Goal: Communication & Community: Share content

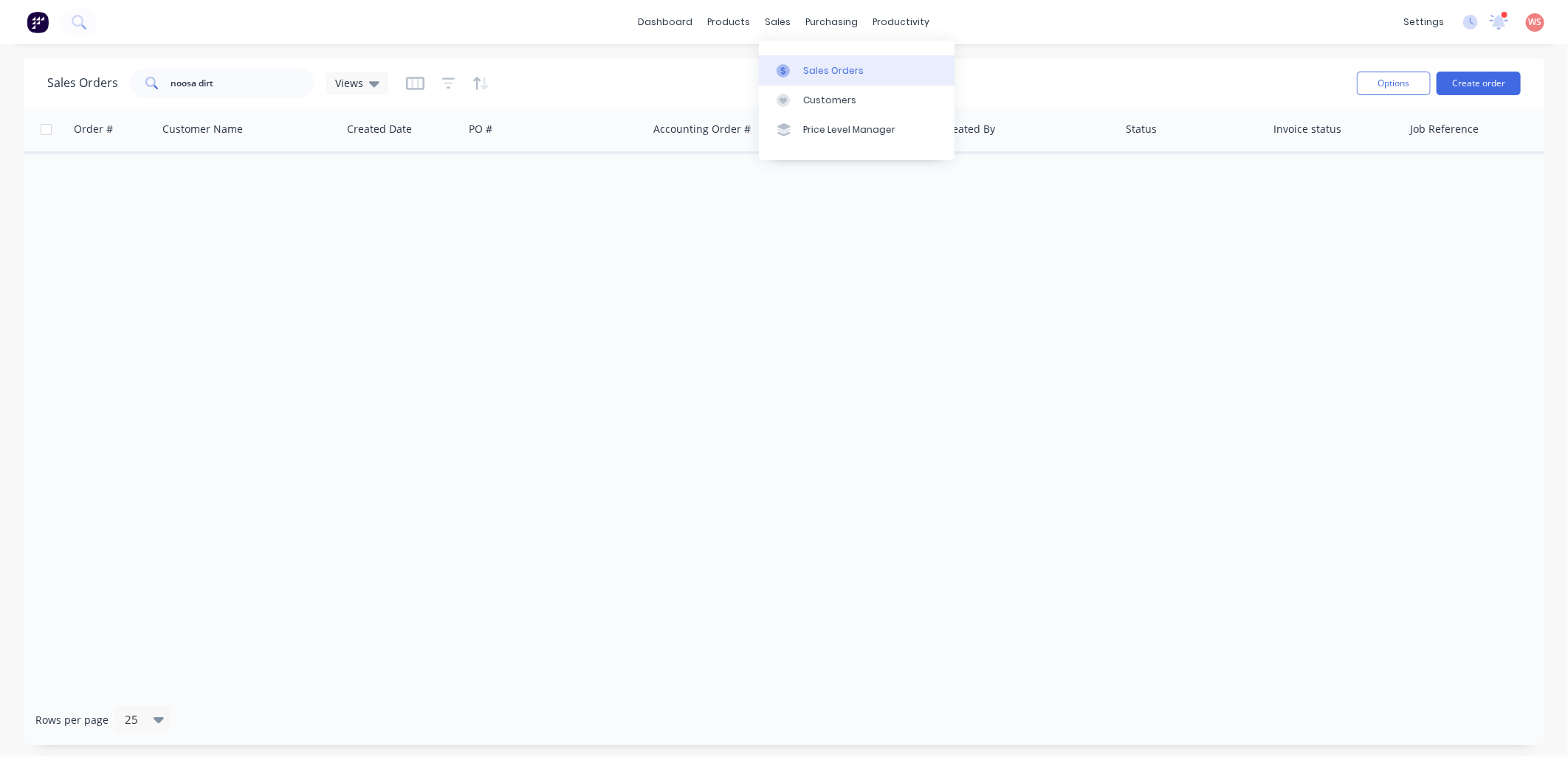
click at [818, 77] on div "Sales Orders" at bounding box center [834, 71] width 60 height 13
click at [817, 77] on div "Sales Orders" at bounding box center [834, 71] width 60 height 13
drag, startPoint x: 230, startPoint y: 80, endPoint x: 122, endPoint y: 71, distance: 108.4
click at [120, 76] on div "Sales Orders noosa dirt Views" at bounding box center [217, 83] width 341 height 29
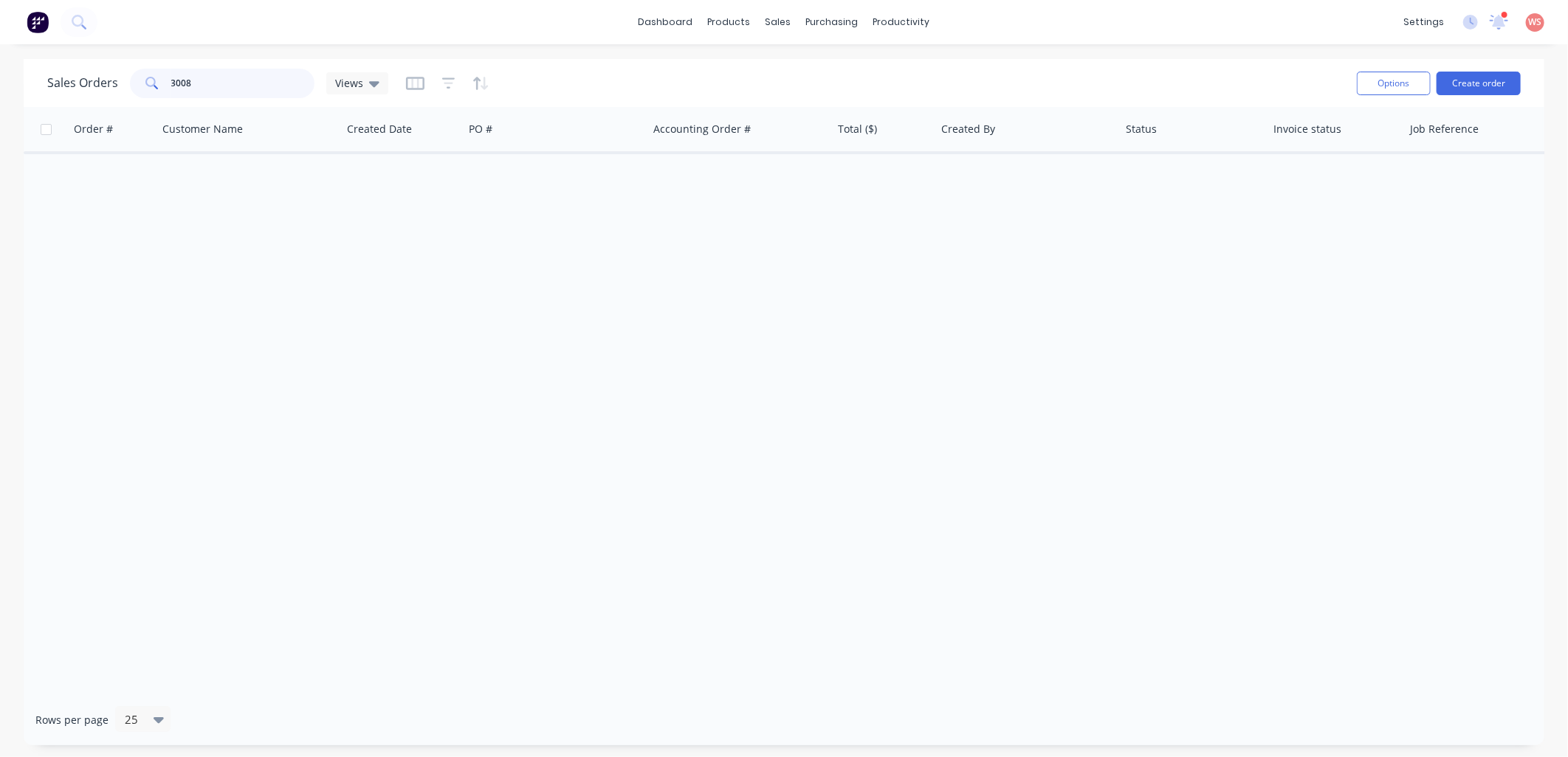
type input "3008"
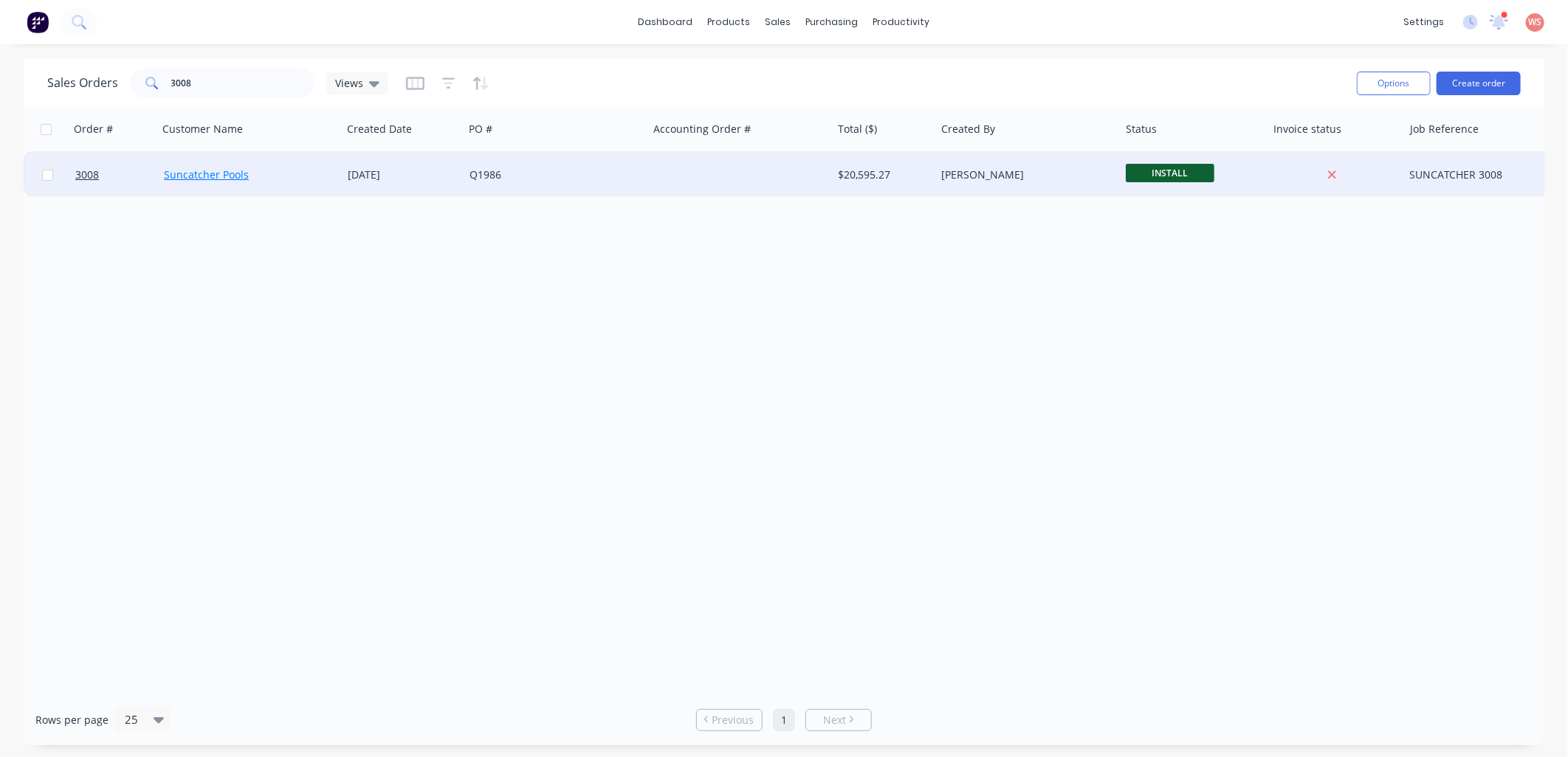
click at [239, 175] on link "Suncatcher Pools" at bounding box center [206, 174] width 85 height 14
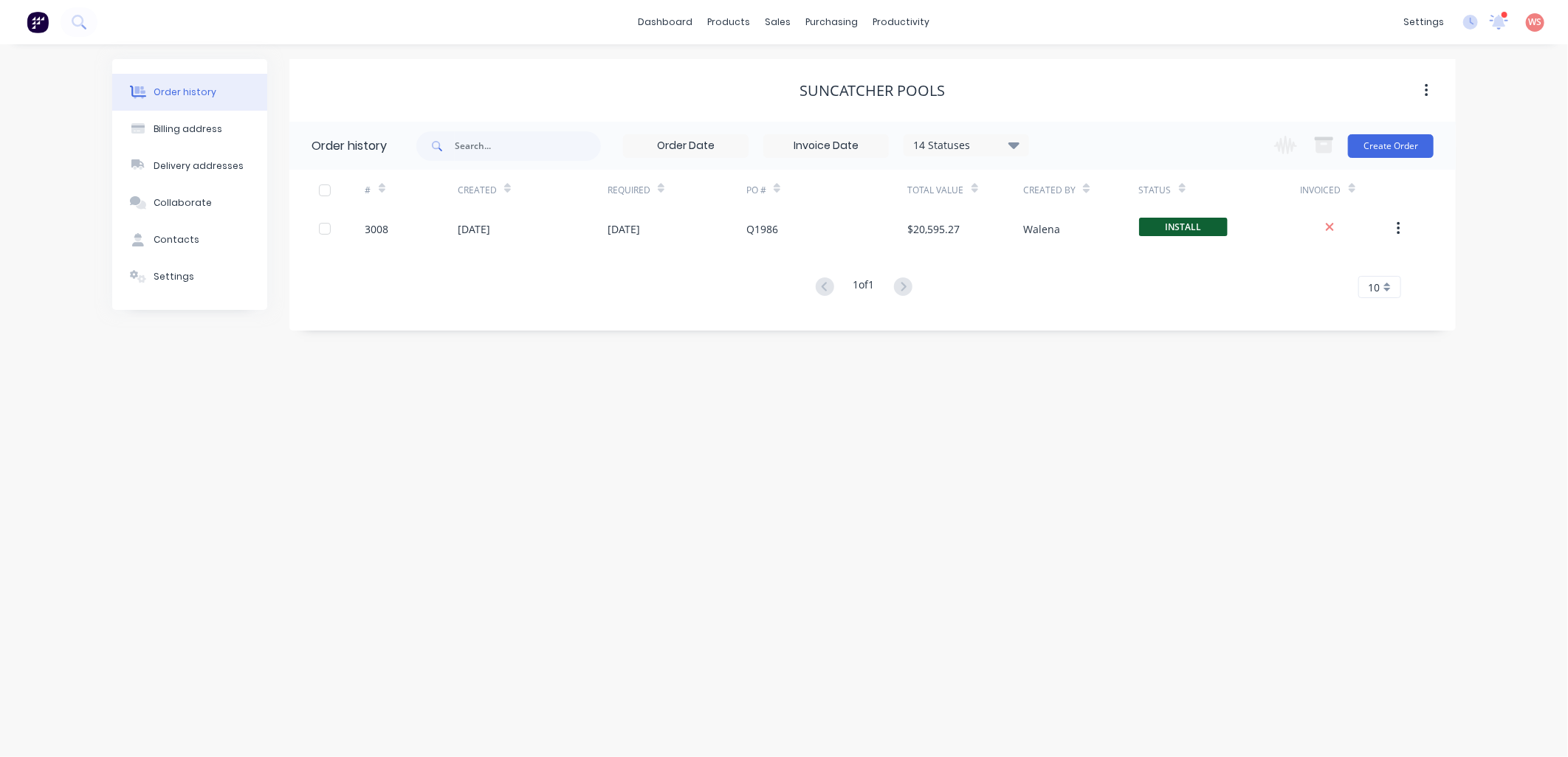
click at [1502, 18] on div at bounding box center [1504, 15] width 7 height 7
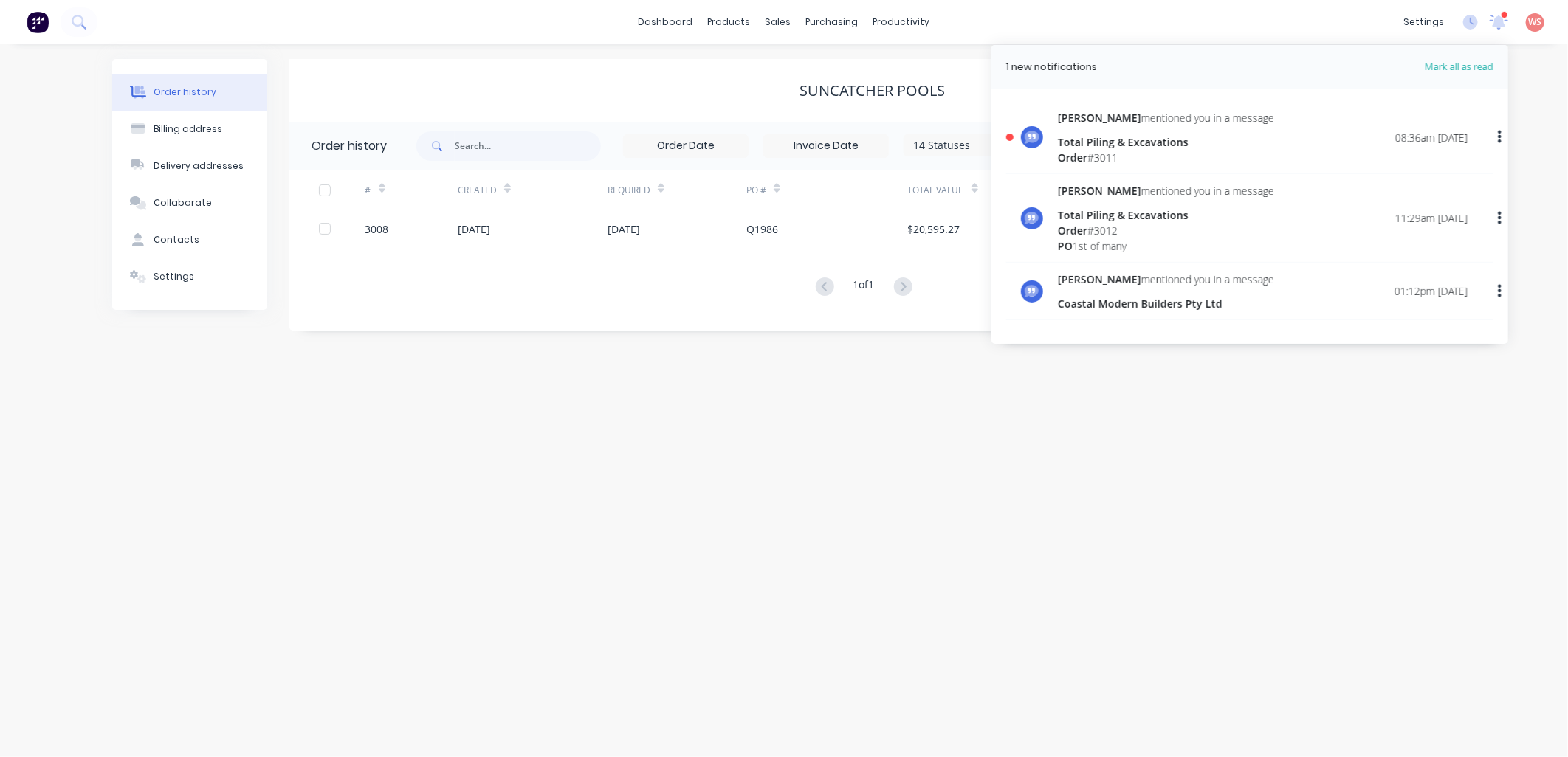
click at [1098, 144] on div "Total Piling & Excavations" at bounding box center [1166, 143] width 216 height 16
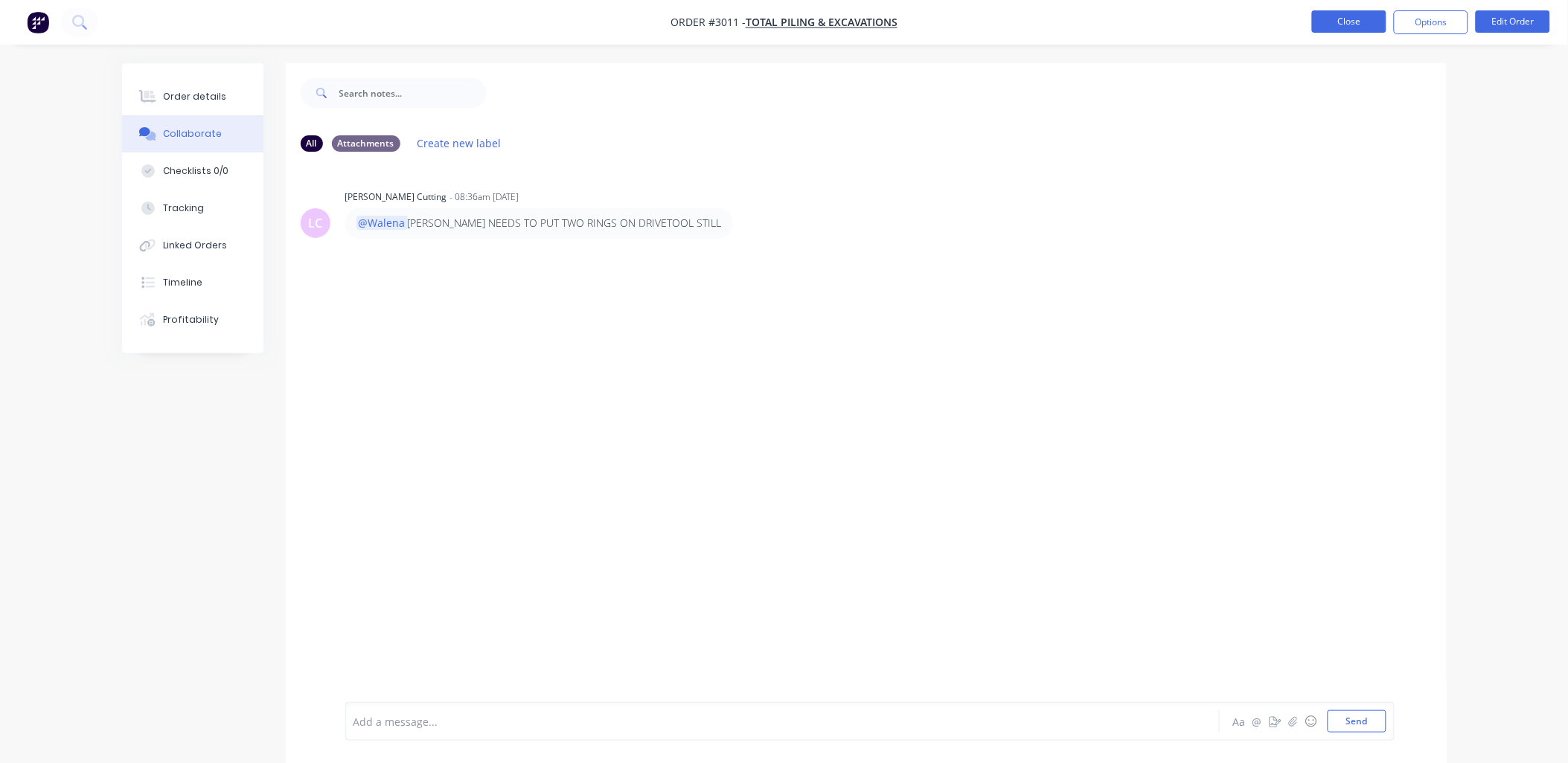
click at [1343, 17] on button "Close" at bounding box center [1348, 21] width 74 height 22
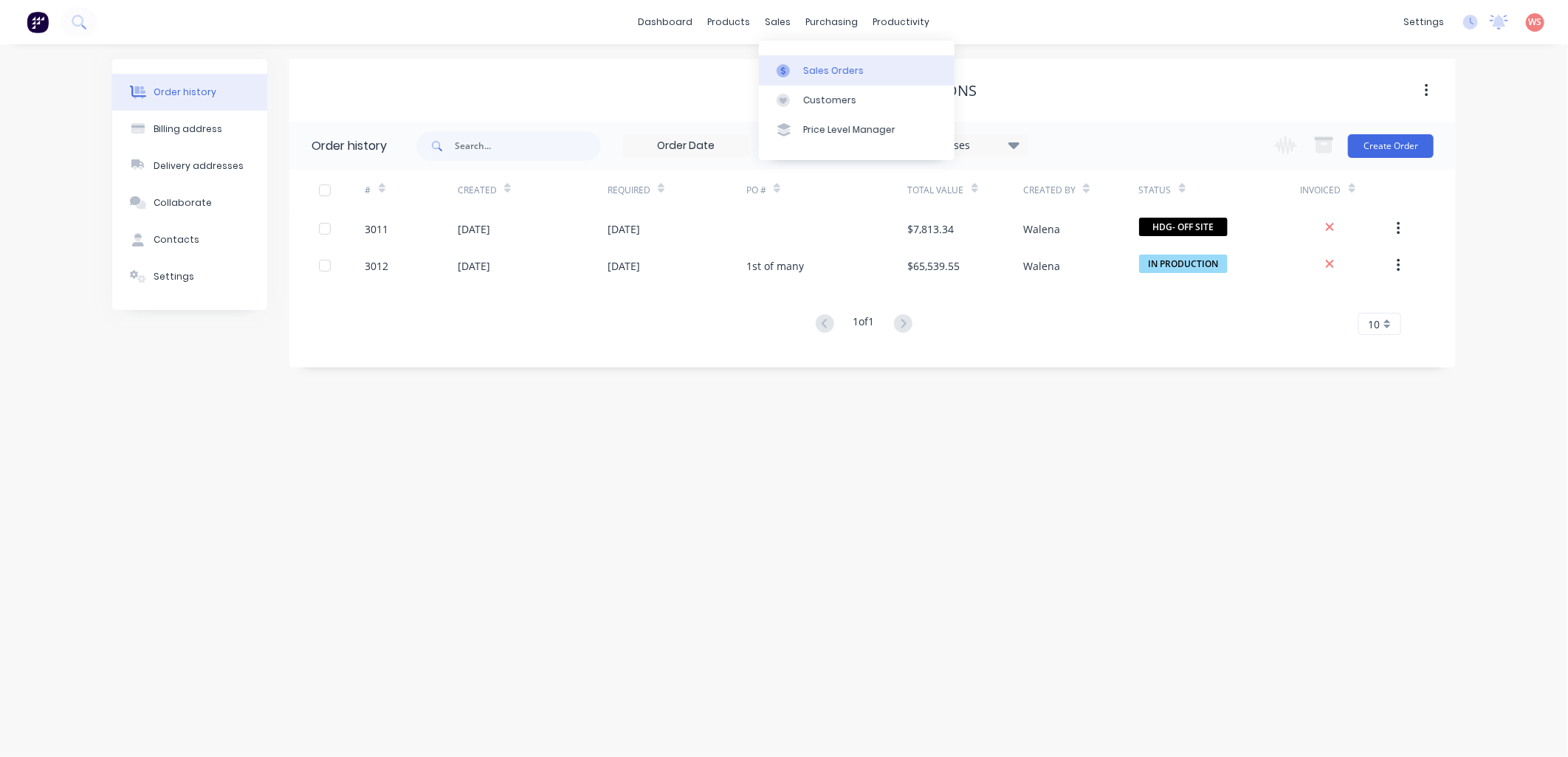
click at [816, 62] on link "Sales Orders" at bounding box center [857, 70] width 196 height 29
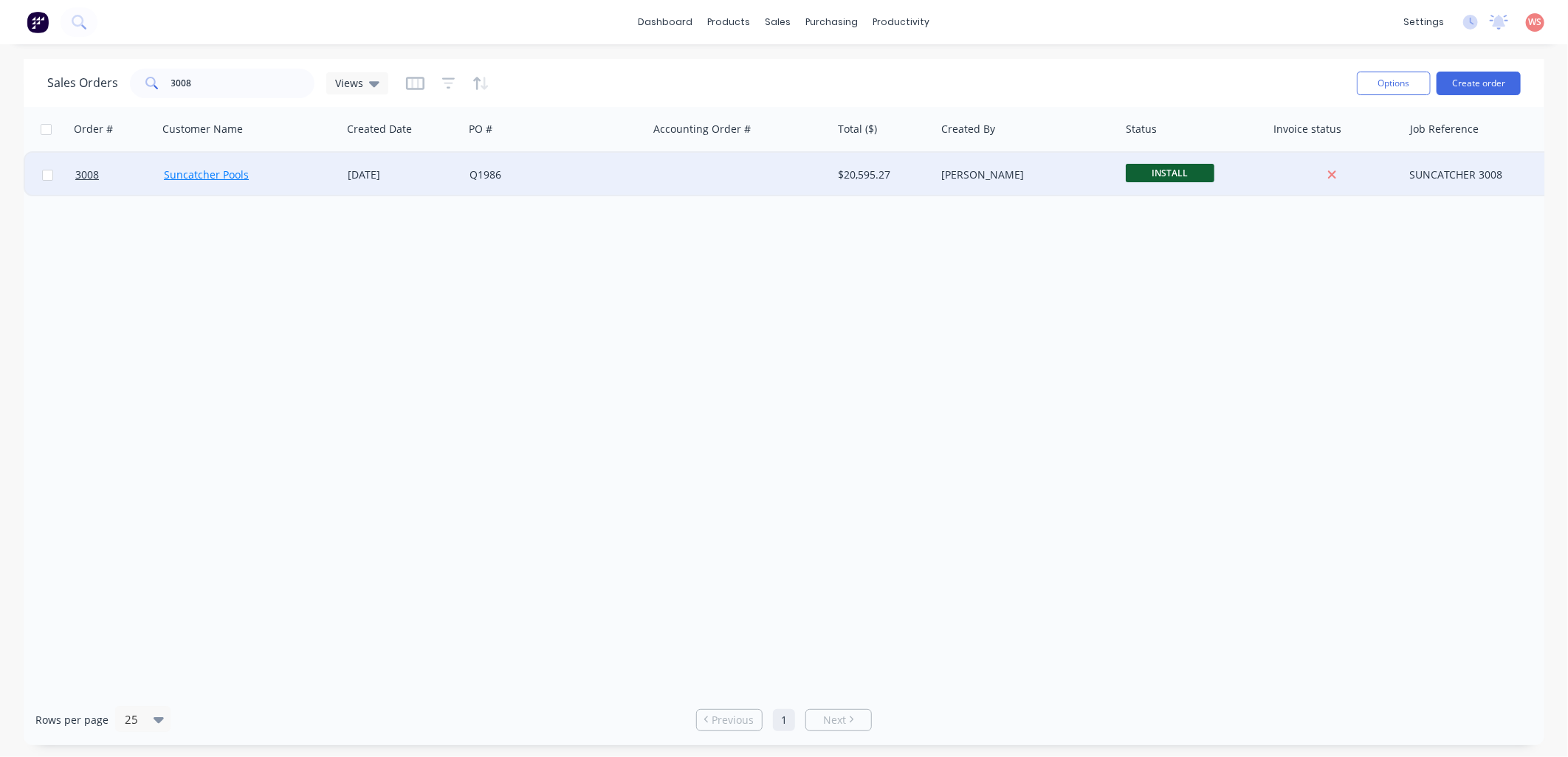
click at [229, 174] on link "Suncatcher Pools" at bounding box center [206, 174] width 85 height 14
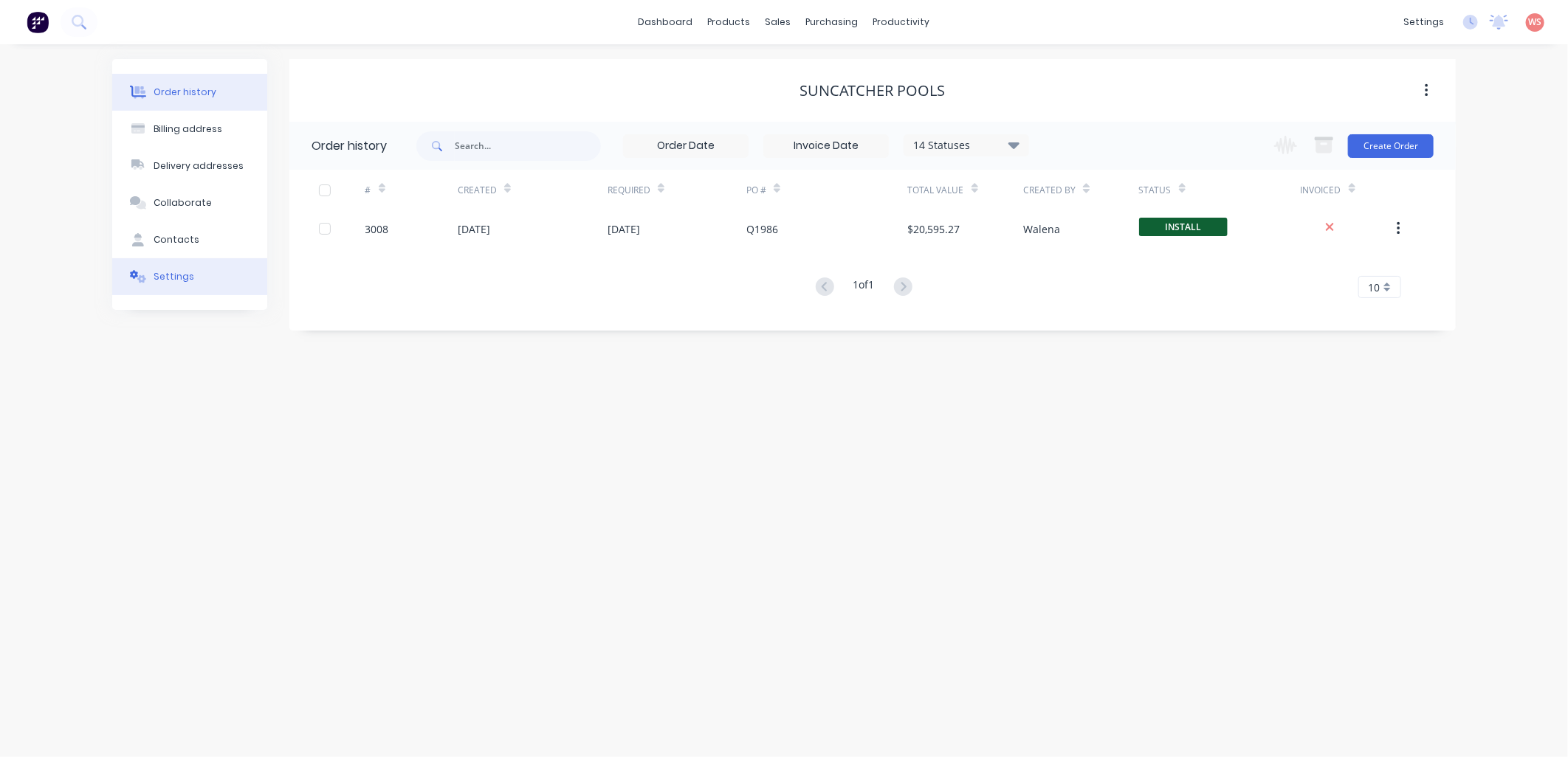
click at [192, 270] on button "Settings" at bounding box center [190, 277] width 155 height 37
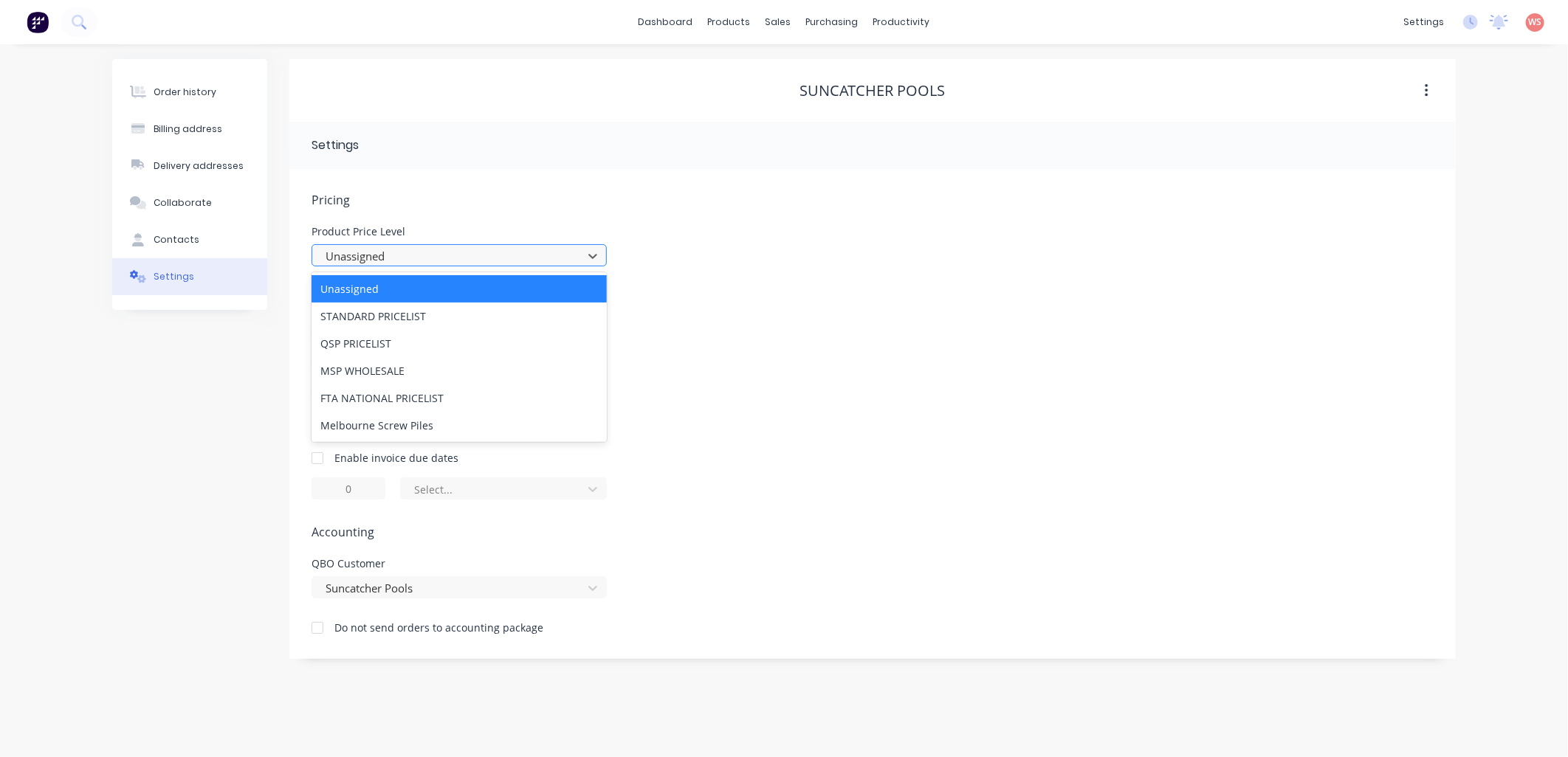
click at [578, 251] on div "Unassigned" at bounding box center [449, 256] width 260 height 22
click at [572, 308] on div "STANDARD PRICELIST" at bounding box center [459, 316] width 295 height 27
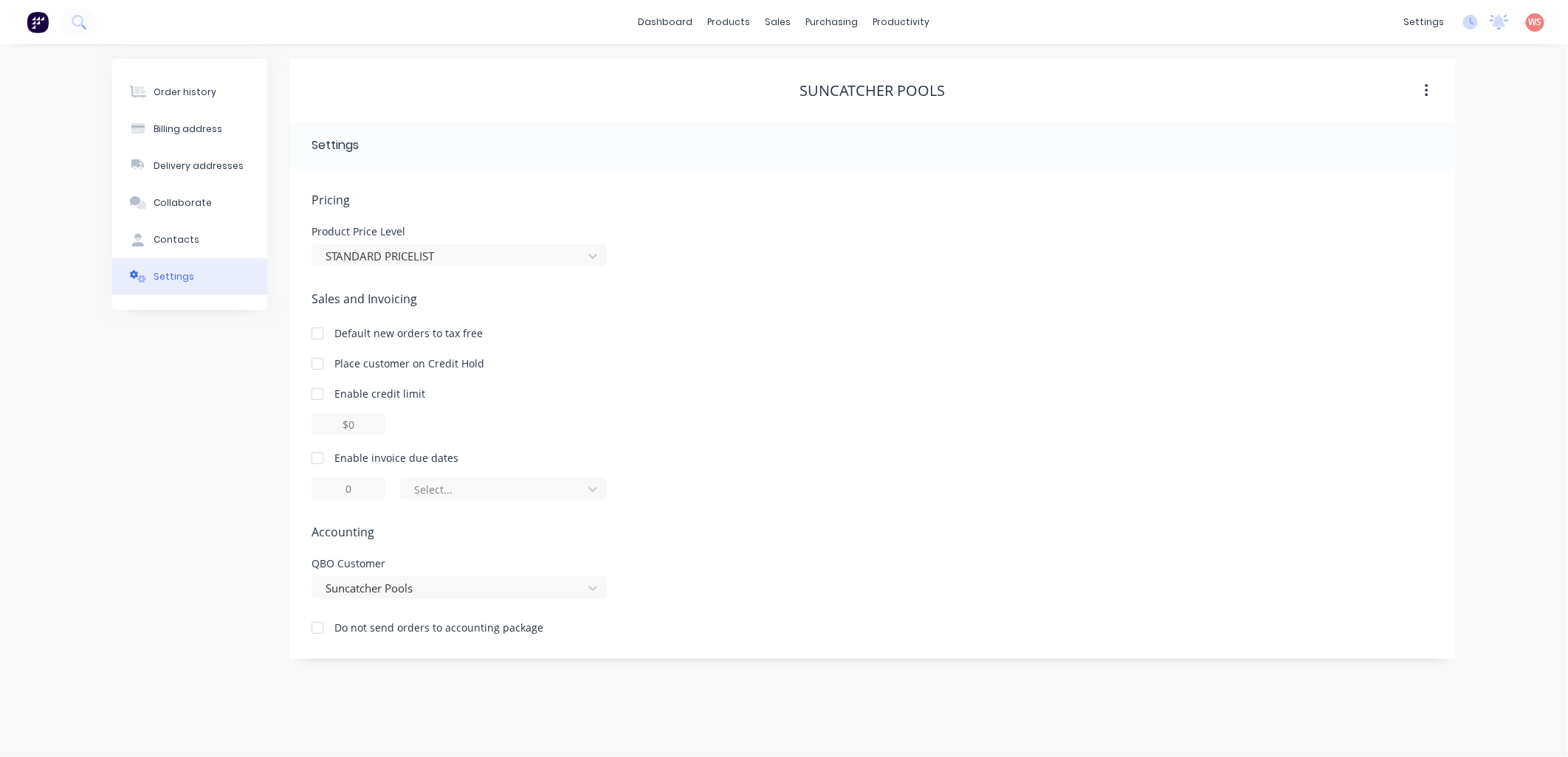
click at [315, 463] on div at bounding box center [317, 458] width 29 height 29
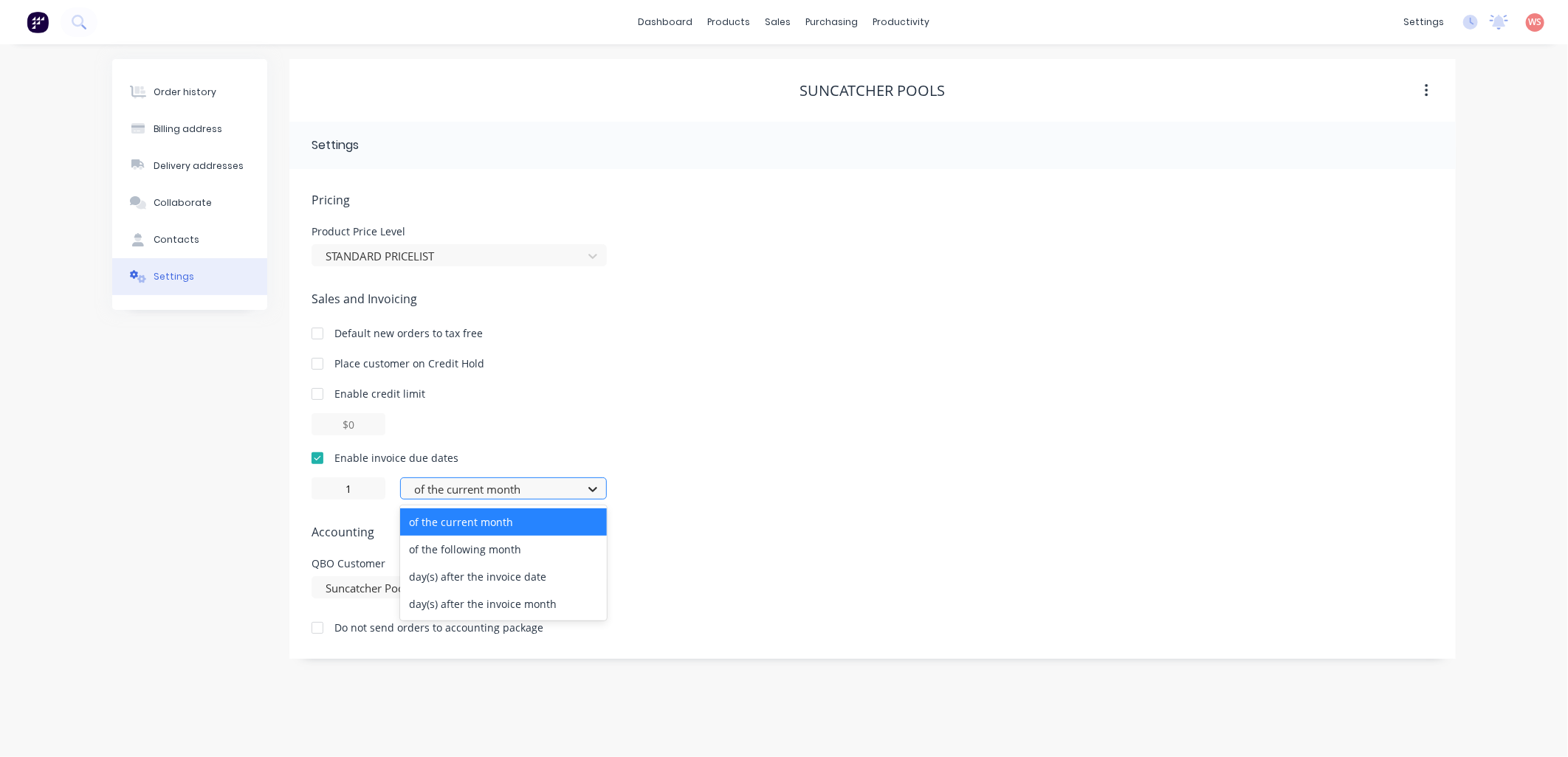
click at [588, 490] on icon at bounding box center [593, 489] width 15 height 15
click at [556, 574] on div "day(s) after the invoice date" at bounding box center [503, 576] width 206 height 27
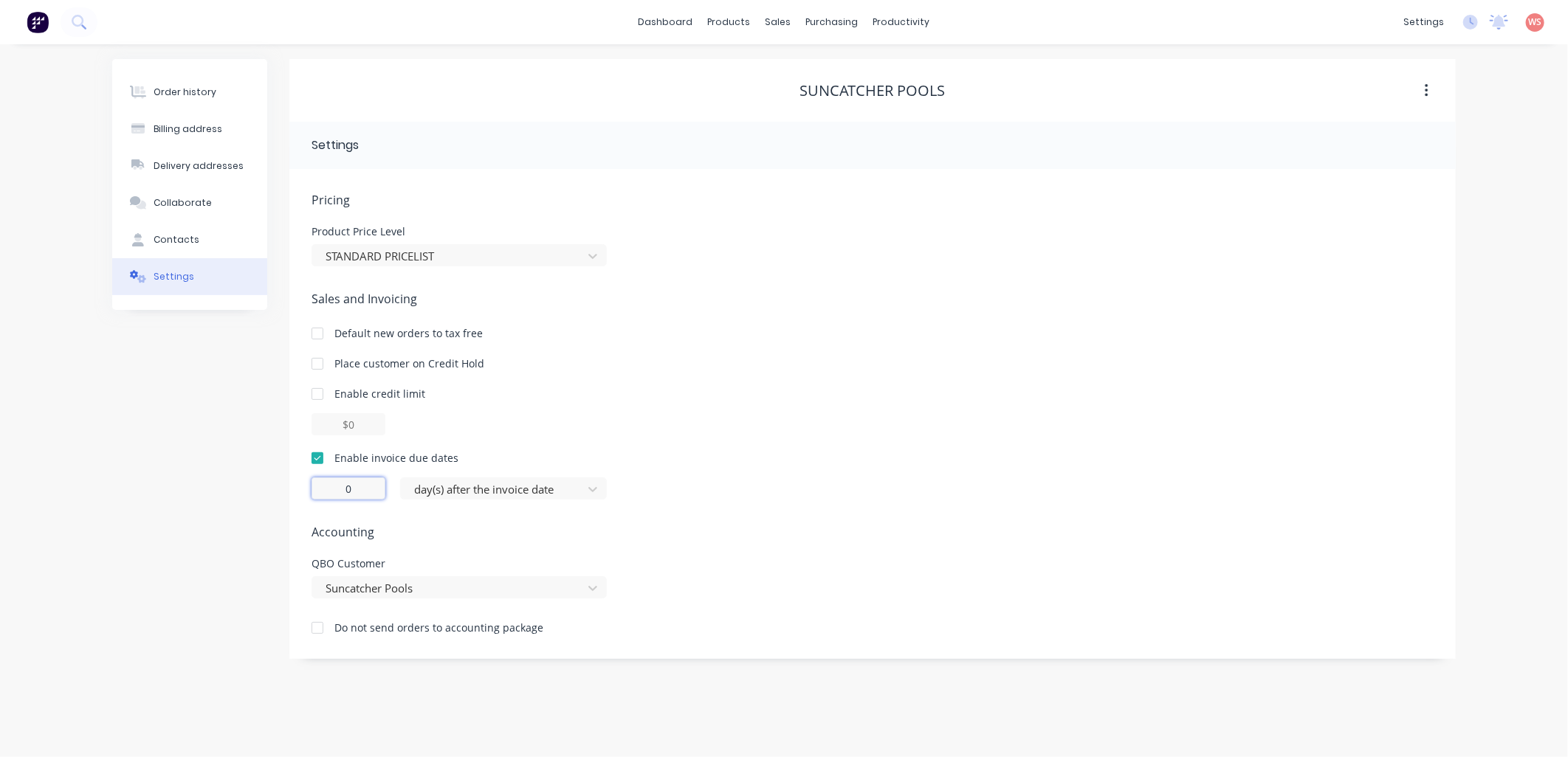
drag, startPoint x: 374, startPoint y: 498, endPoint x: 239, endPoint y: 495, distance: 135.0
click at [245, 498] on div "Order history Billing address Delivery addresses Collaborate Contacts Settings …" at bounding box center [784, 359] width 1344 height 600
type input "7"
click at [1052, 421] on div at bounding box center [873, 424] width 1122 height 22
click at [193, 273] on button "Settings" at bounding box center [190, 277] width 155 height 37
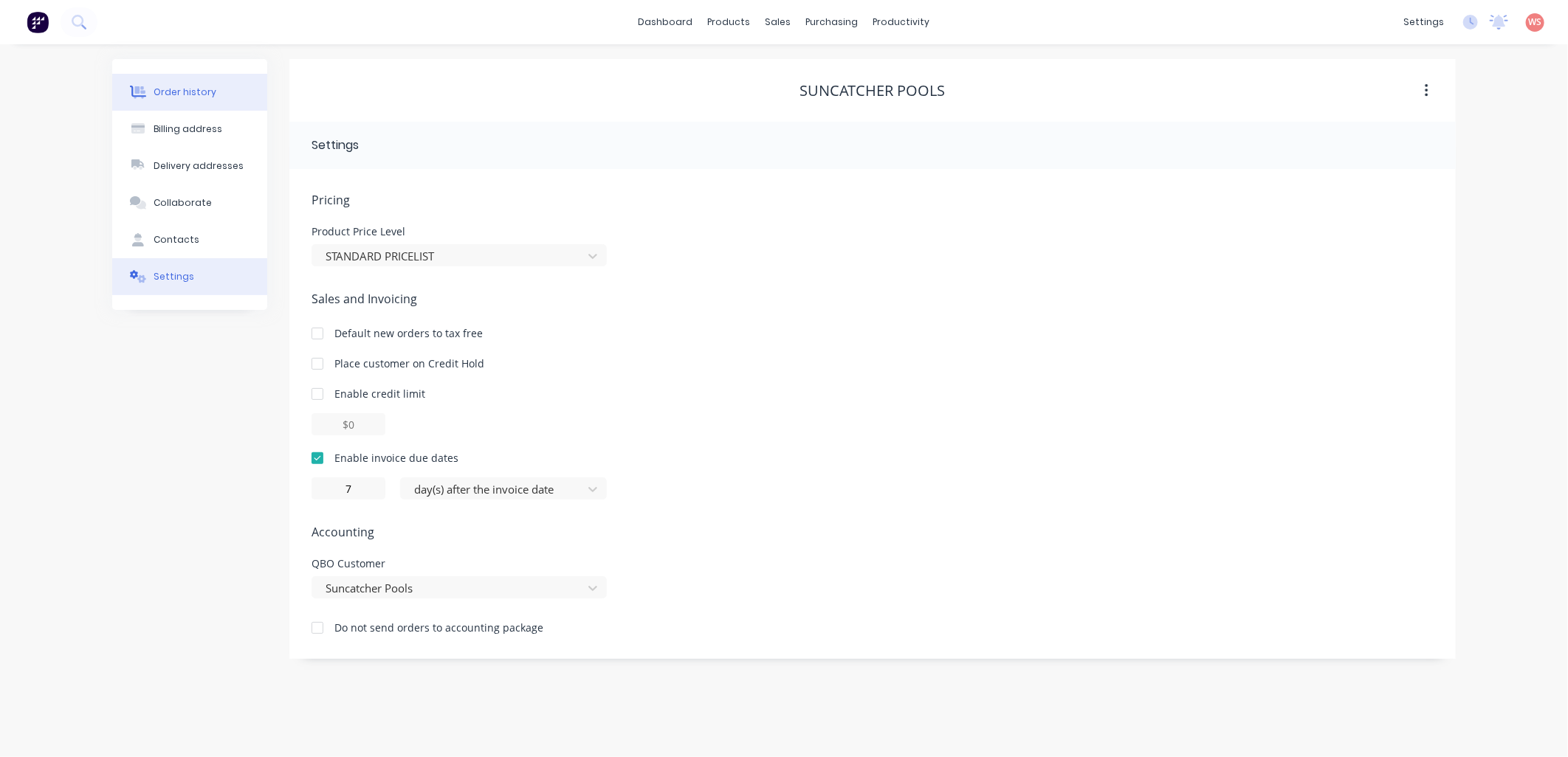
click at [198, 87] on div "Order history" at bounding box center [184, 92] width 63 height 13
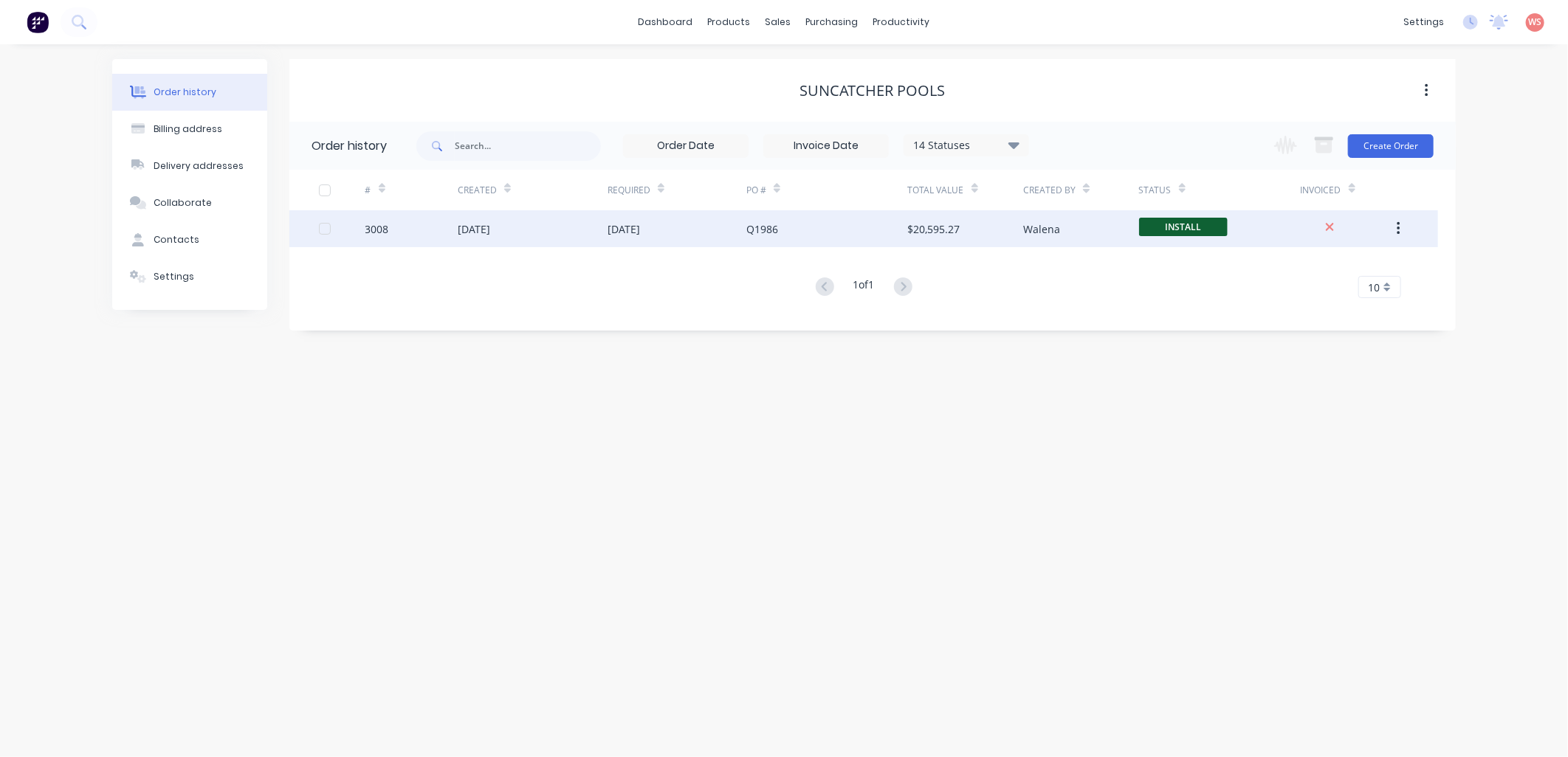
click at [640, 236] on div "[DATE]" at bounding box center [624, 229] width 33 height 16
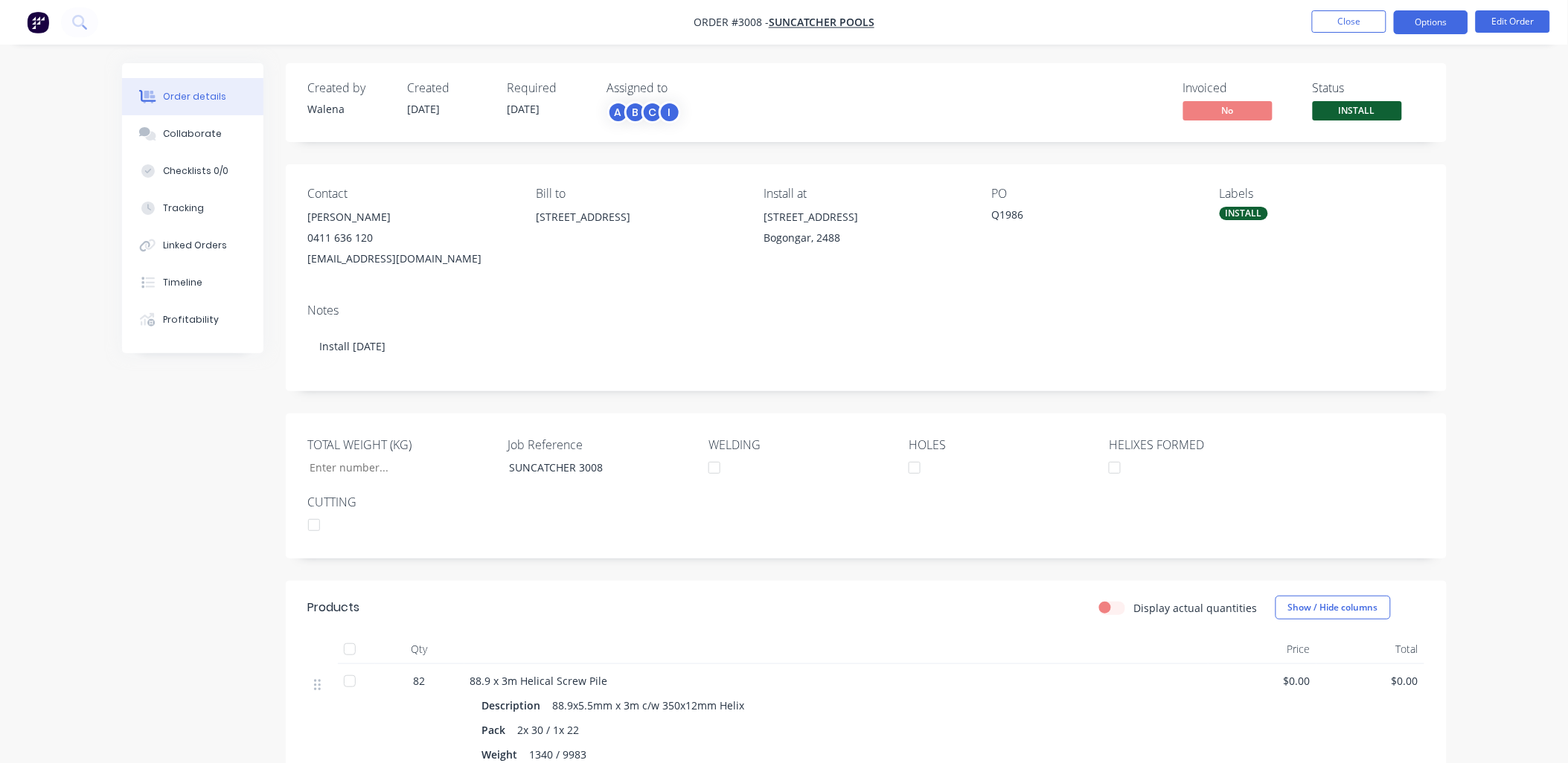
click at [1428, 19] on button "Options" at bounding box center [1430, 22] width 74 height 24
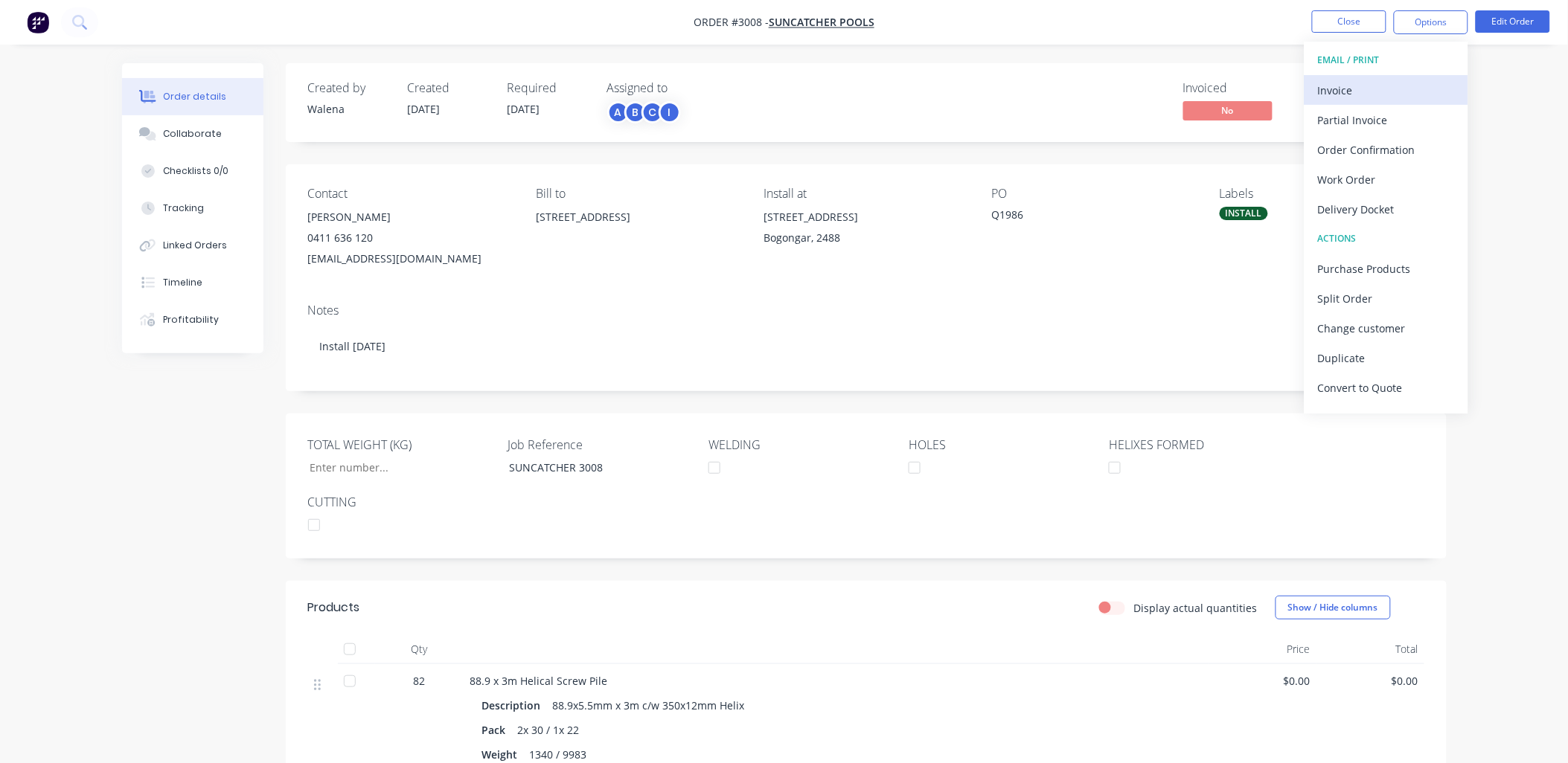
click at [1370, 82] on div "Invoice" at bounding box center [1386, 90] width 137 height 21
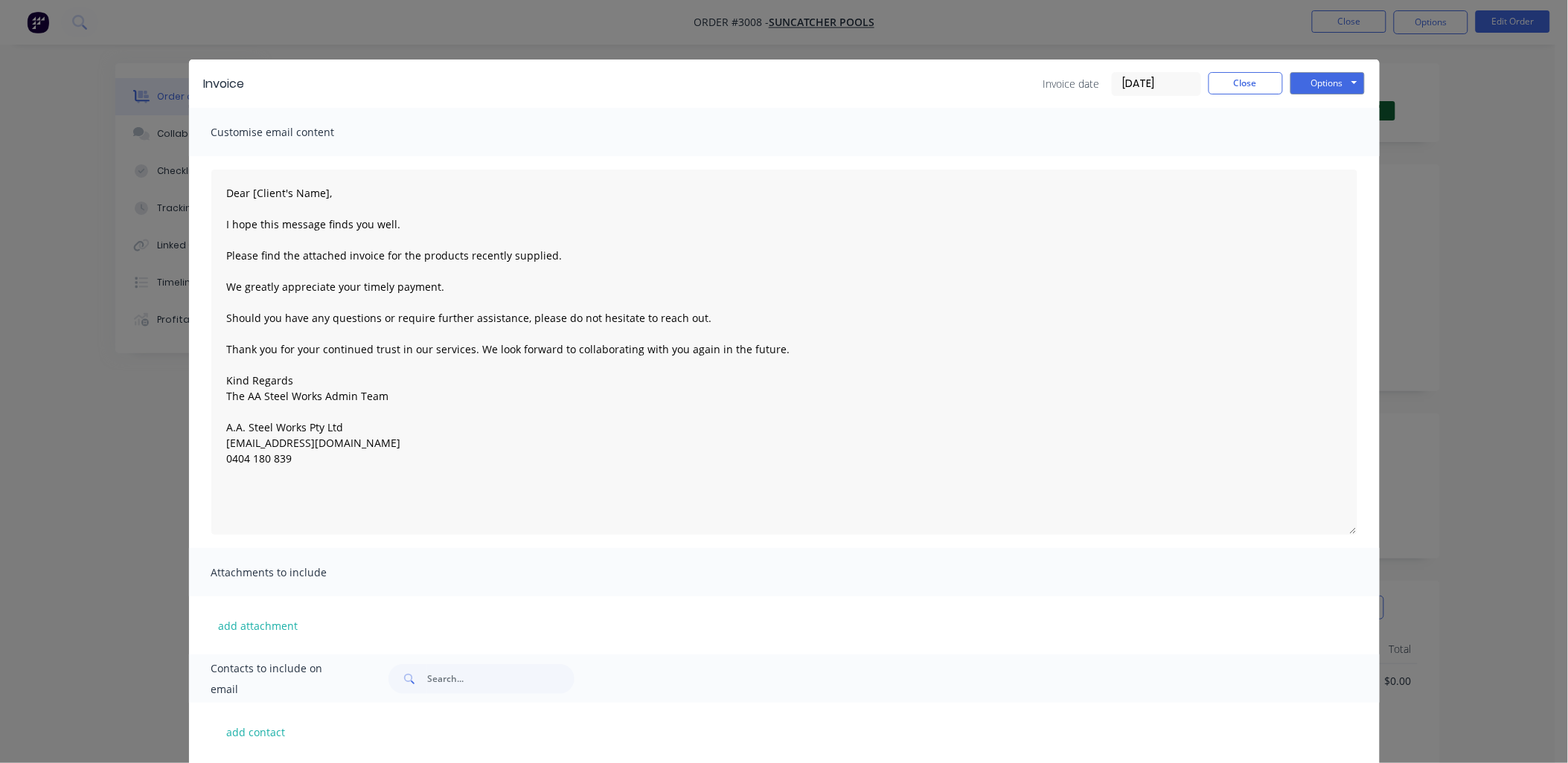
drag, startPoint x: 1347, startPoint y: 316, endPoint x: 1362, endPoint y: 533, distance: 217.5
click at [1362, 533] on div "Dear [Client's Name], I hope this message finds you well. Please find the attac…" at bounding box center [784, 352] width 1190 height 392
drag, startPoint x: 321, startPoint y: 195, endPoint x: 246, endPoint y: 182, distance: 76.1
click at [246, 187] on textarea "Dear [Client's Name], I hope this message finds you well. Please find the attac…" at bounding box center [784, 352] width 1146 height 365
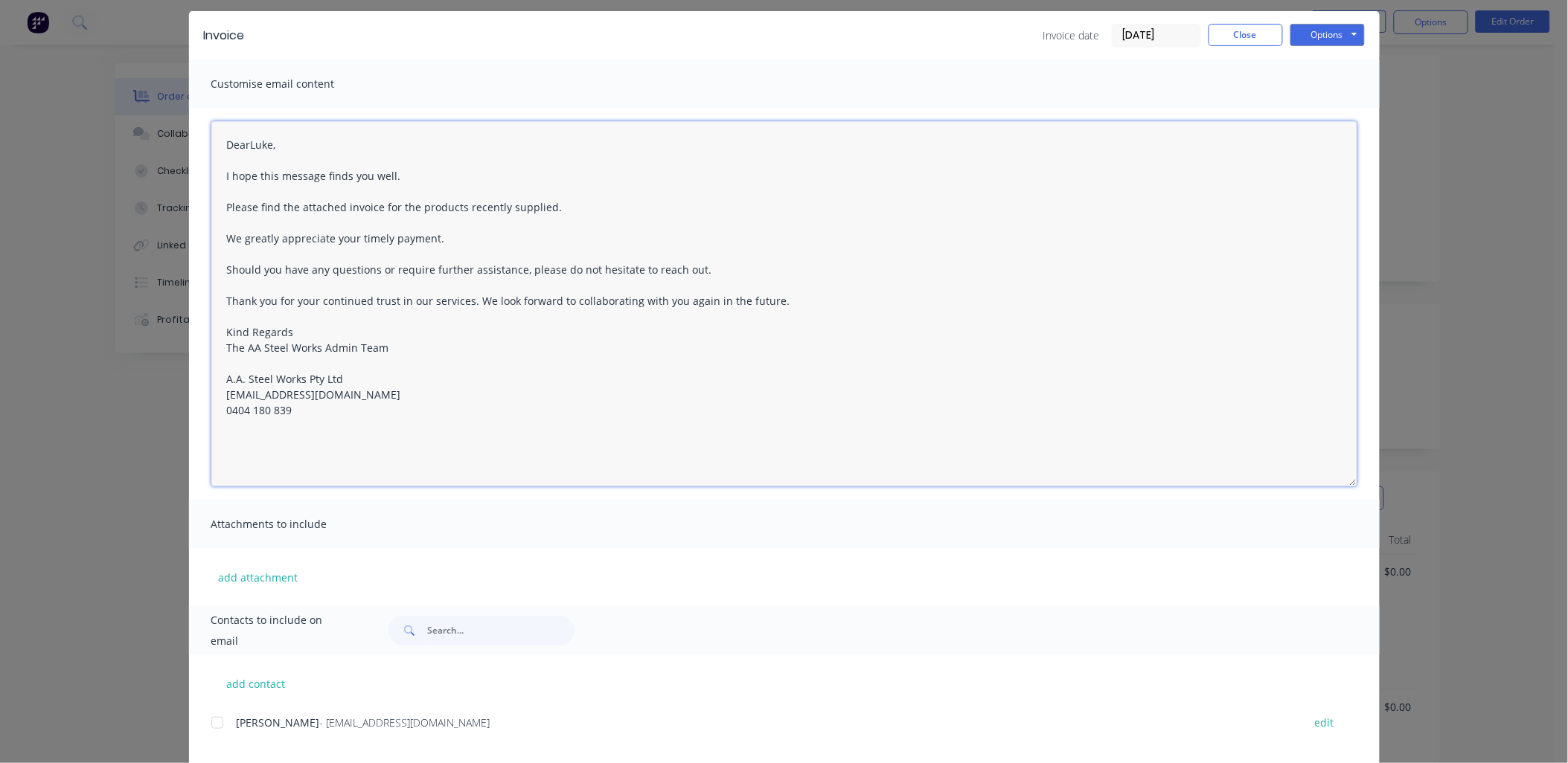
scroll to position [73, 0]
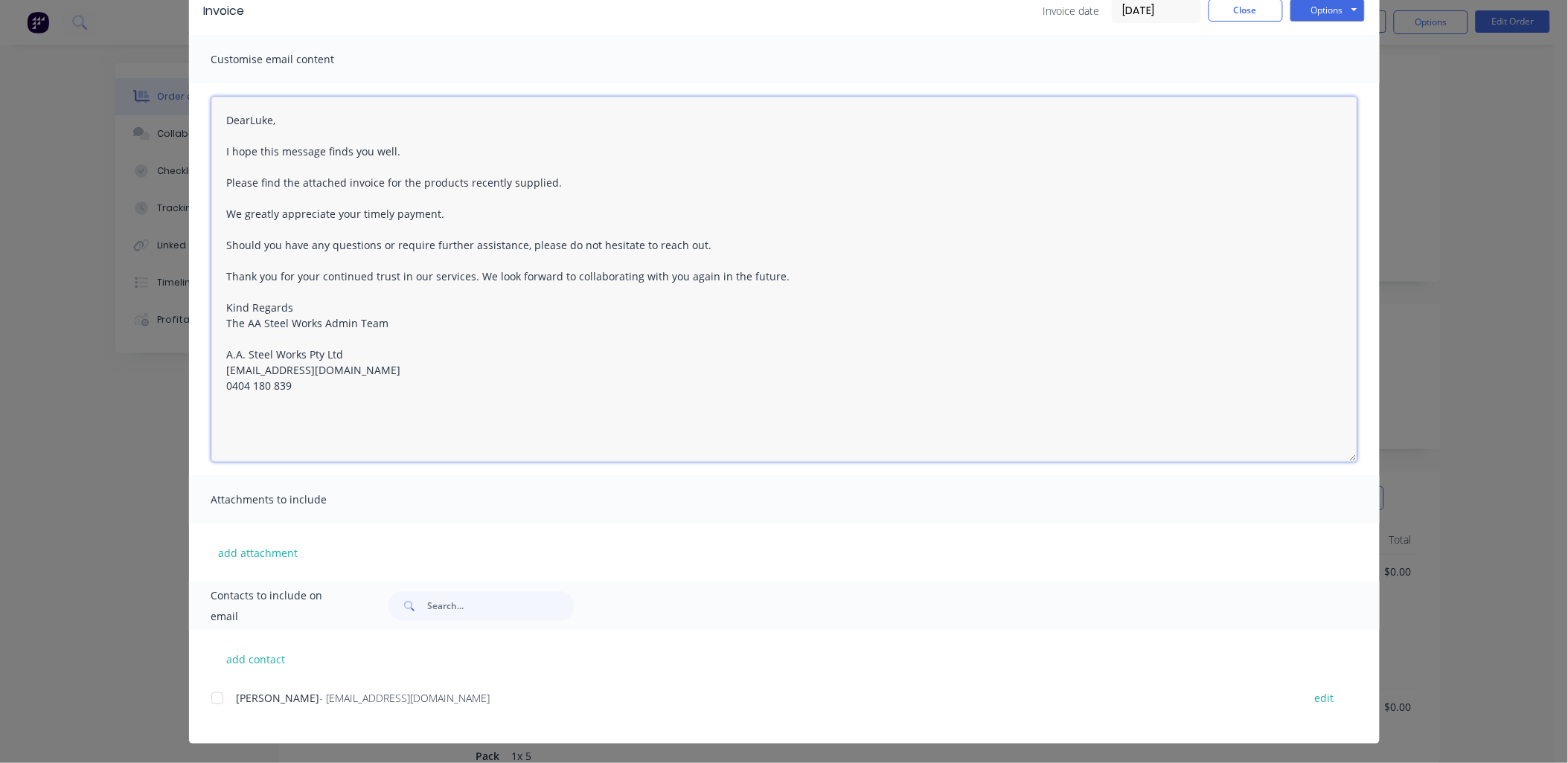
click at [206, 703] on div at bounding box center [217, 698] width 29 height 29
type textarea "Dear [Client's Name], I hope this message finds you well. Please find the attac…"
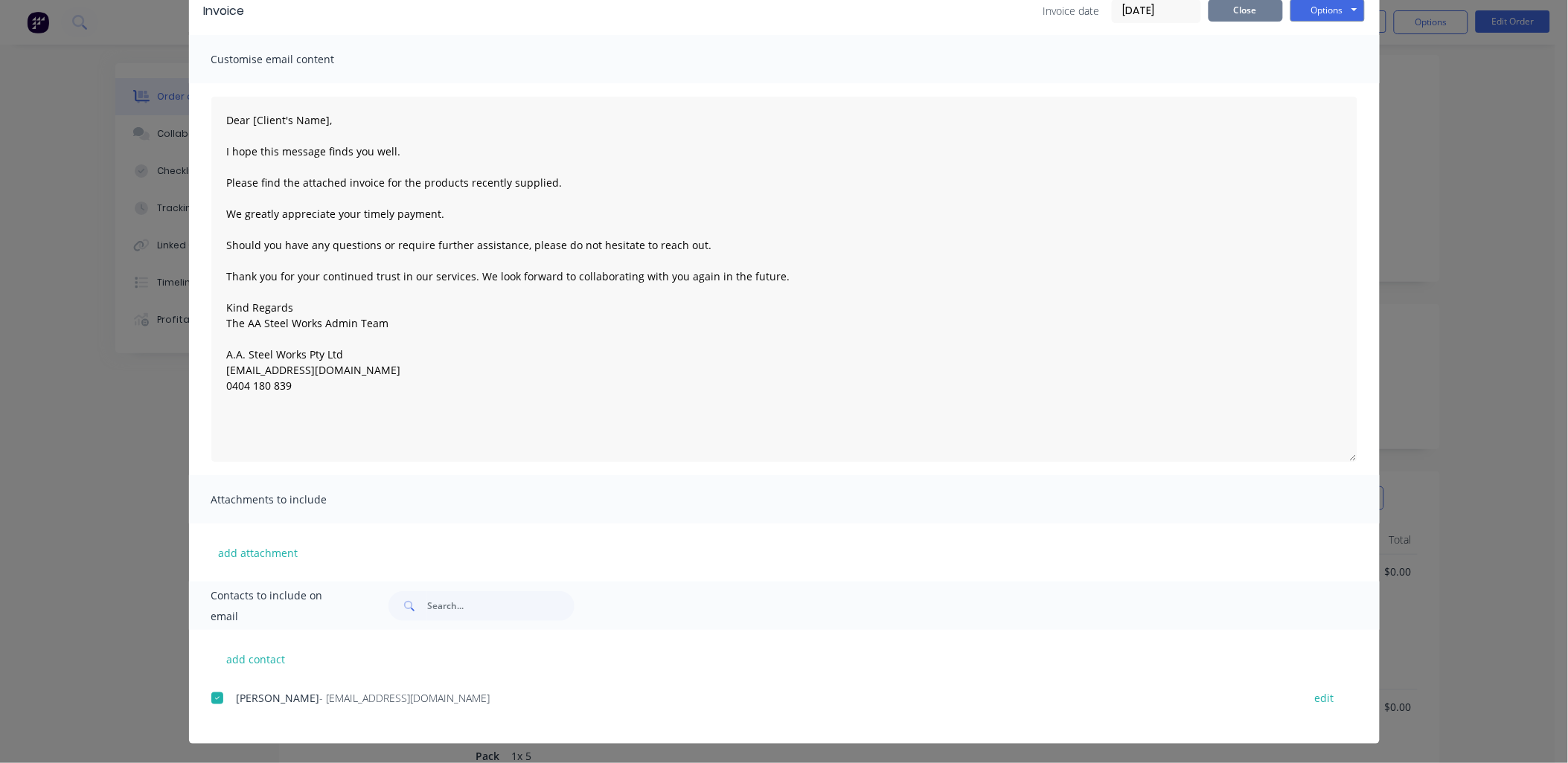
click at [1225, 5] on button "Close" at bounding box center [1245, 10] width 74 height 22
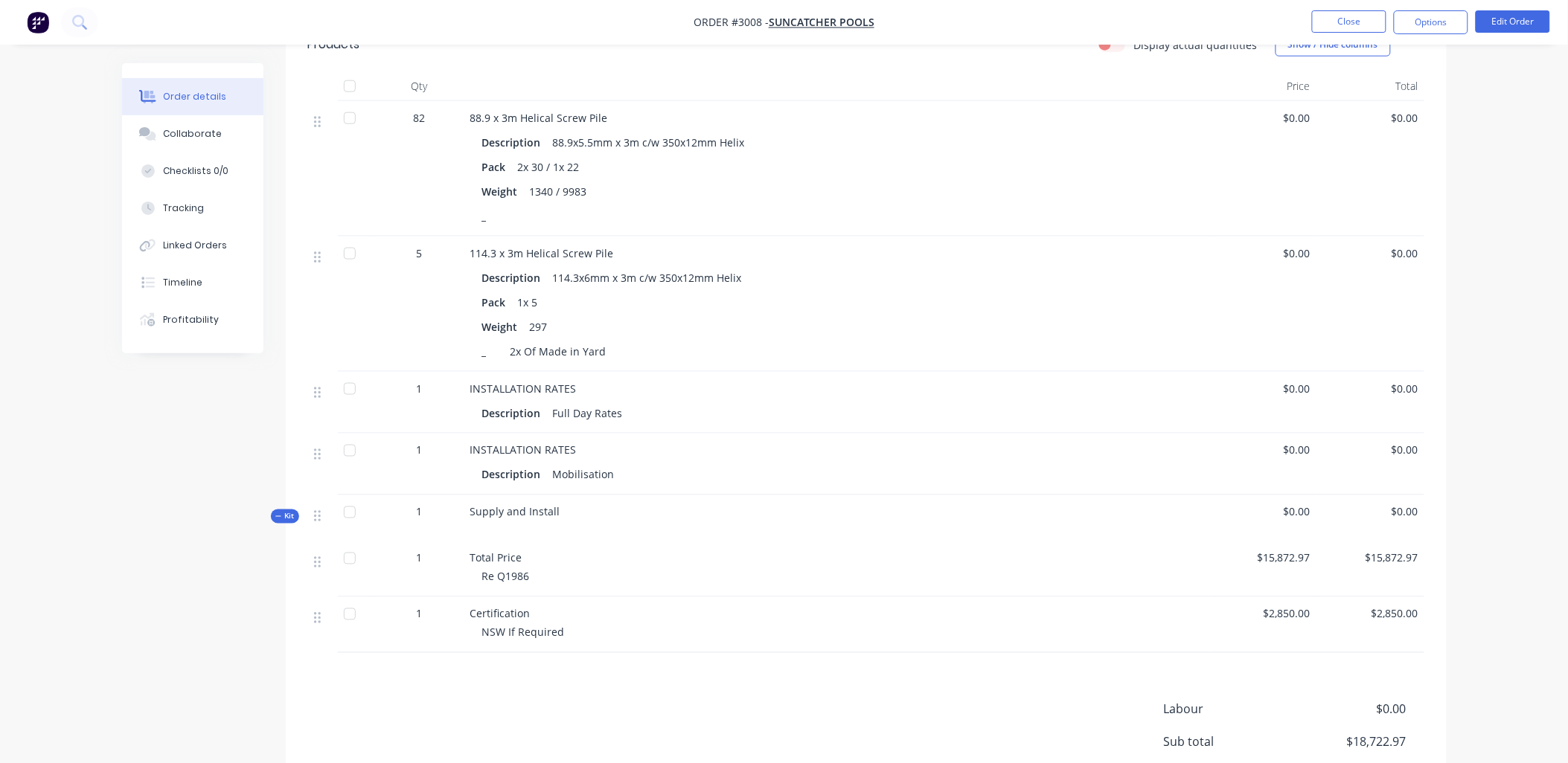
scroll to position [701, 0]
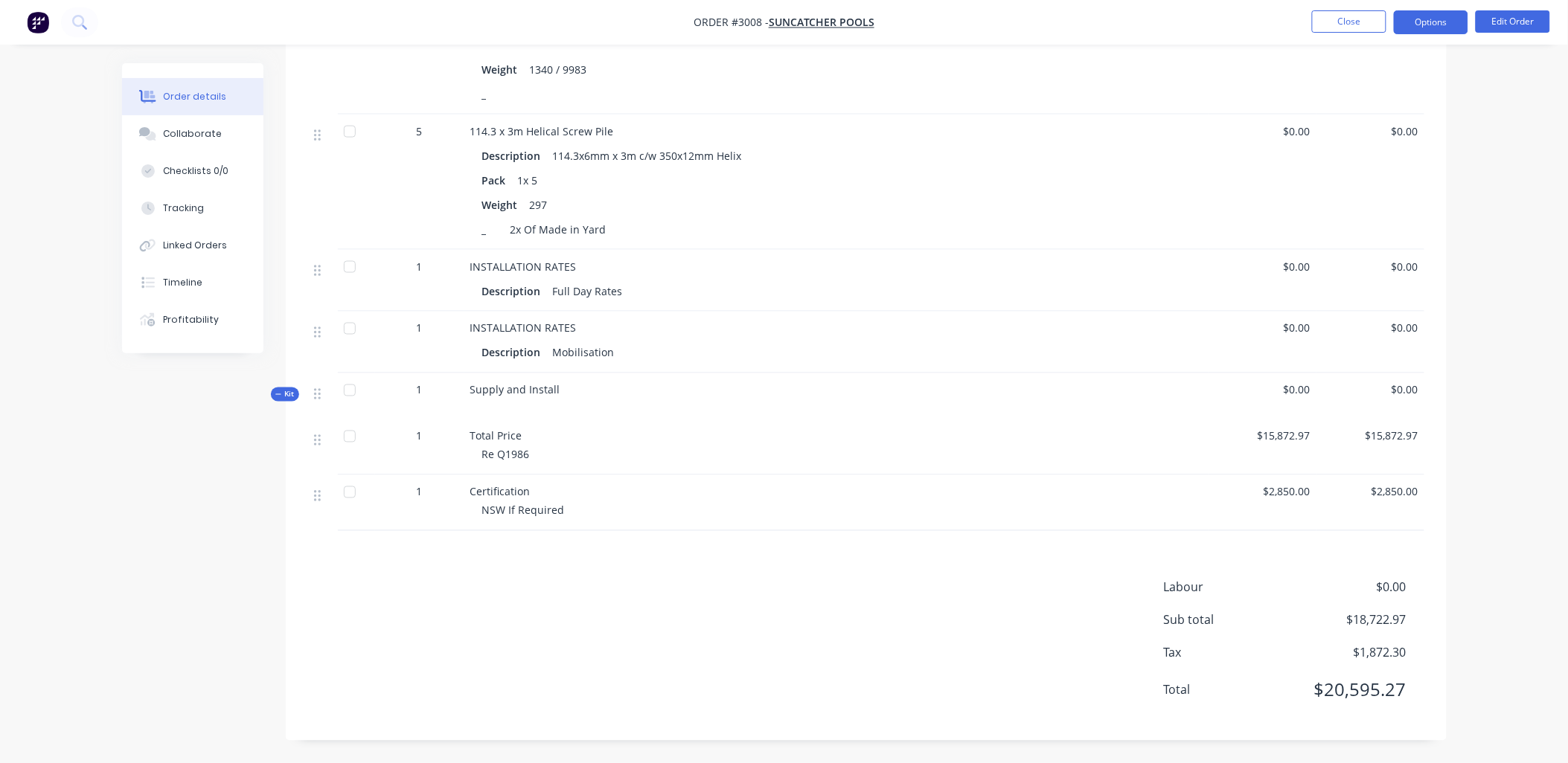
click at [1439, 16] on button "Options" at bounding box center [1430, 22] width 74 height 24
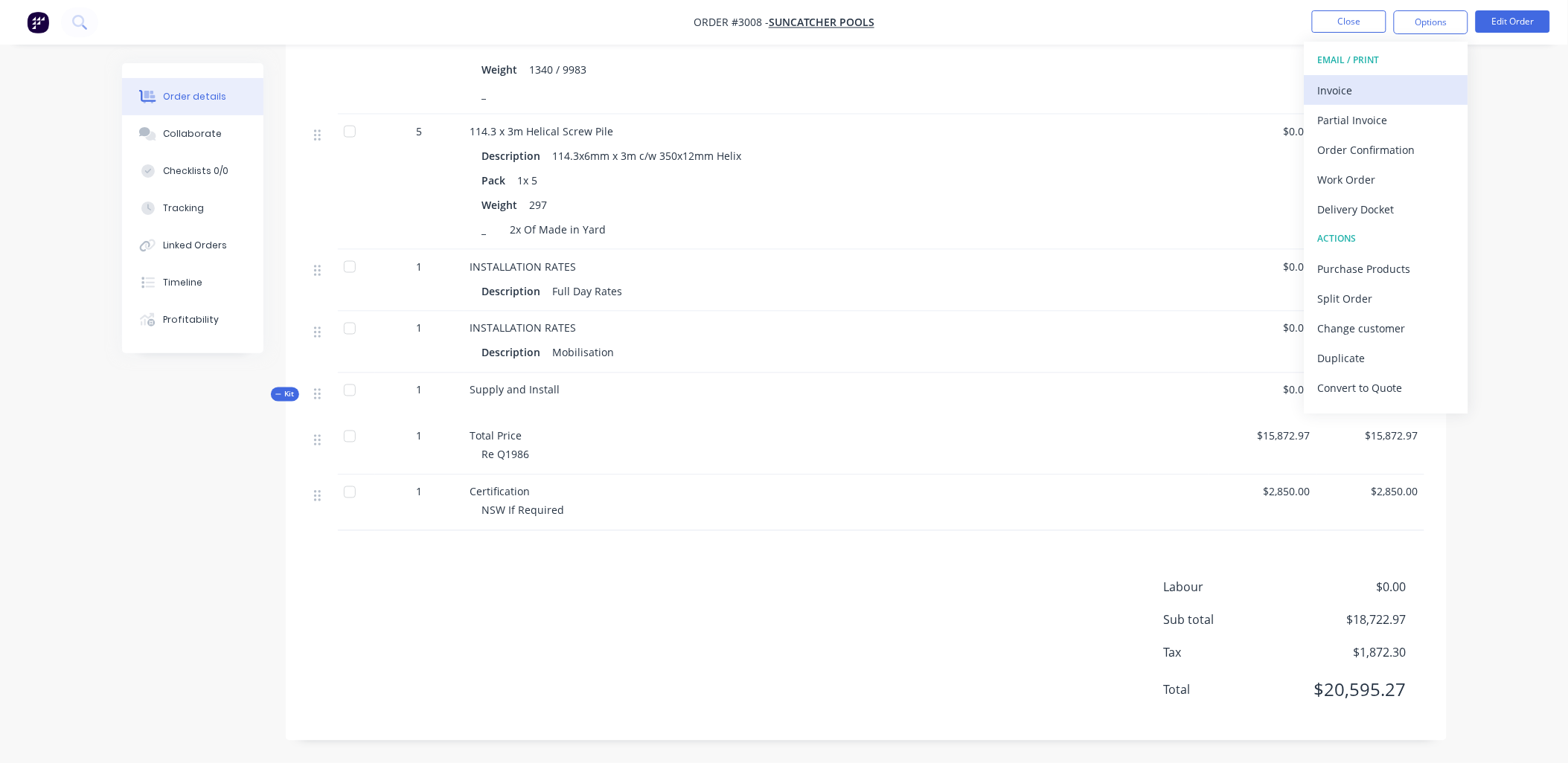
click at [1385, 94] on div "Invoice" at bounding box center [1386, 90] width 137 height 21
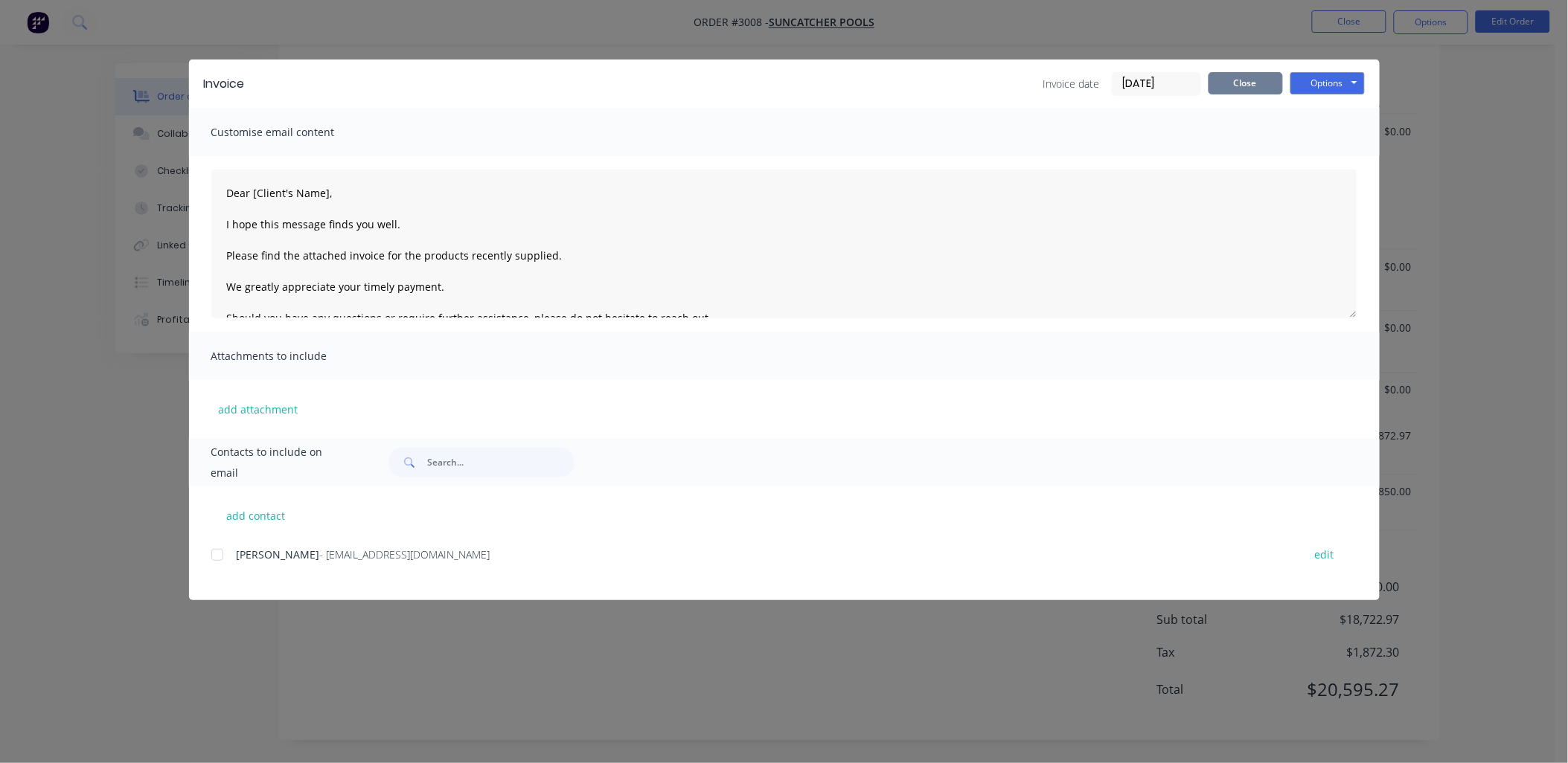
click at [1250, 83] on button "Close" at bounding box center [1245, 83] width 74 height 22
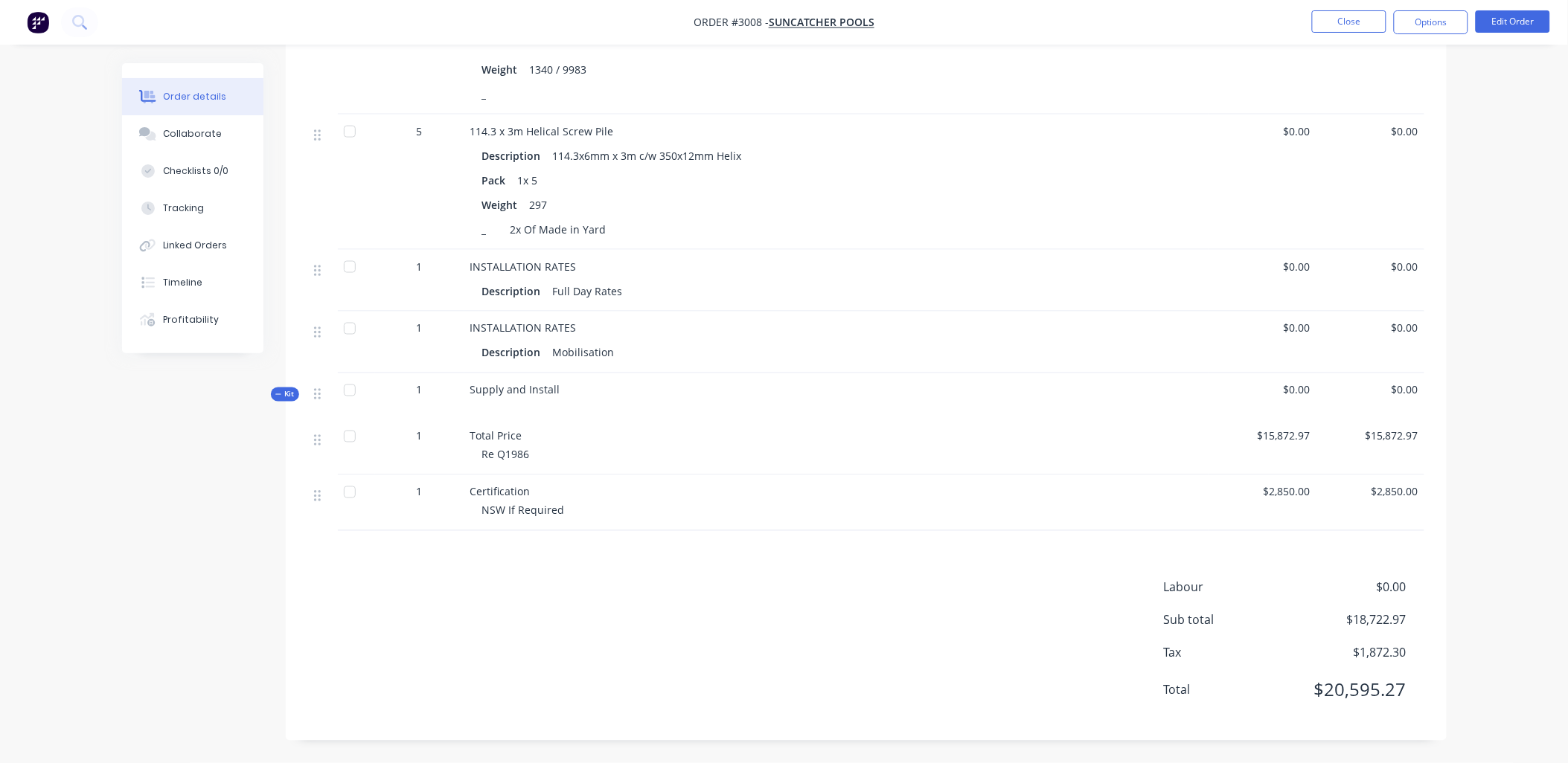
click at [166, 528] on div "Created by [PERSON_NAME] Created [DATE] Required [DATE] Assigned to A B C I Inv…" at bounding box center [785, 70] width 1325 height 1385
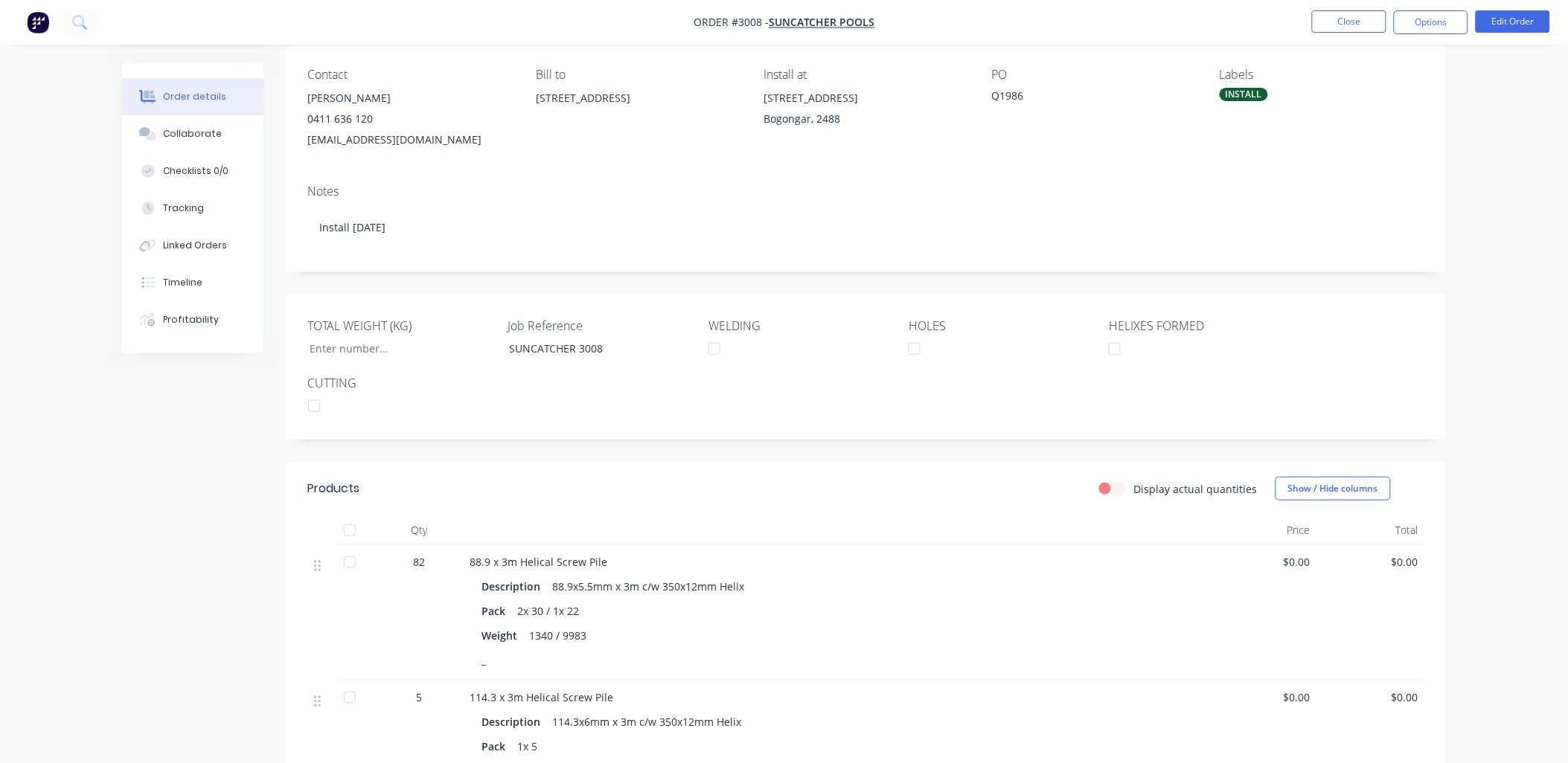
scroll to position [0, 0]
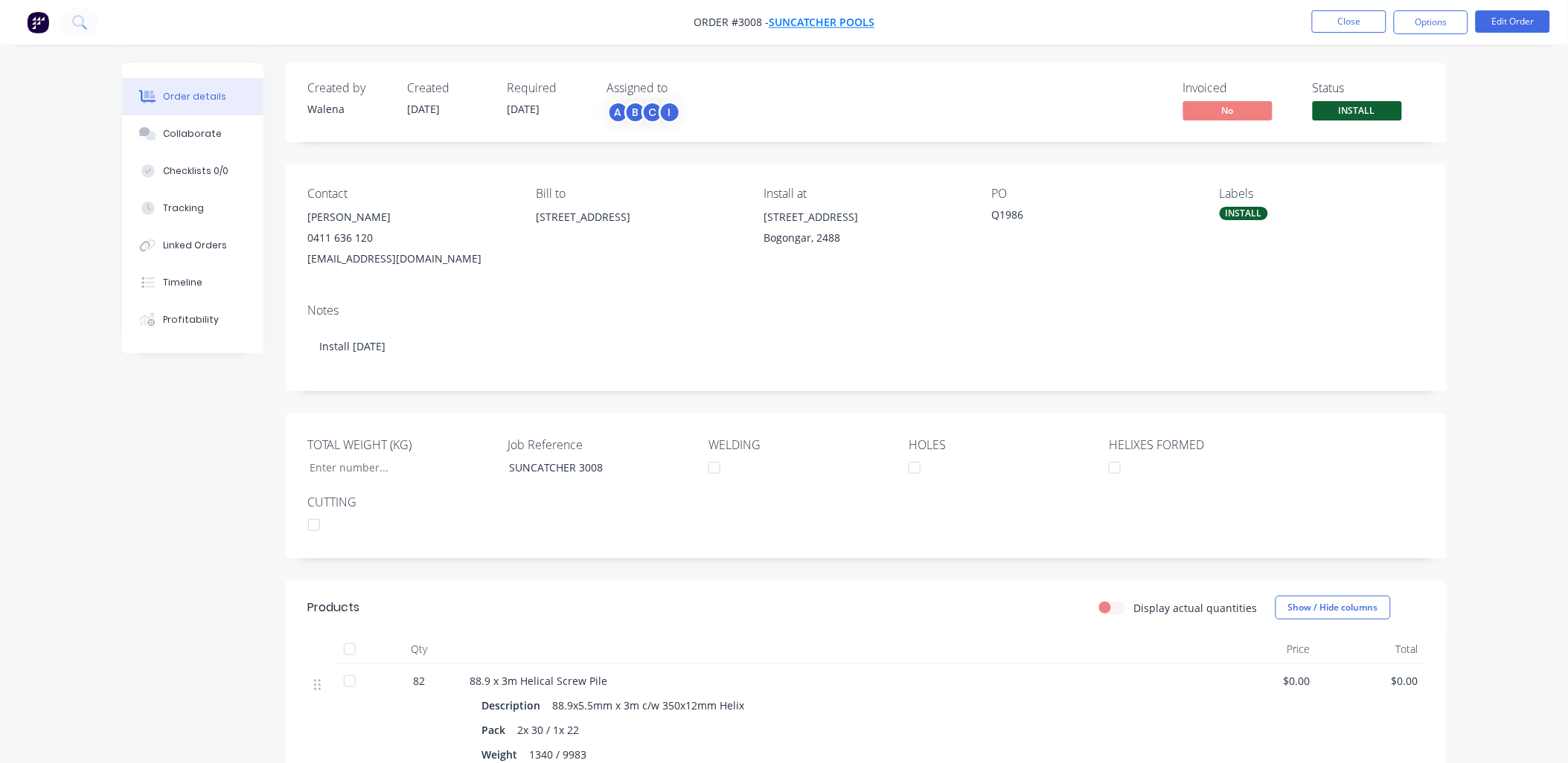
click at [813, 24] on span "Suncatcher Pools" at bounding box center [822, 23] width 105 height 14
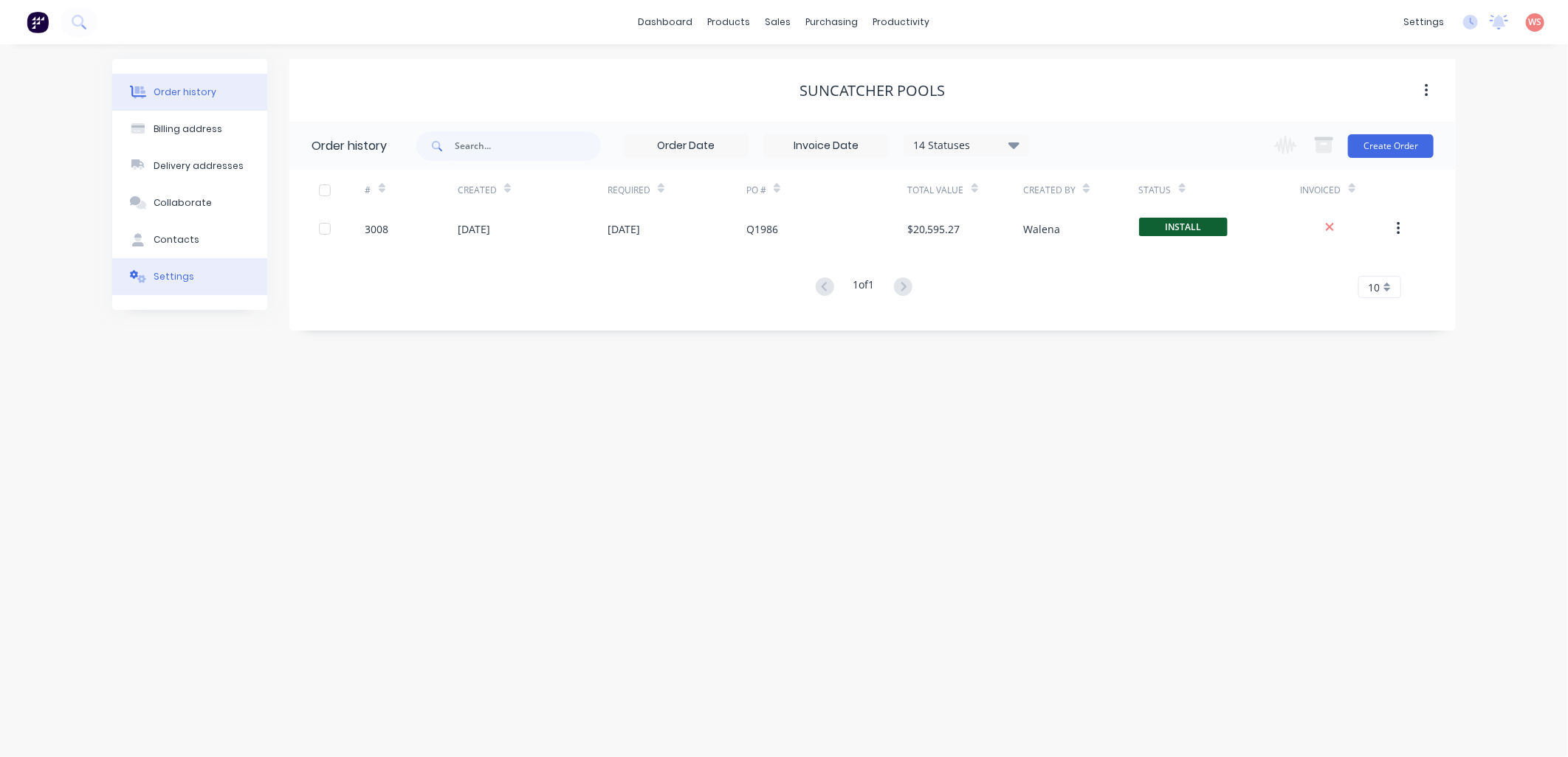
click at [182, 281] on div "Settings" at bounding box center [174, 276] width 41 height 13
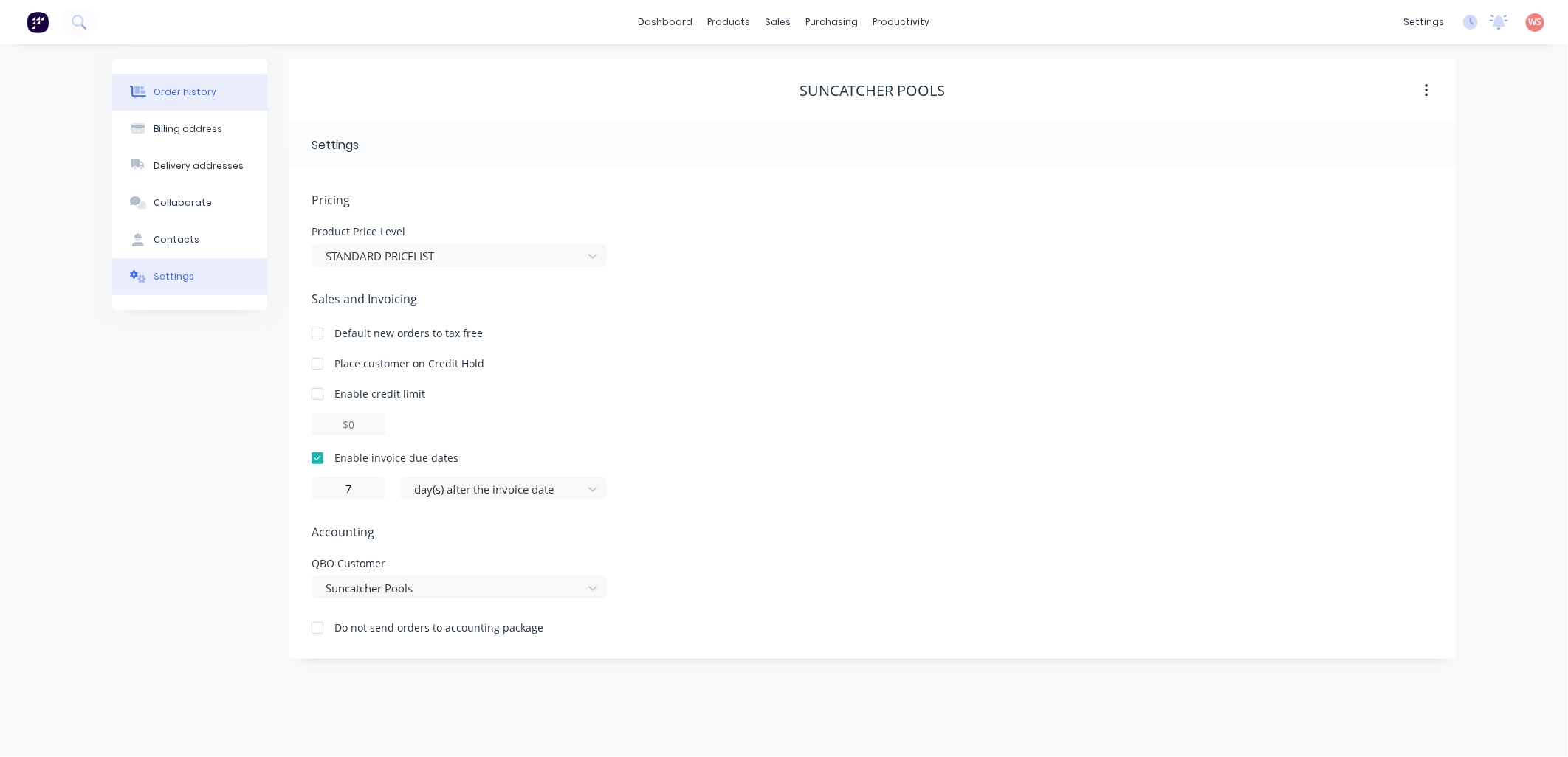
click at [187, 94] on div "Order history" at bounding box center [184, 92] width 63 height 13
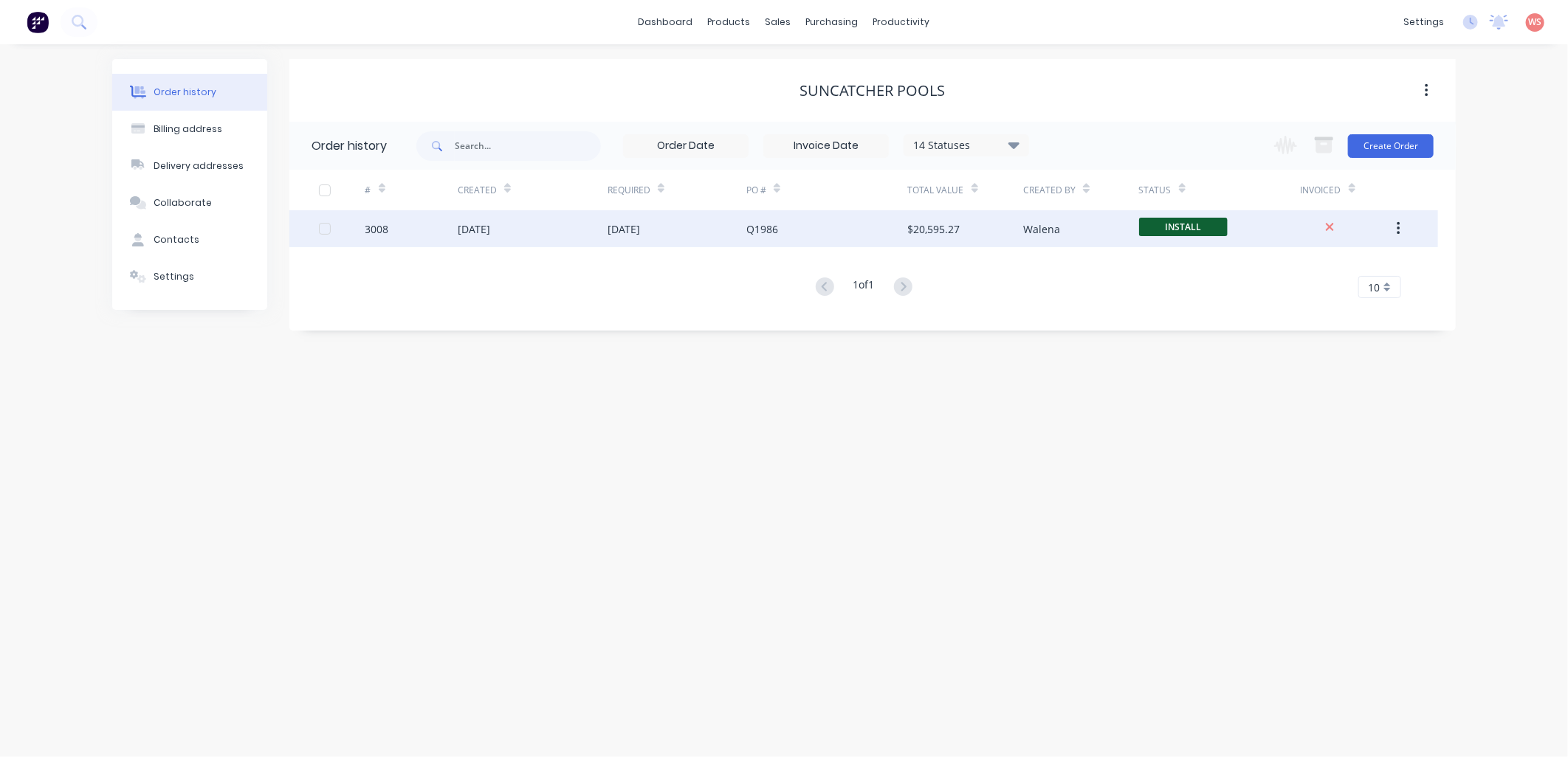
click at [687, 239] on div "[DATE]" at bounding box center [677, 229] width 139 height 37
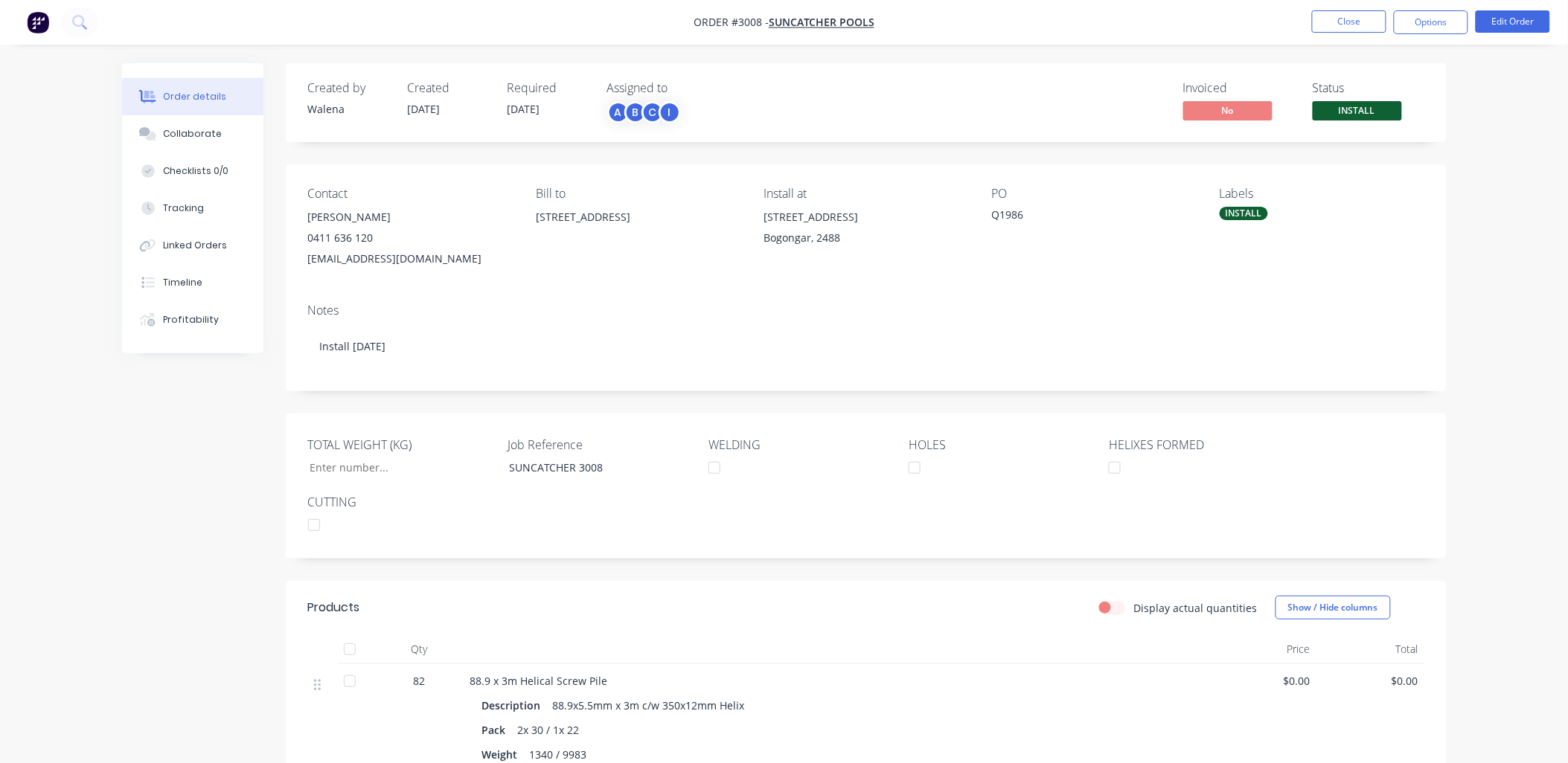
click at [1116, 475] on div at bounding box center [1114, 468] width 29 height 29
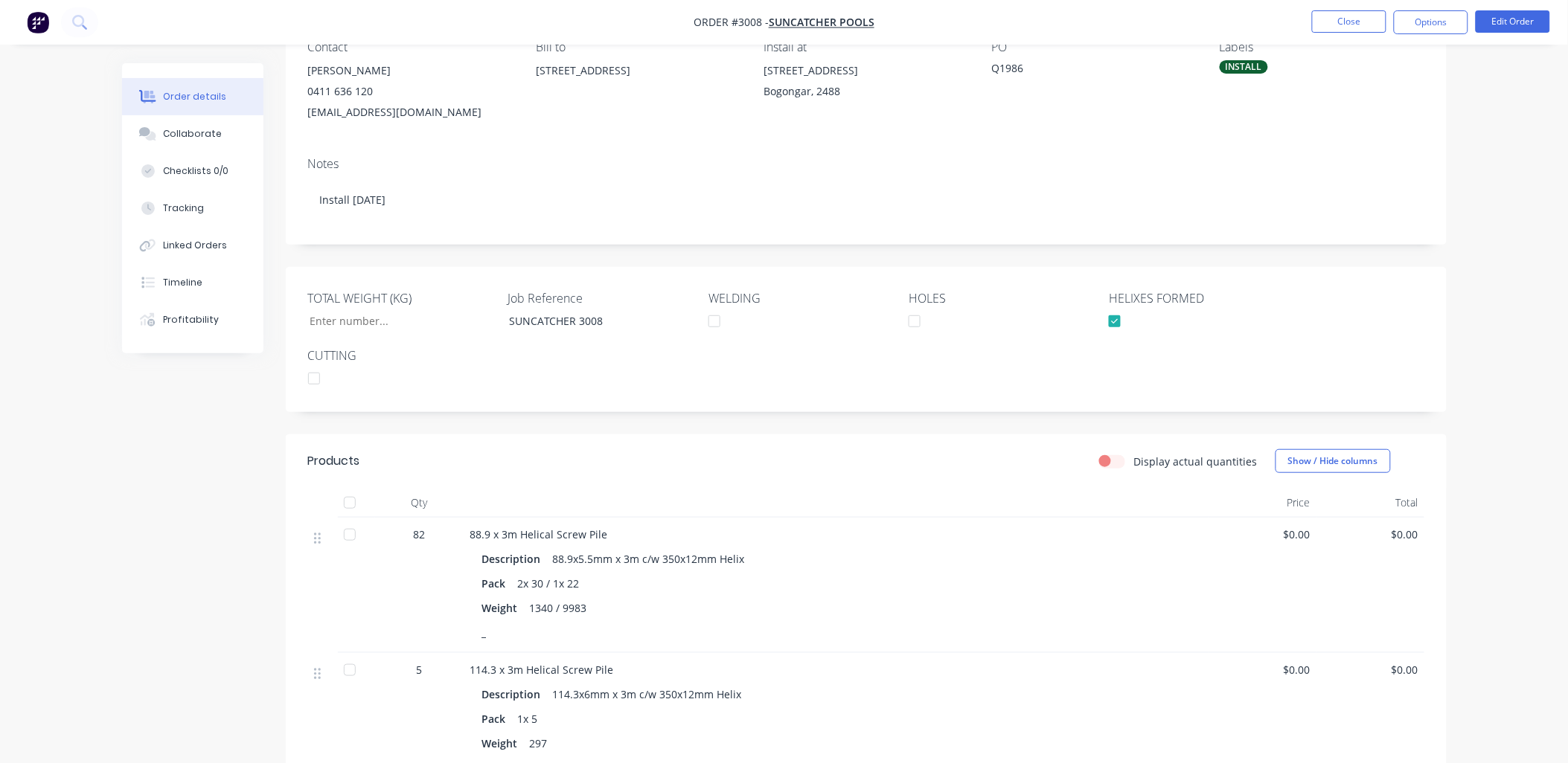
scroll to position [220, 0]
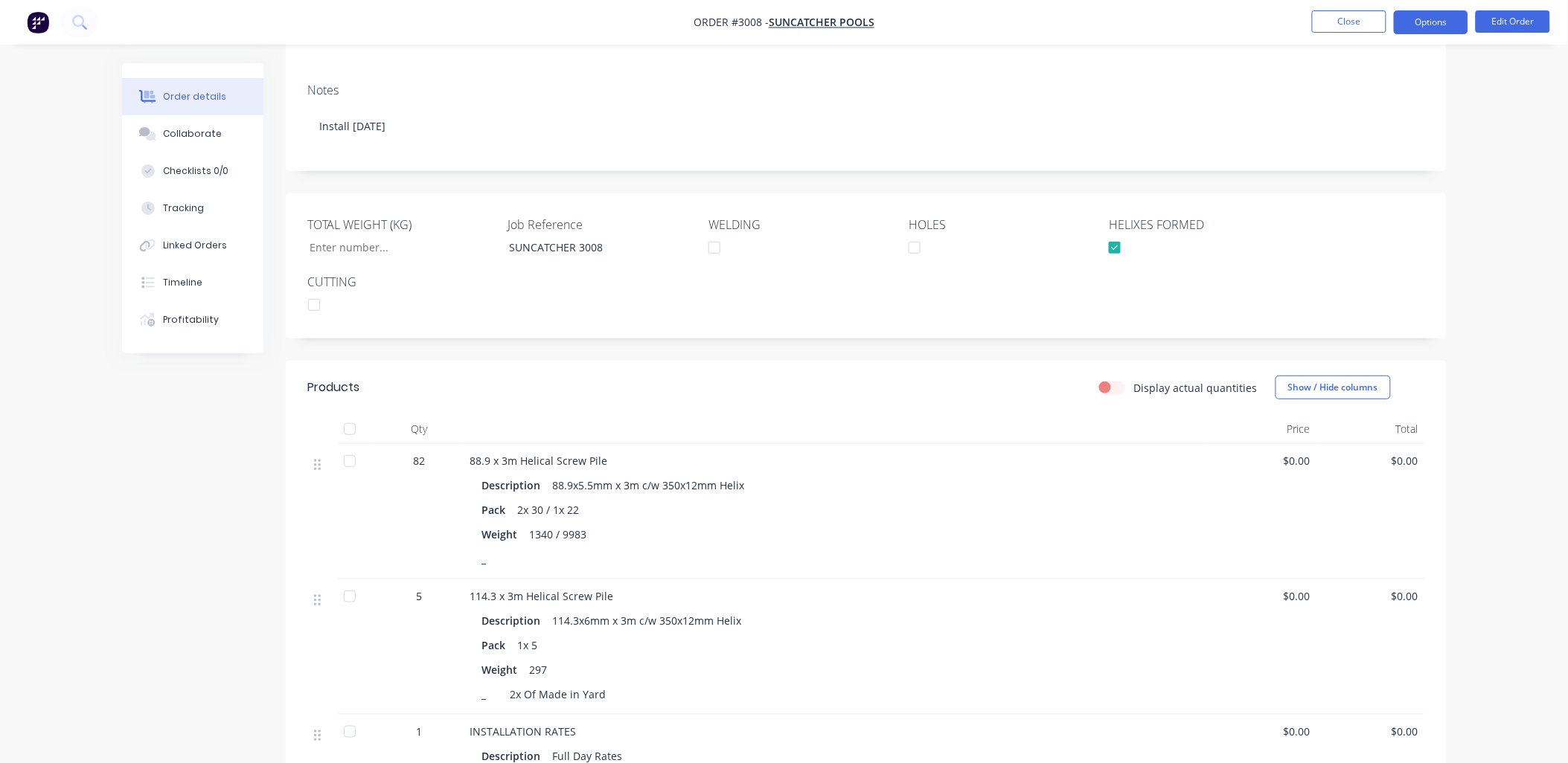
drag, startPoint x: 1428, startPoint y: 22, endPoint x: 1428, endPoint y: 31, distance: 9.0
click at [1428, 34] on nav "Order #3008 - Suncatcher Pools Close Options Edit Order" at bounding box center [784, 22] width 1568 height 45
click at [1430, 28] on button "Options" at bounding box center [1430, 22] width 74 height 24
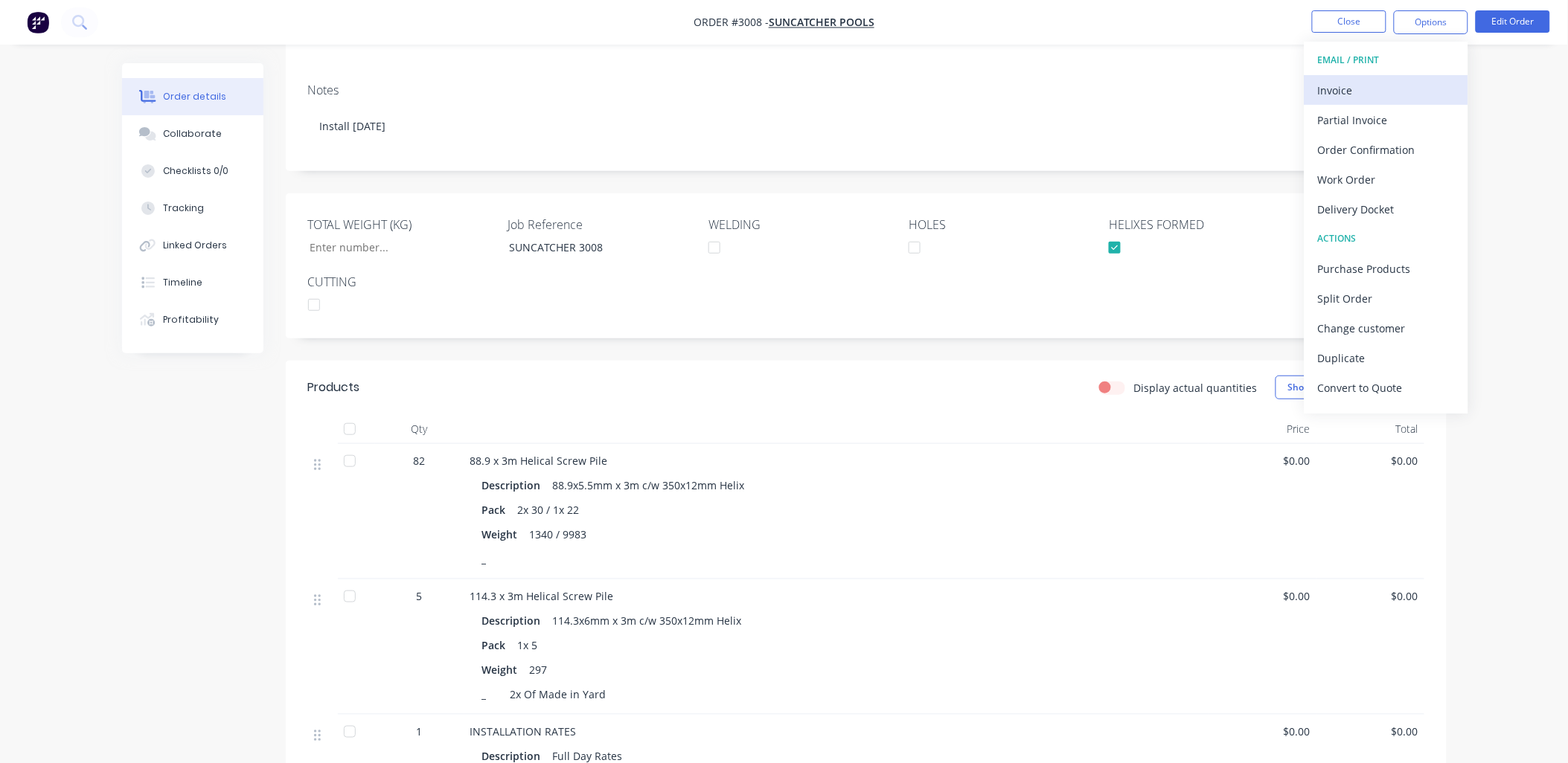
click at [1362, 92] on div "Invoice" at bounding box center [1386, 90] width 137 height 21
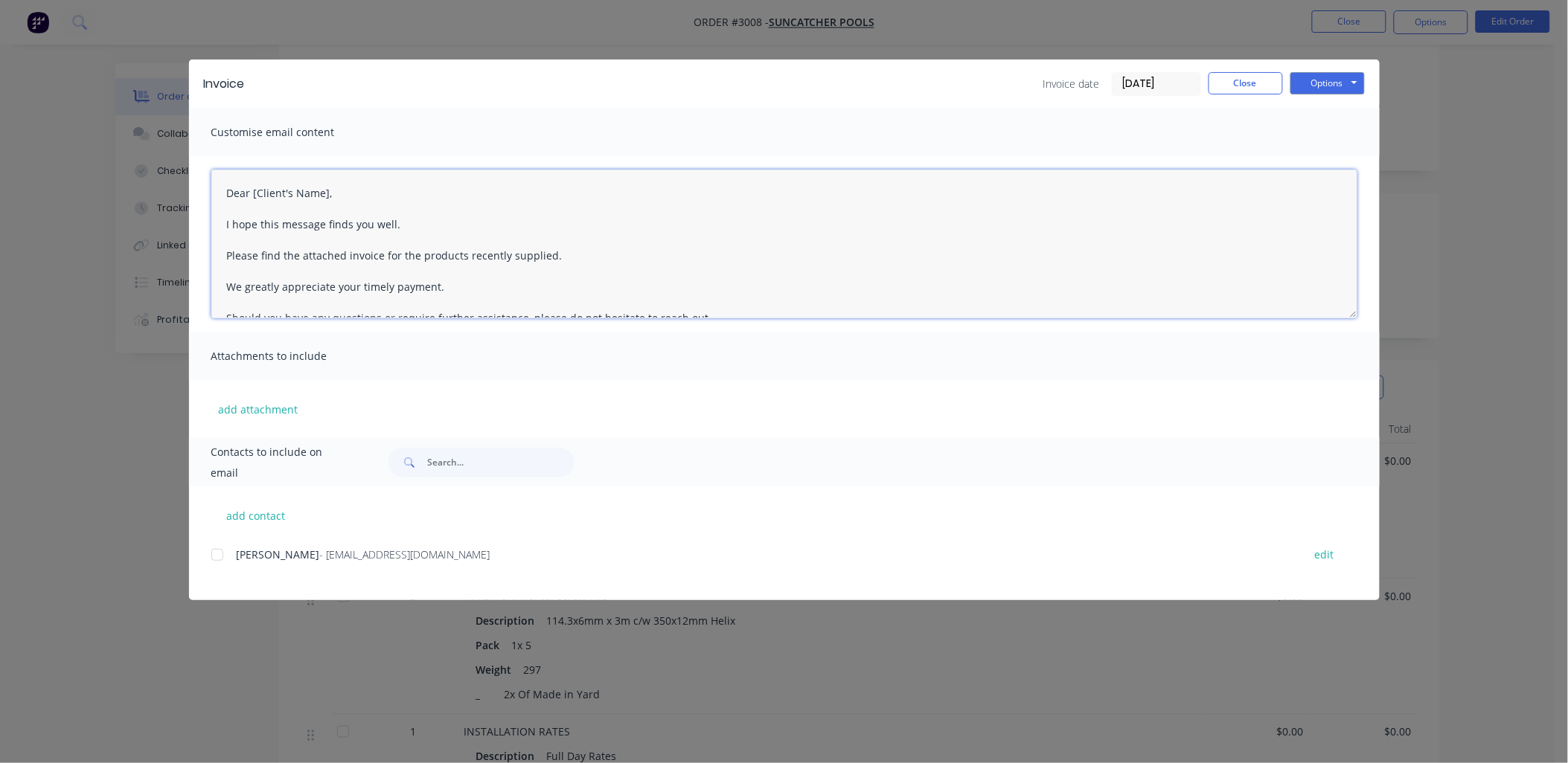
drag, startPoint x: 326, startPoint y: 192, endPoint x: 254, endPoint y: 188, distance: 72.1
click at [254, 189] on textarea "Dear [Client's Name], I hope this message finds you well. Please find the attac…" at bounding box center [784, 244] width 1146 height 149
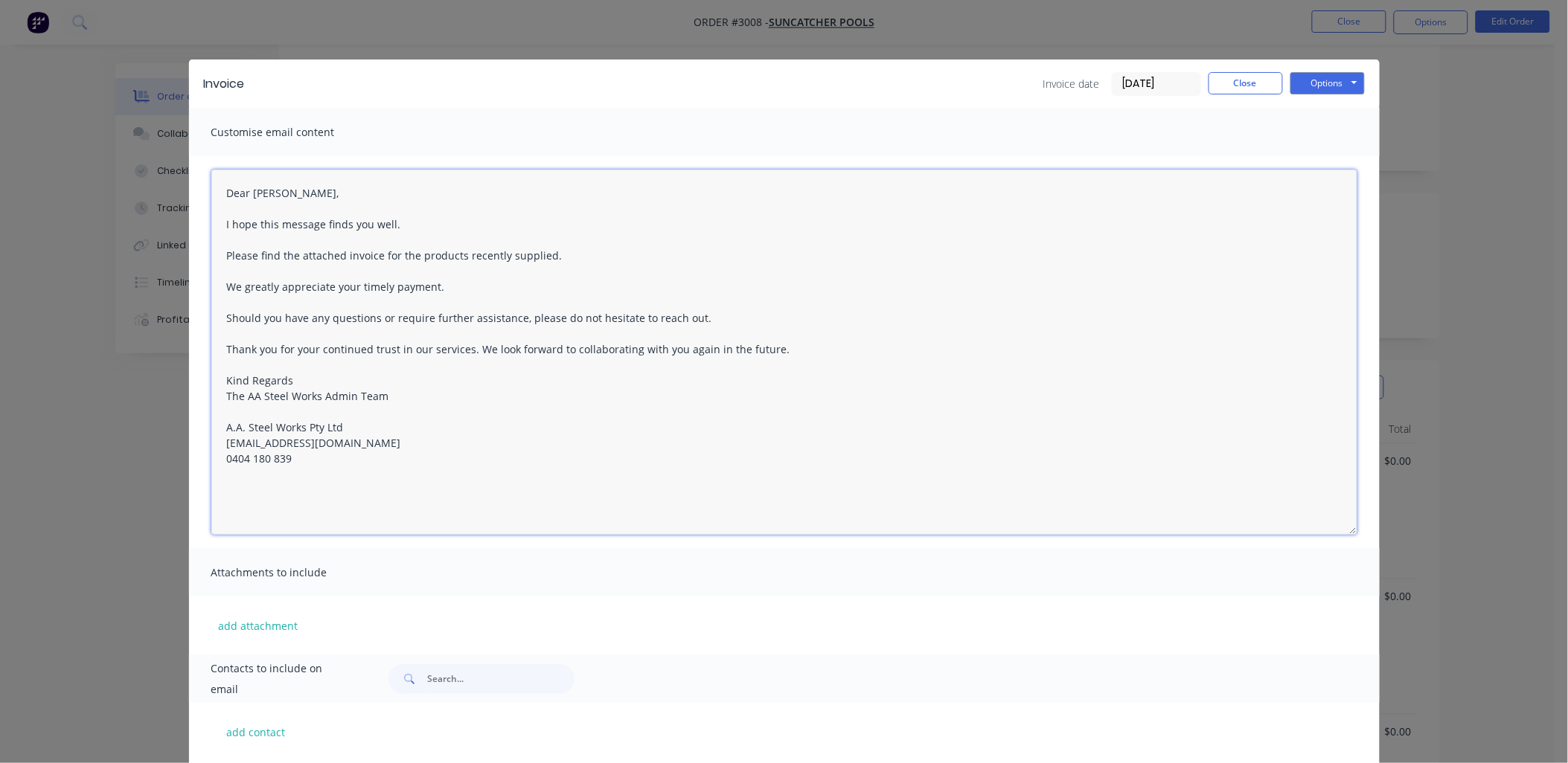
drag, startPoint x: 1352, startPoint y: 311, endPoint x: 1365, endPoint y: 527, distance: 216.4
click at [1365, 527] on div "Dear [PERSON_NAME], I hope this message finds you well. Please find the attache…" at bounding box center [784, 352] width 1190 height 392
click at [538, 256] on textarea "Dear [PERSON_NAME], I hope this message finds you well. Please find the attache…" at bounding box center [784, 352] width 1146 height 365
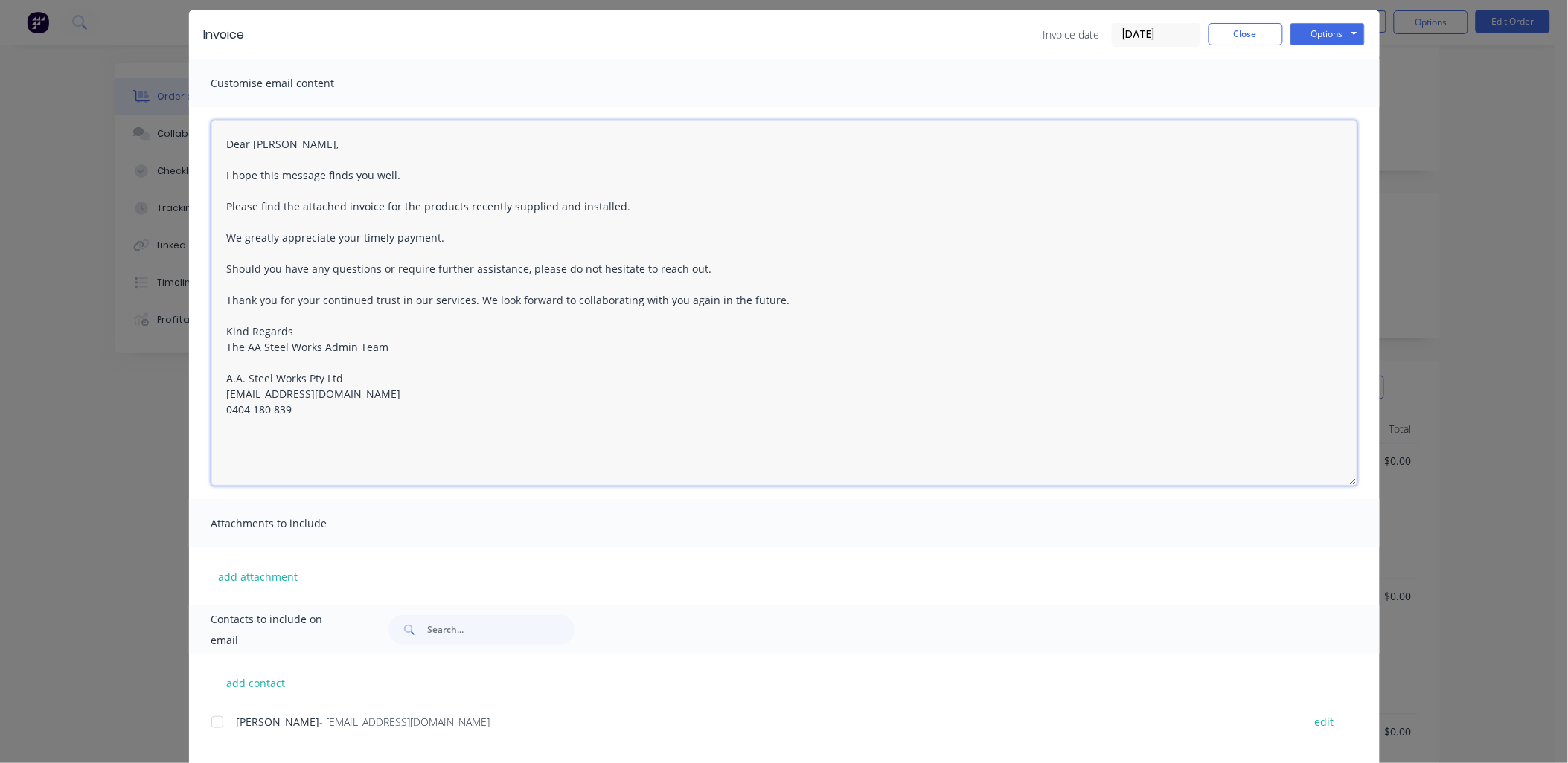
scroll to position [73, 0]
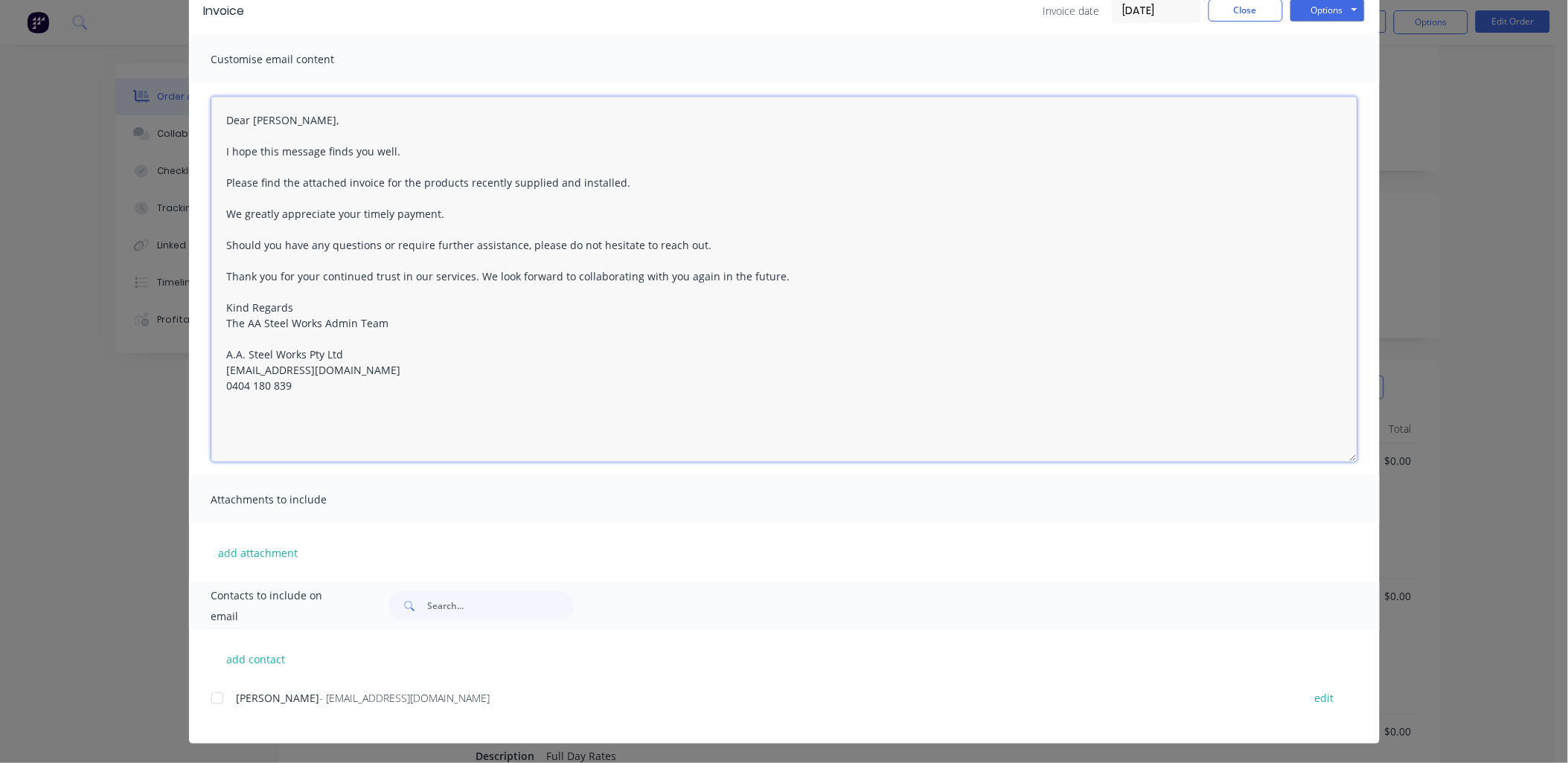
click at [213, 699] on div at bounding box center [217, 698] width 29 height 29
drag, startPoint x: 321, startPoint y: 117, endPoint x: 250, endPoint y: 123, distance: 71.3
click at [250, 123] on textarea "Dear [Client's Name], I hope this message finds you well. Please find the attac…" at bounding box center [784, 278] width 1146 height 365
click at [542, 395] on textarea "Dear [PERSON_NAME], I hope this message finds you well. Please find the attache…" at bounding box center [784, 278] width 1146 height 365
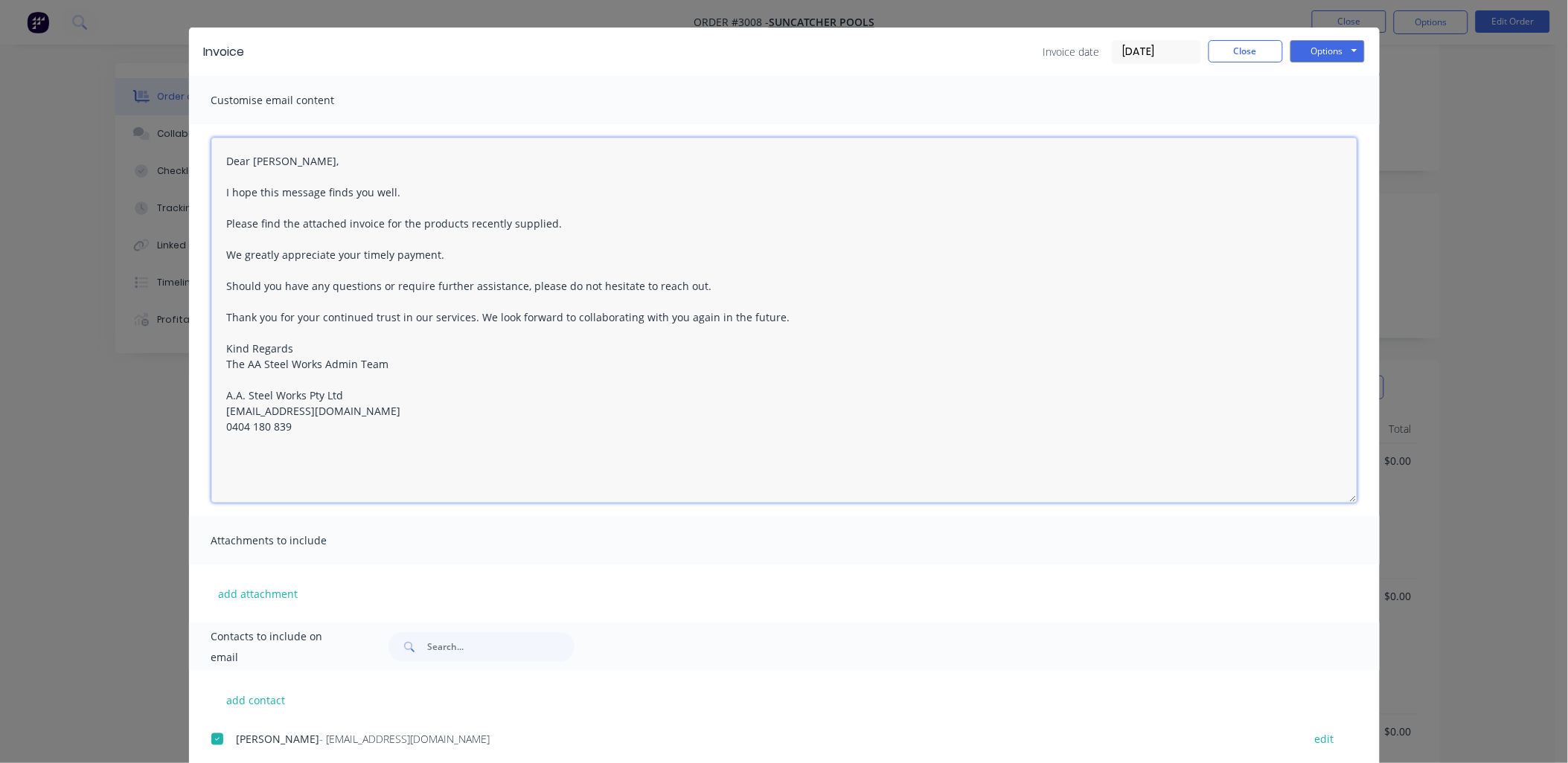
scroll to position [0, 0]
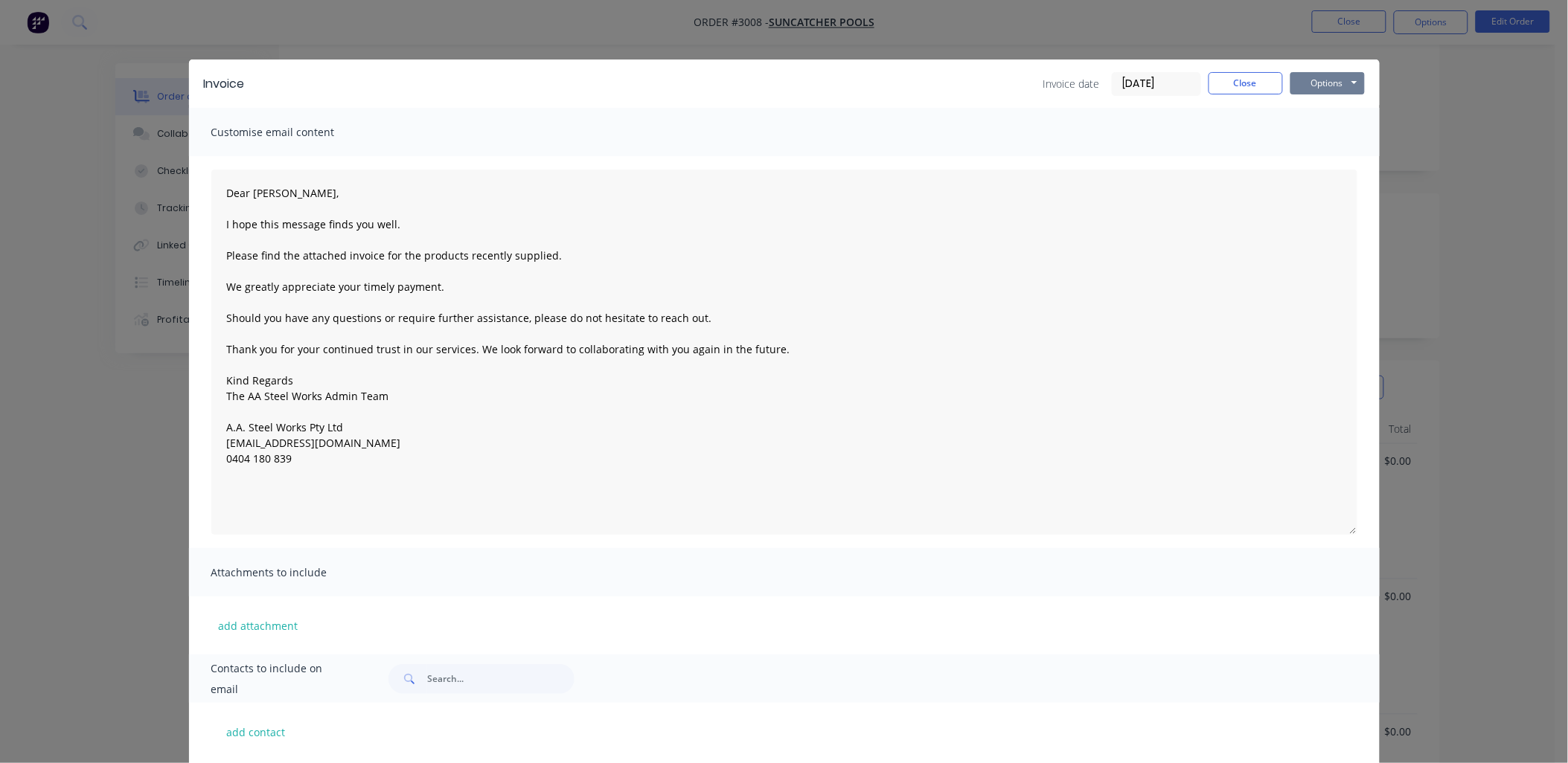
click at [1343, 87] on button "Options" at bounding box center [1327, 83] width 74 height 22
click at [1330, 154] on button "Email" at bounding box center [1338, 159] width 96 height 25
type textarea "Dear [Client's Name], I hope this message finds you well. Please find the attac…"
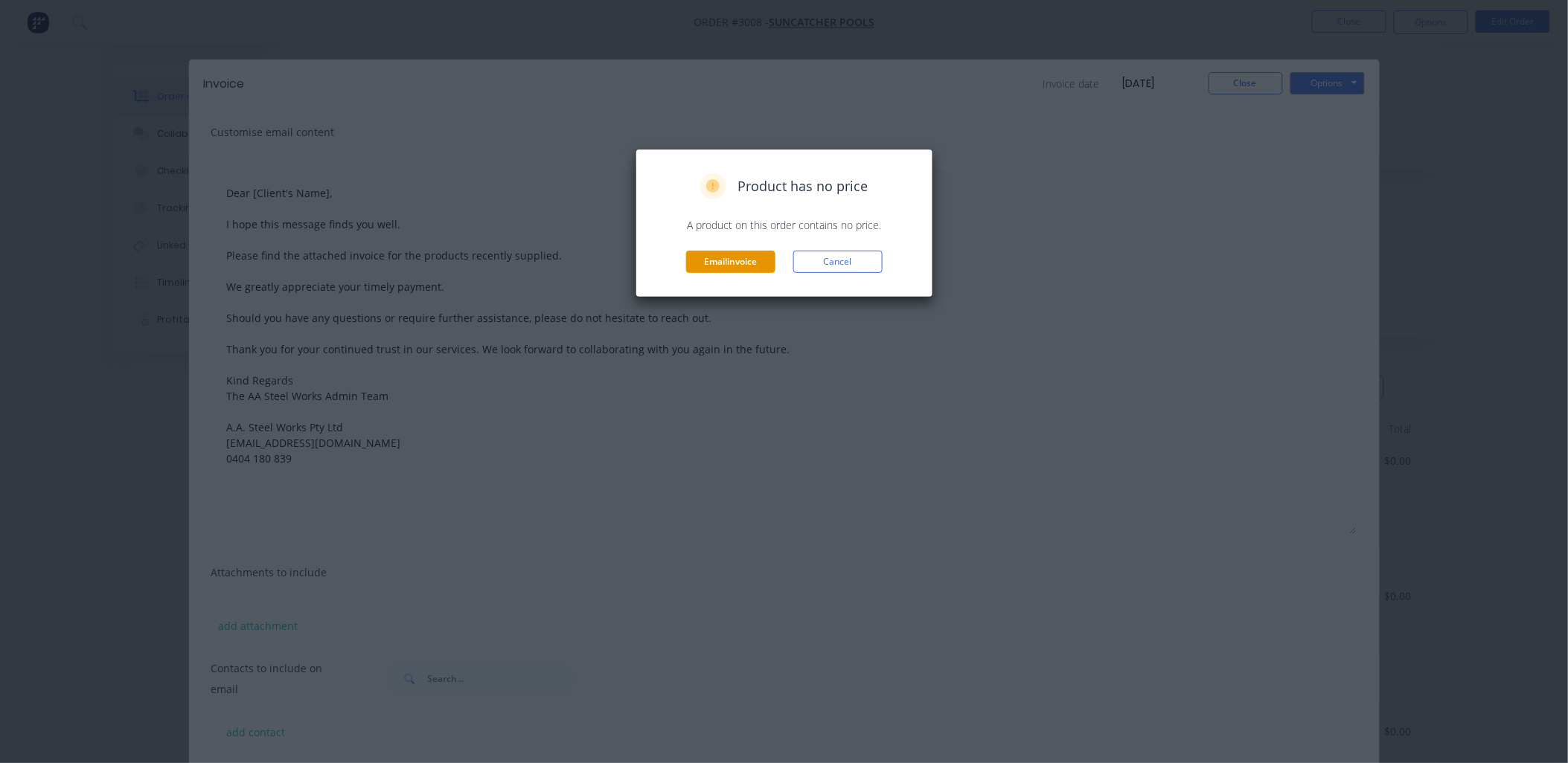
click at [707, 258] on button "Email invoice" at bounding box center [730, 261] width 89 height 22
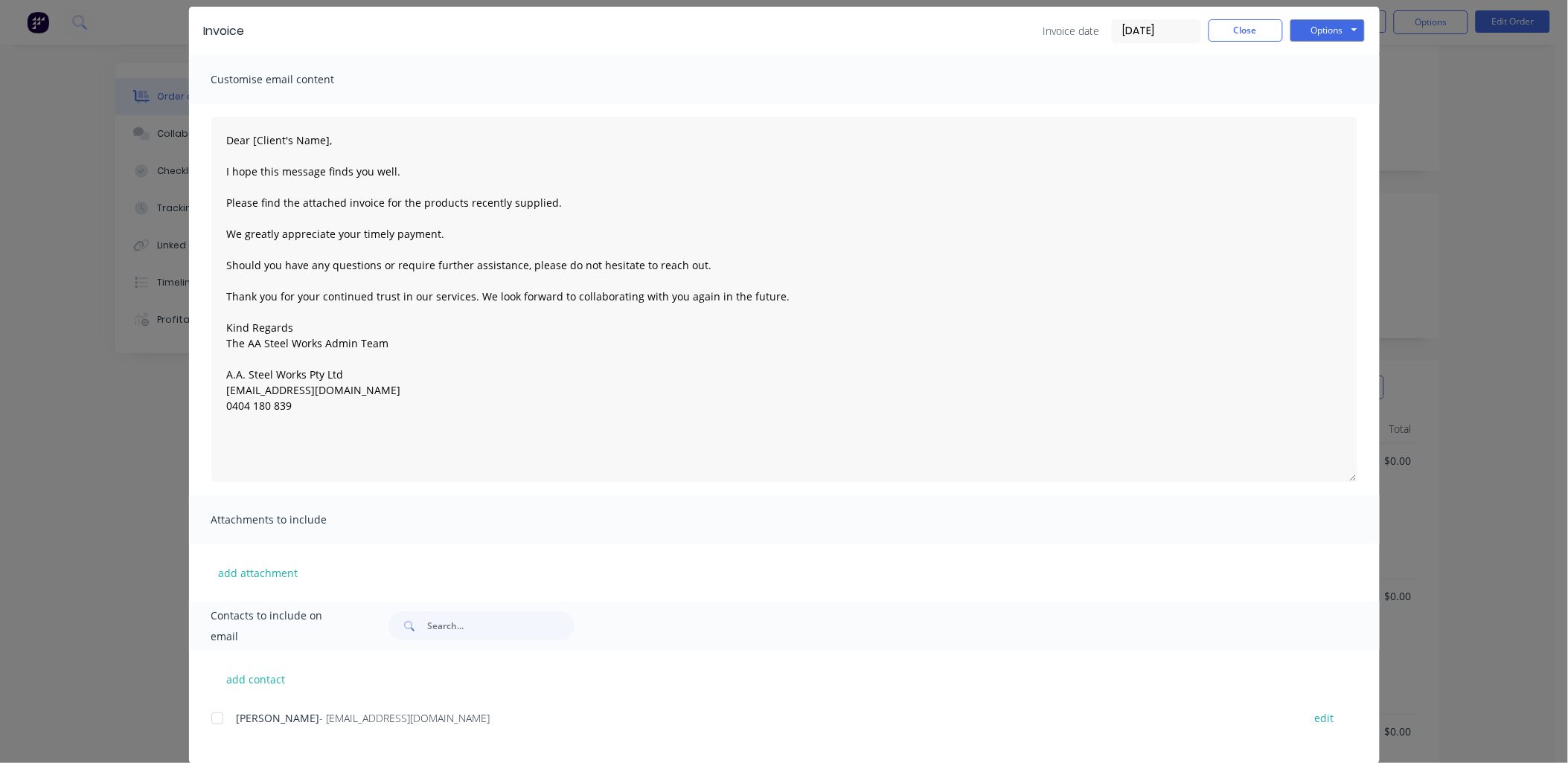
scroll to position [73, 0]
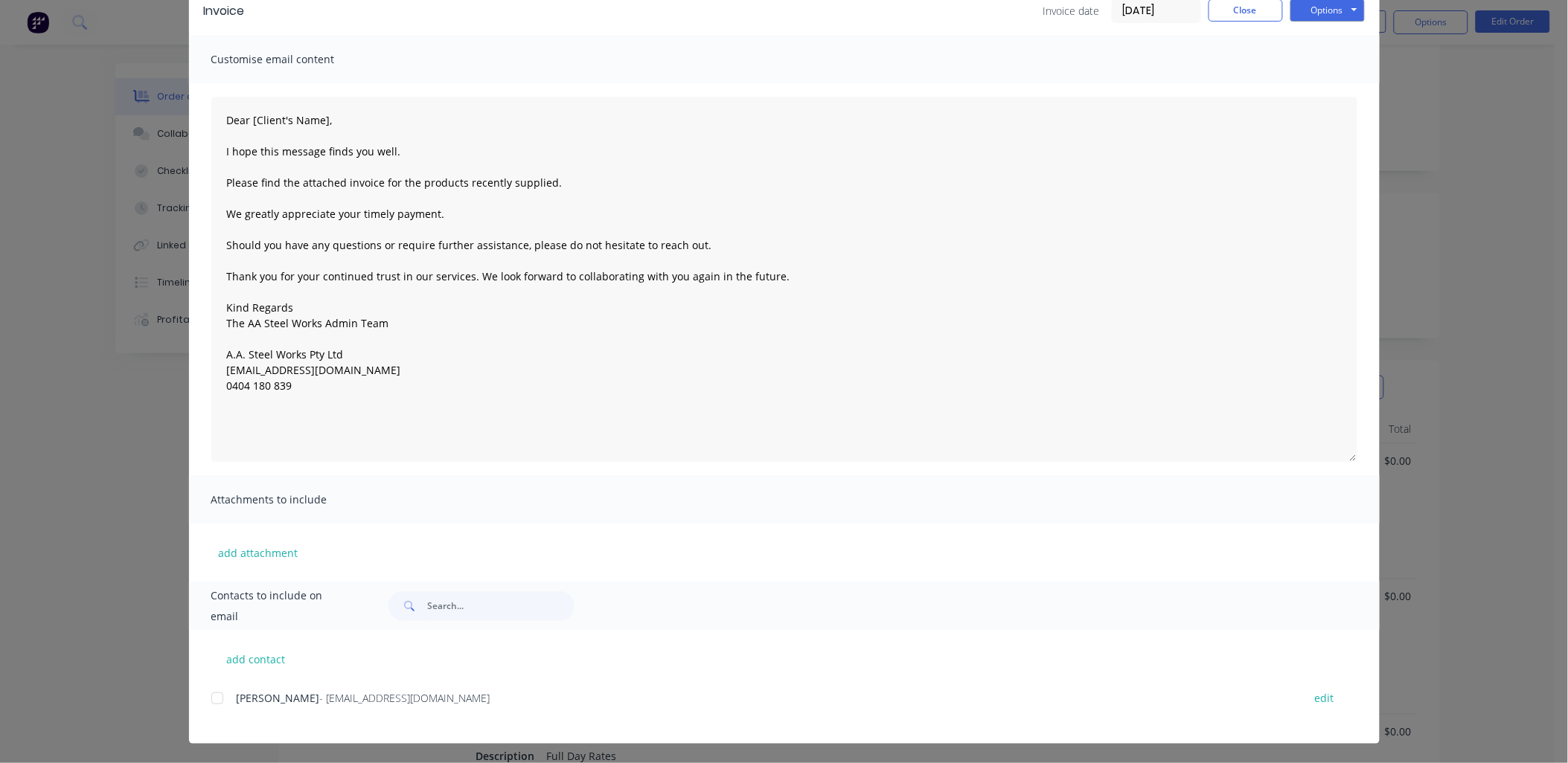
click at [213, 693] on div at bounding box center [217, 698] width 29 height 29
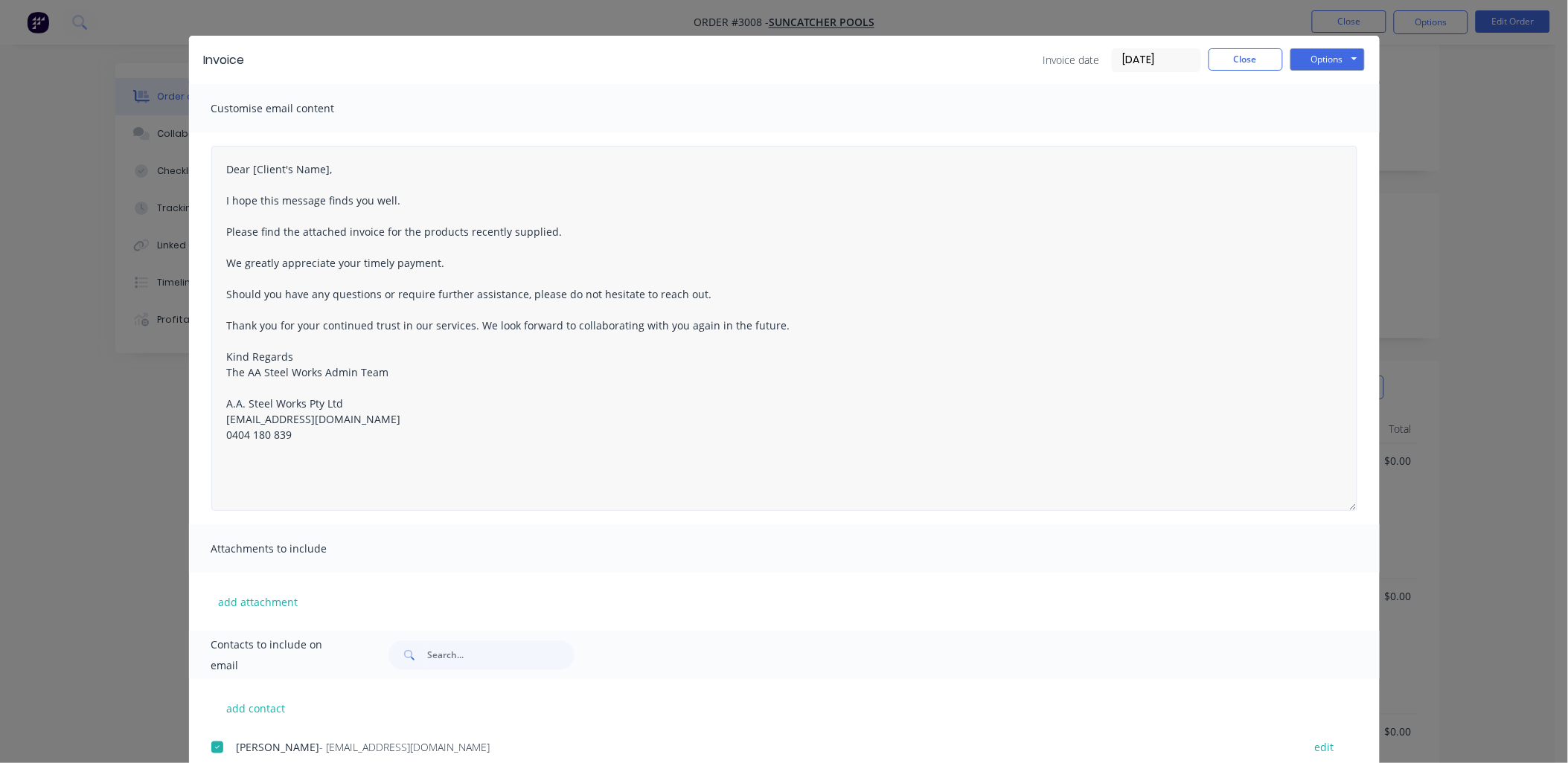
scroll to position [0, 0]
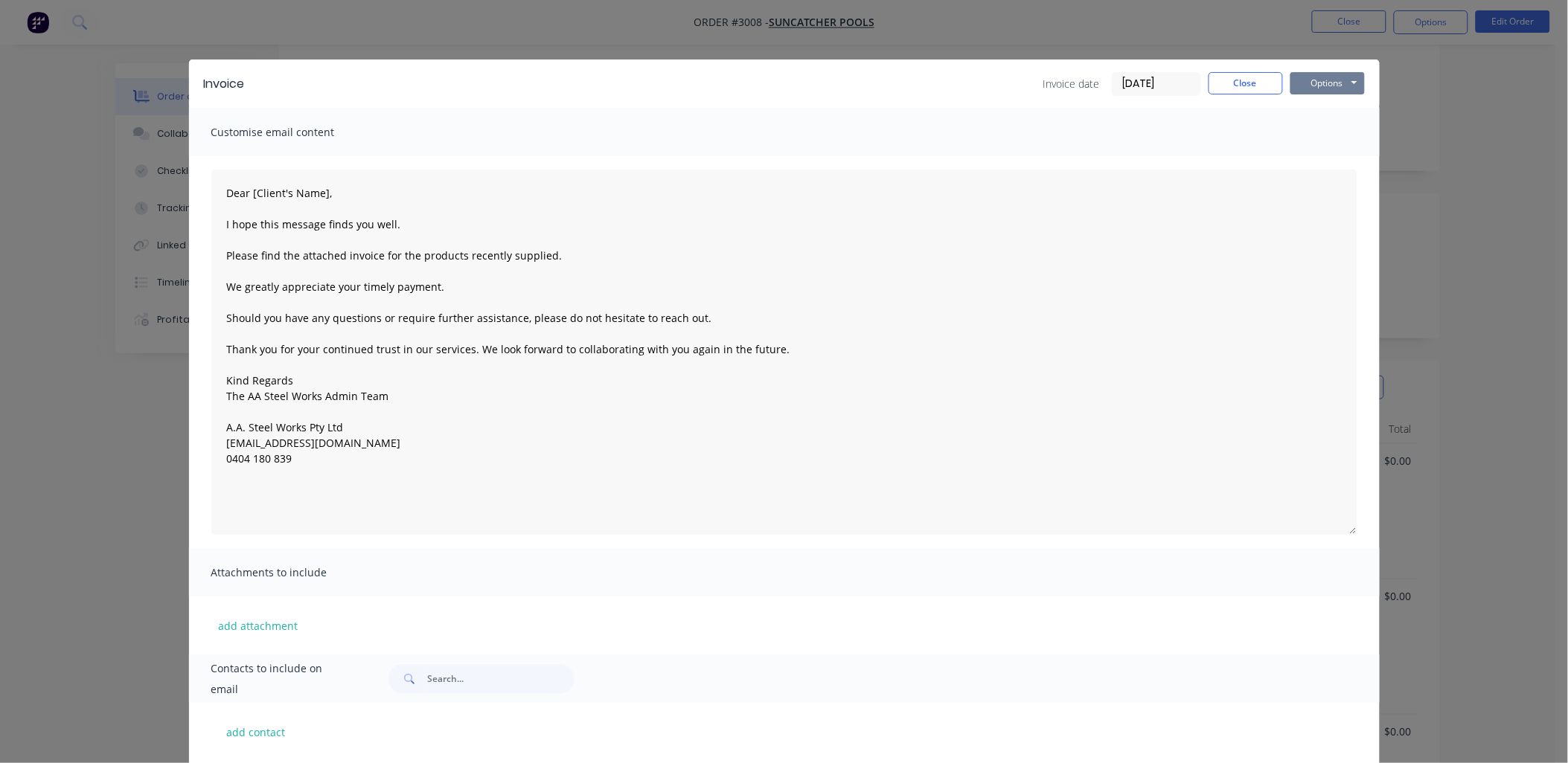
click at [1329, 85] on button "Options" at bounding box center [1327, 83] width 74 height 22
click at [1335, 153] on button "Email" at bounding box center [1338, 159] width 96 height 25
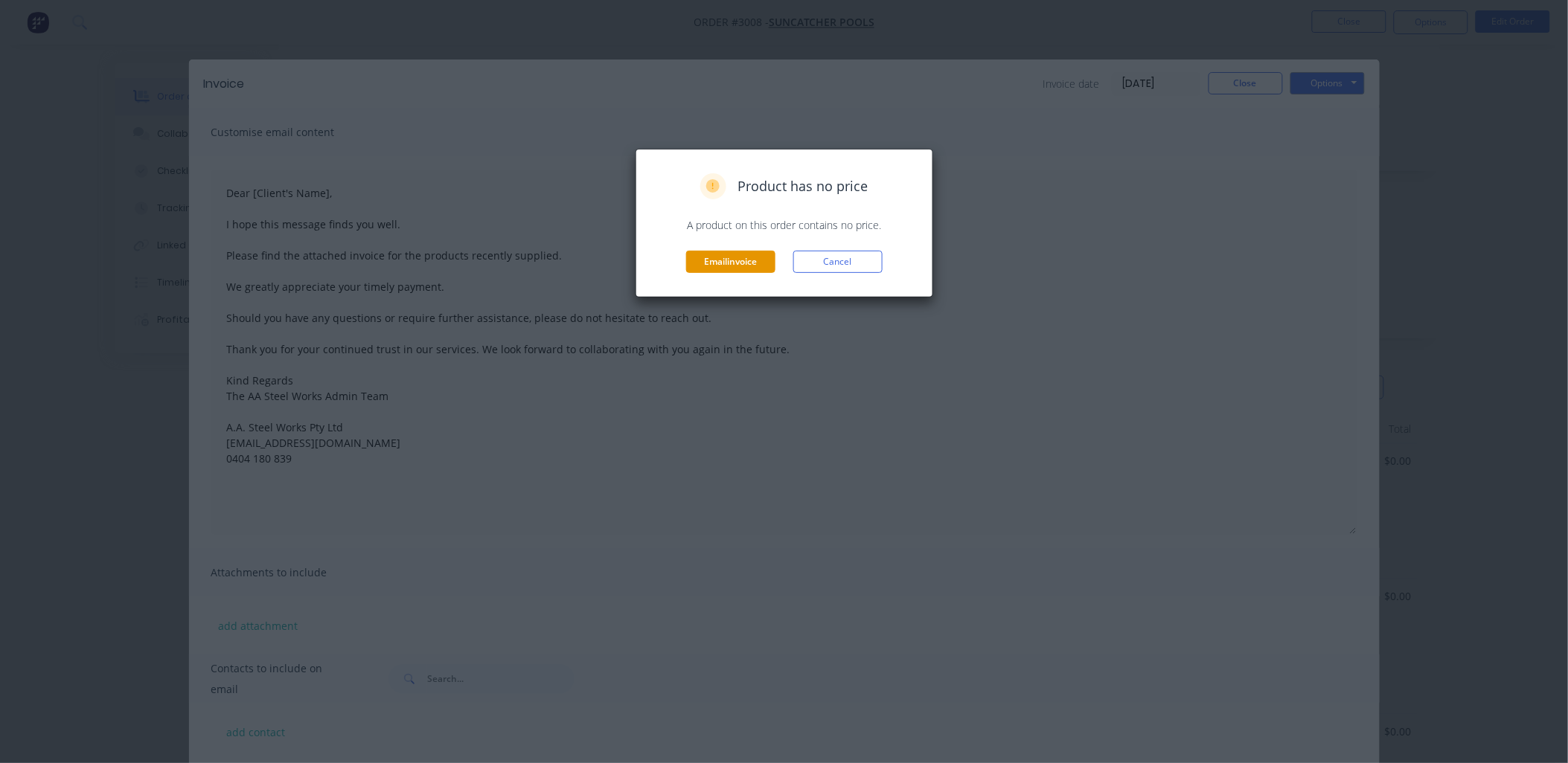
click at [746, 252] on button "Email invoice" at bounding box center [730, 261] width 89 height 22
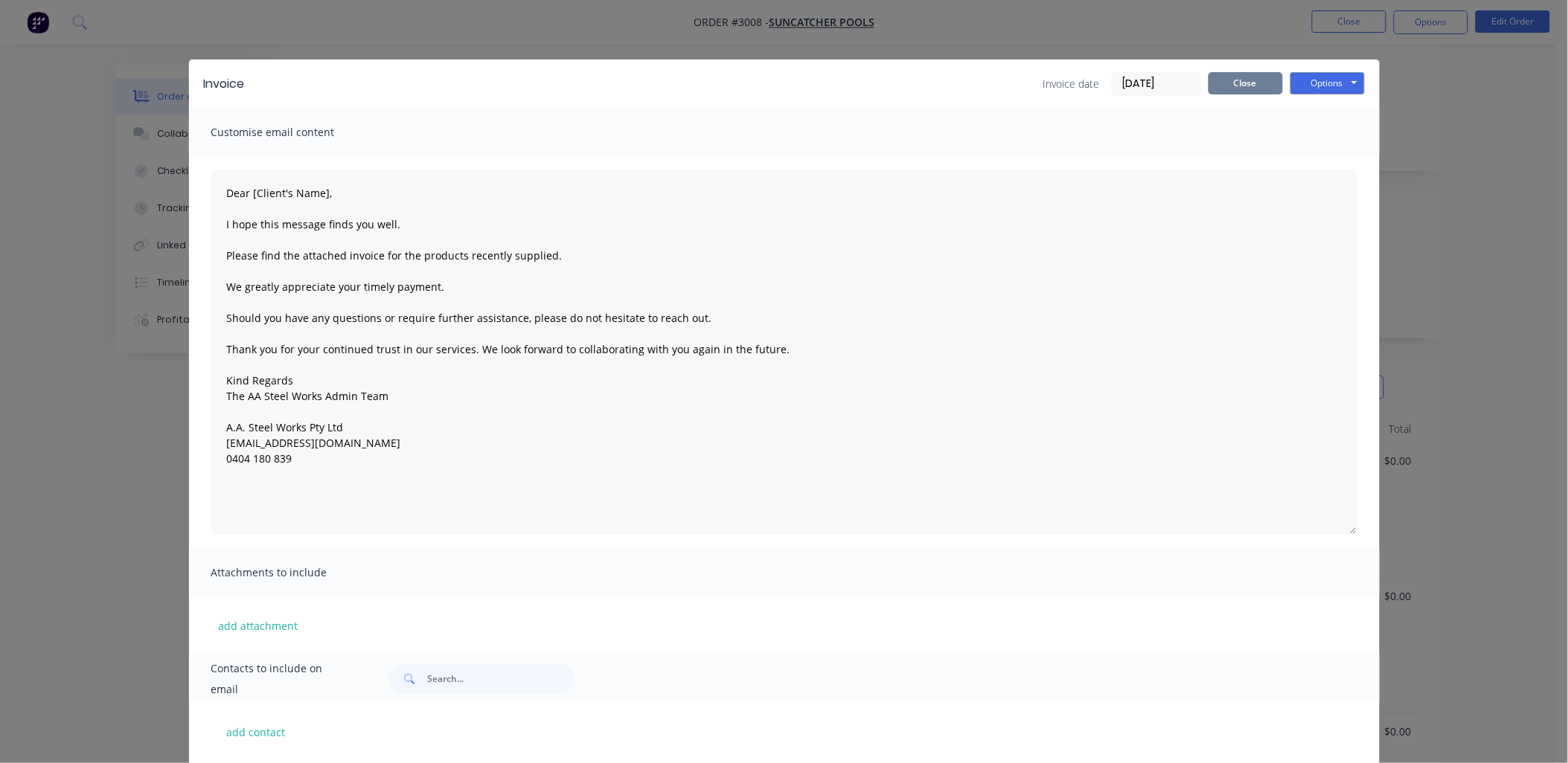
click at [1230, 83] on button "Close" at bounding box center [1245, 83] width 74 height 22
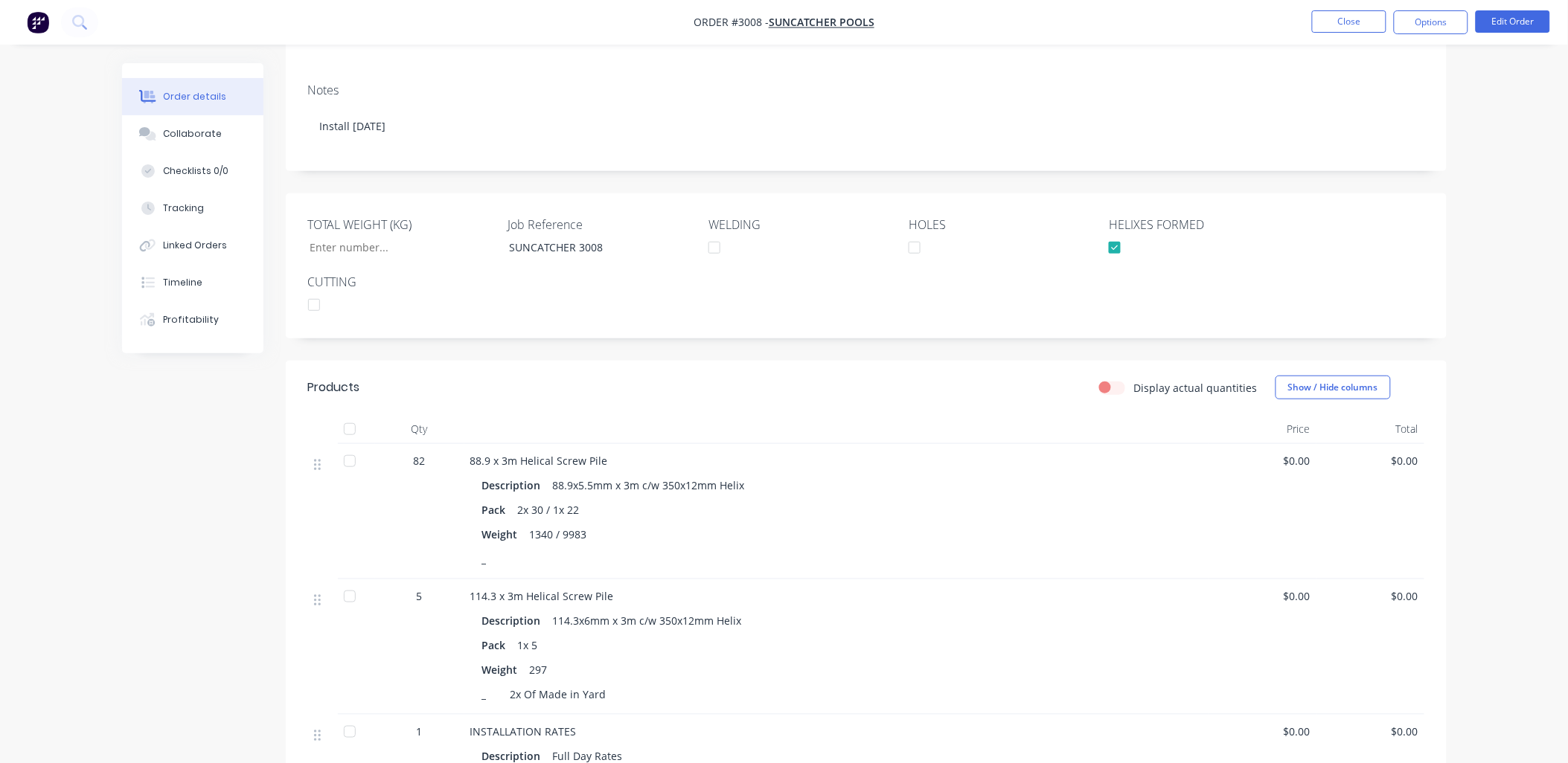
drag, startPoint x: 1116, startPoint y: 20, endPoint x: 61, endPoint y: 484, distance: 1152.5
click at [61, 484] on div "Order details Collaborate Checklists 0/0 Tracking Linked Orders Timeline Profit…" at bounding box center [784, 503] width 1568 height 1448
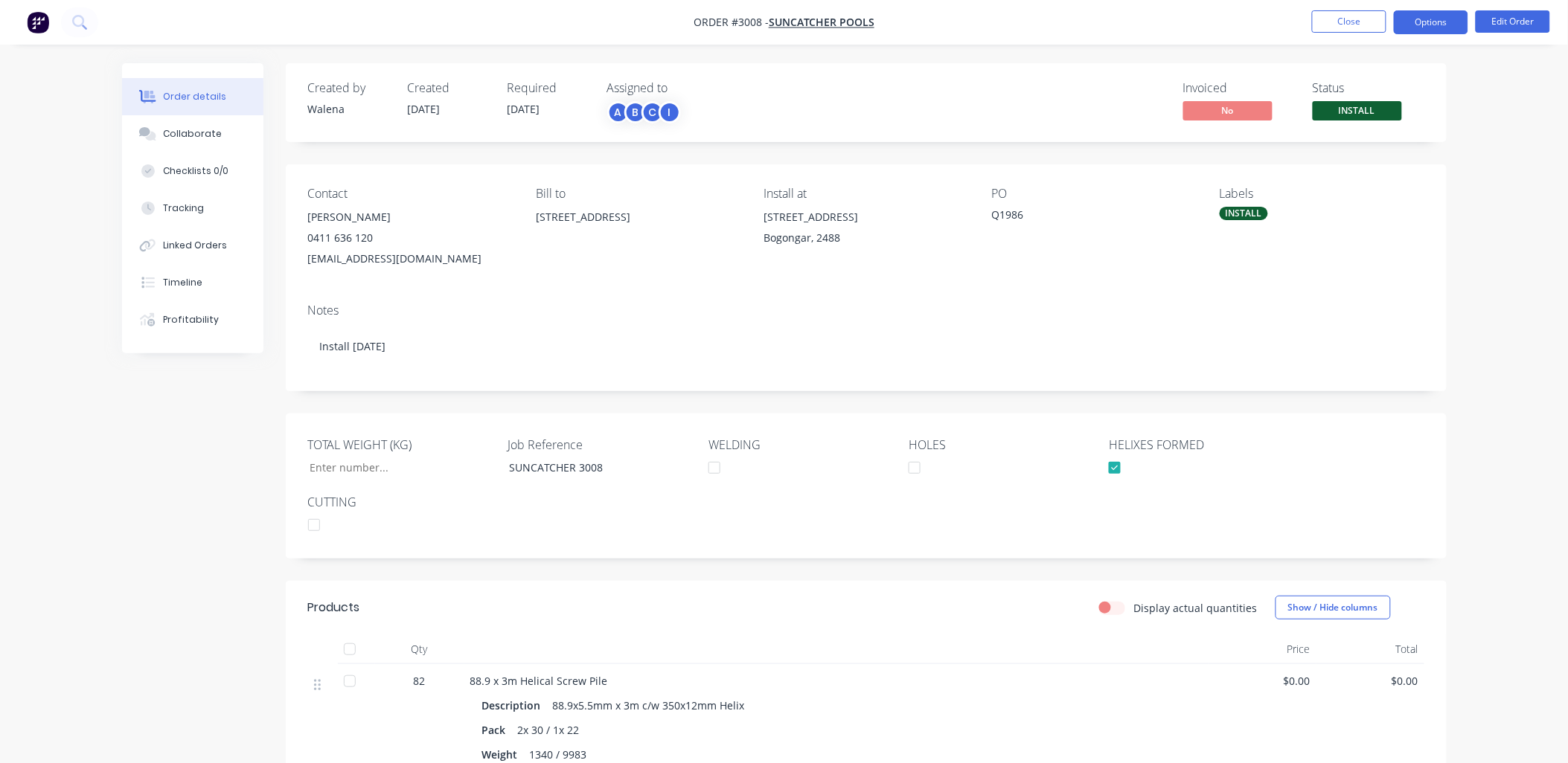
click at [1427, 26] on button "Options" at bounding box center [1430, 22] width 74 height 24
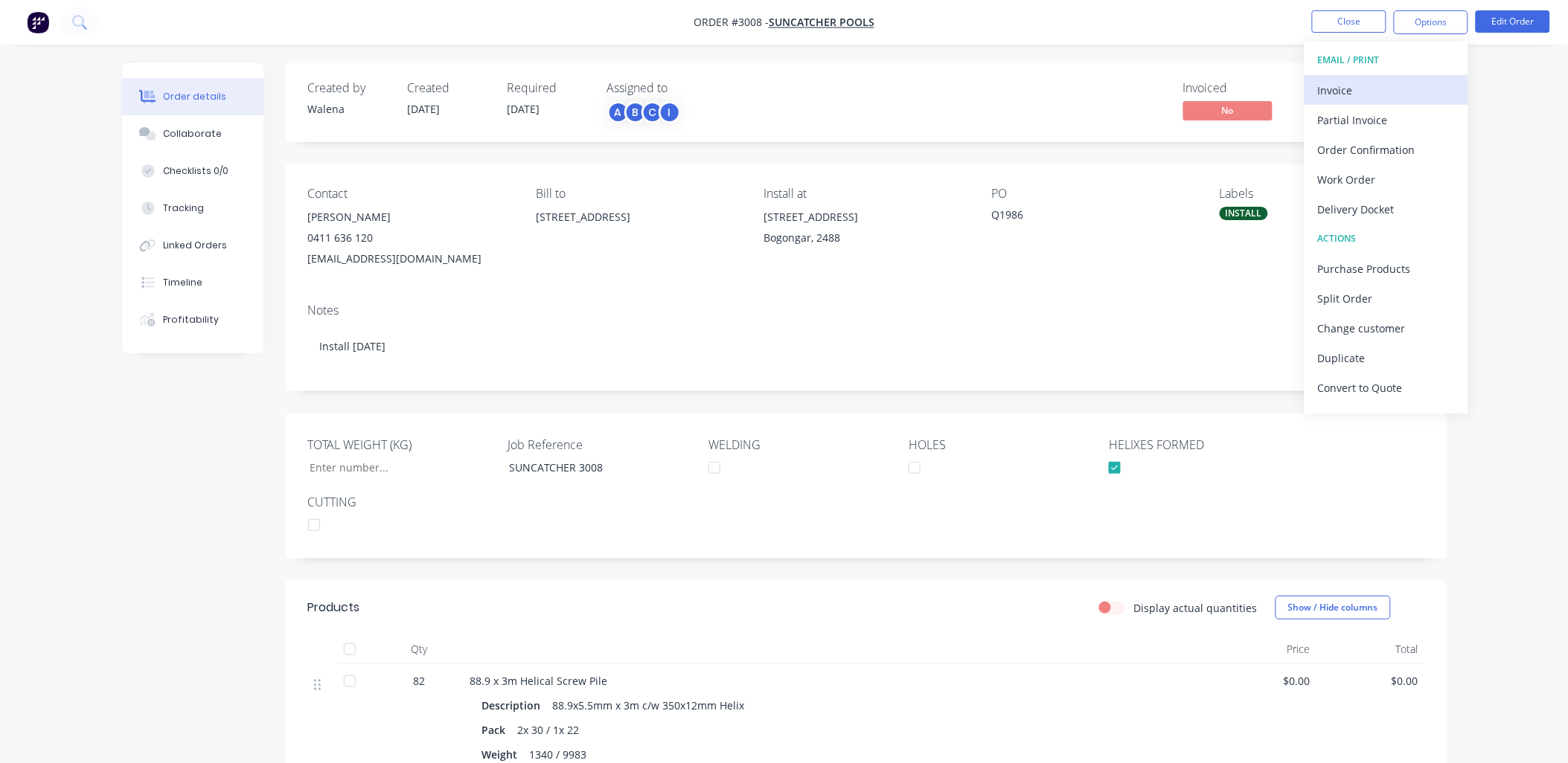
click at [1370, 91] on div "Invoice" at bounding box center [1386, 90] width 137 height 21
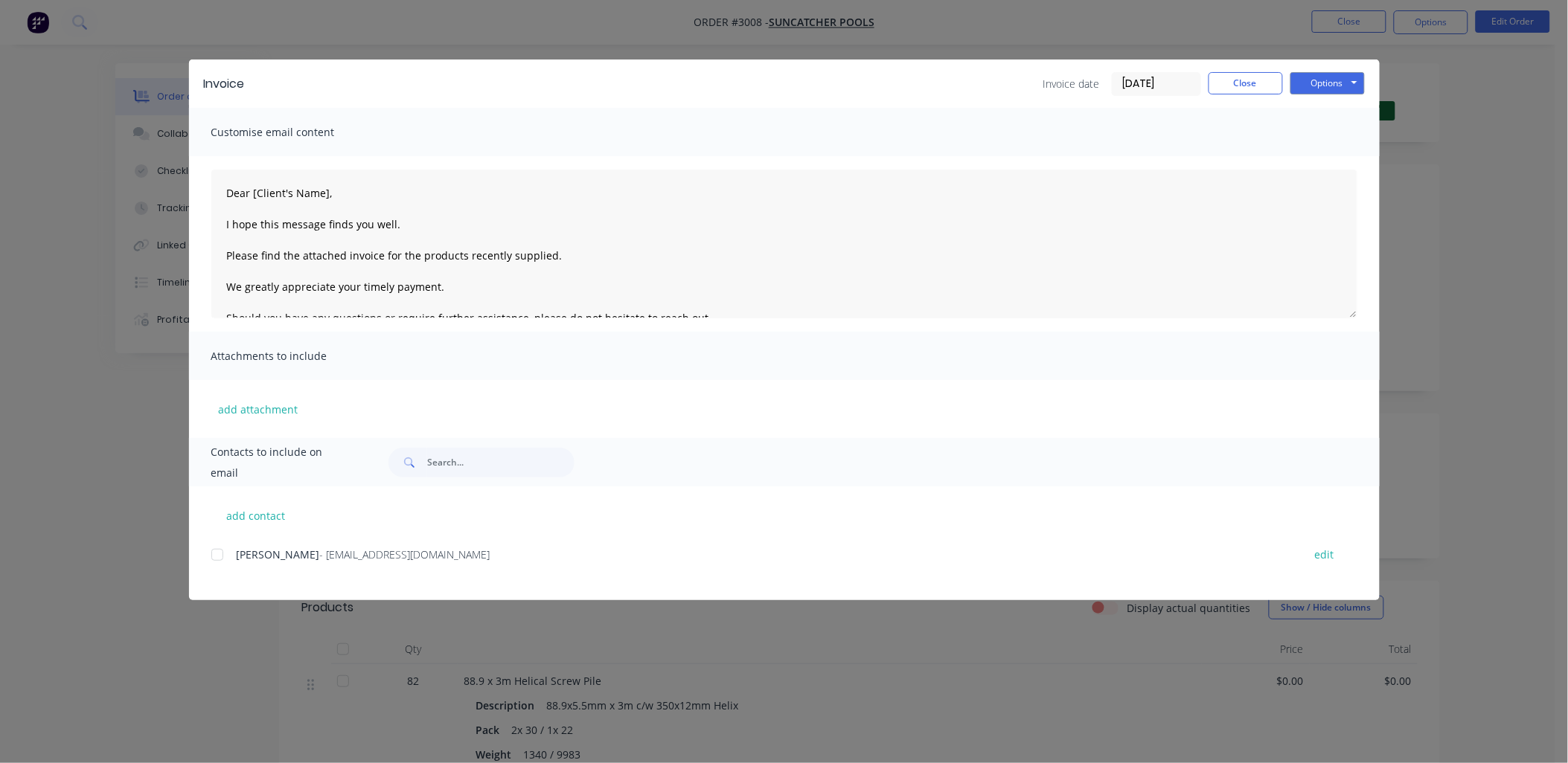
click at [218, 553] on div at bounding box center [217, 554] width 29 height 29
click at [324, 195] on textarea "Dear [Client's Name], I hope this message finds you well. Please find the attac…" at bounding box center [784, 244] width 1146 height 149
drag, startPoint x: 328, startPoint y: 195, endPoint x: 254, endPoint y: 199, distance: 74.1
click at [254, 199] on textarea "Dear [Client's Name], I hope this message finds you well. Please find the attac…" at bounding box center [784, 244] width 1146 height 149
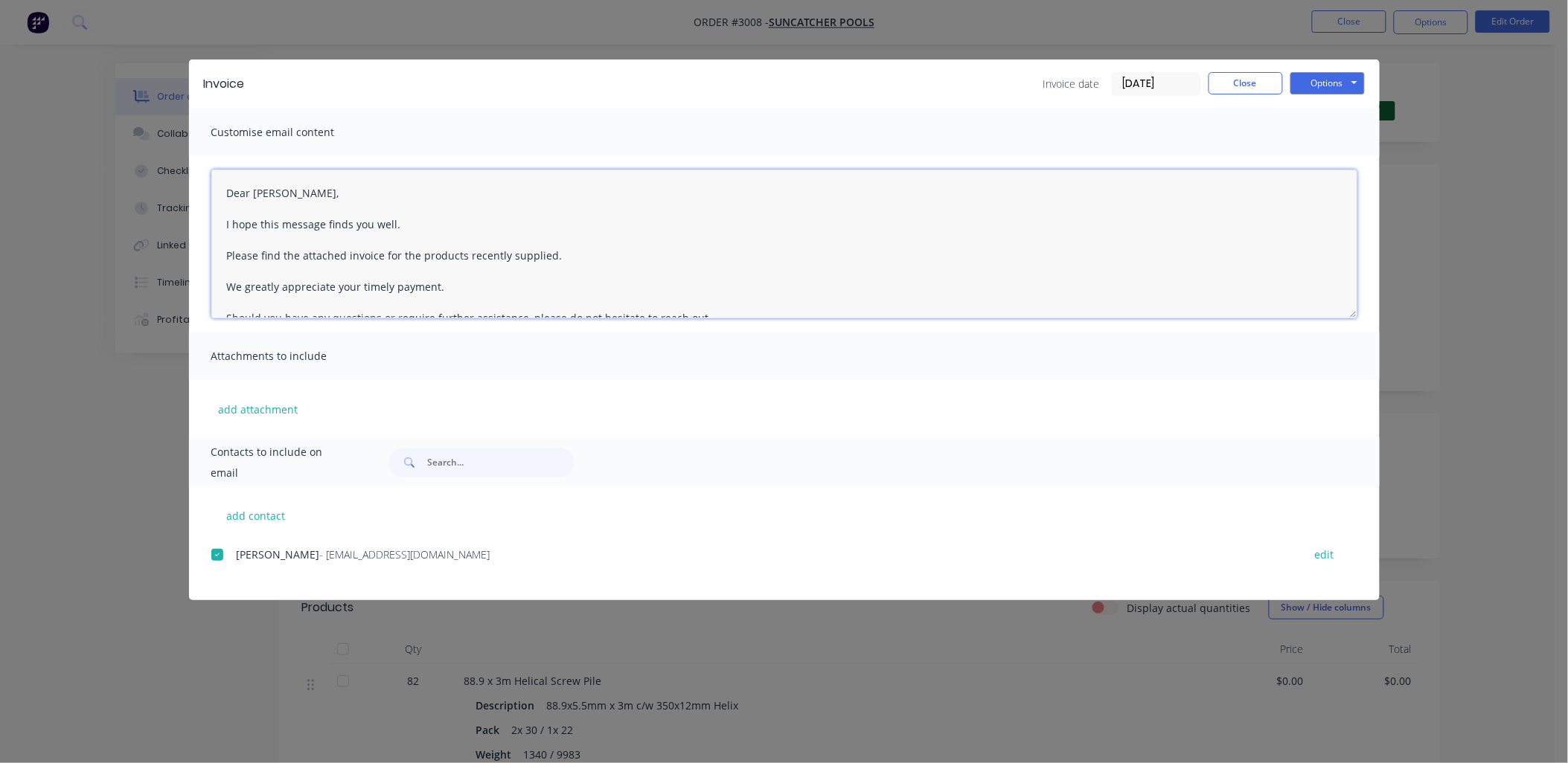
click at [546, 261] on textarea "Dear [PERSON_NAME], I hope this message finds you well. Please find the attache…" at bounding box center [784, 244] width 1146 height 149
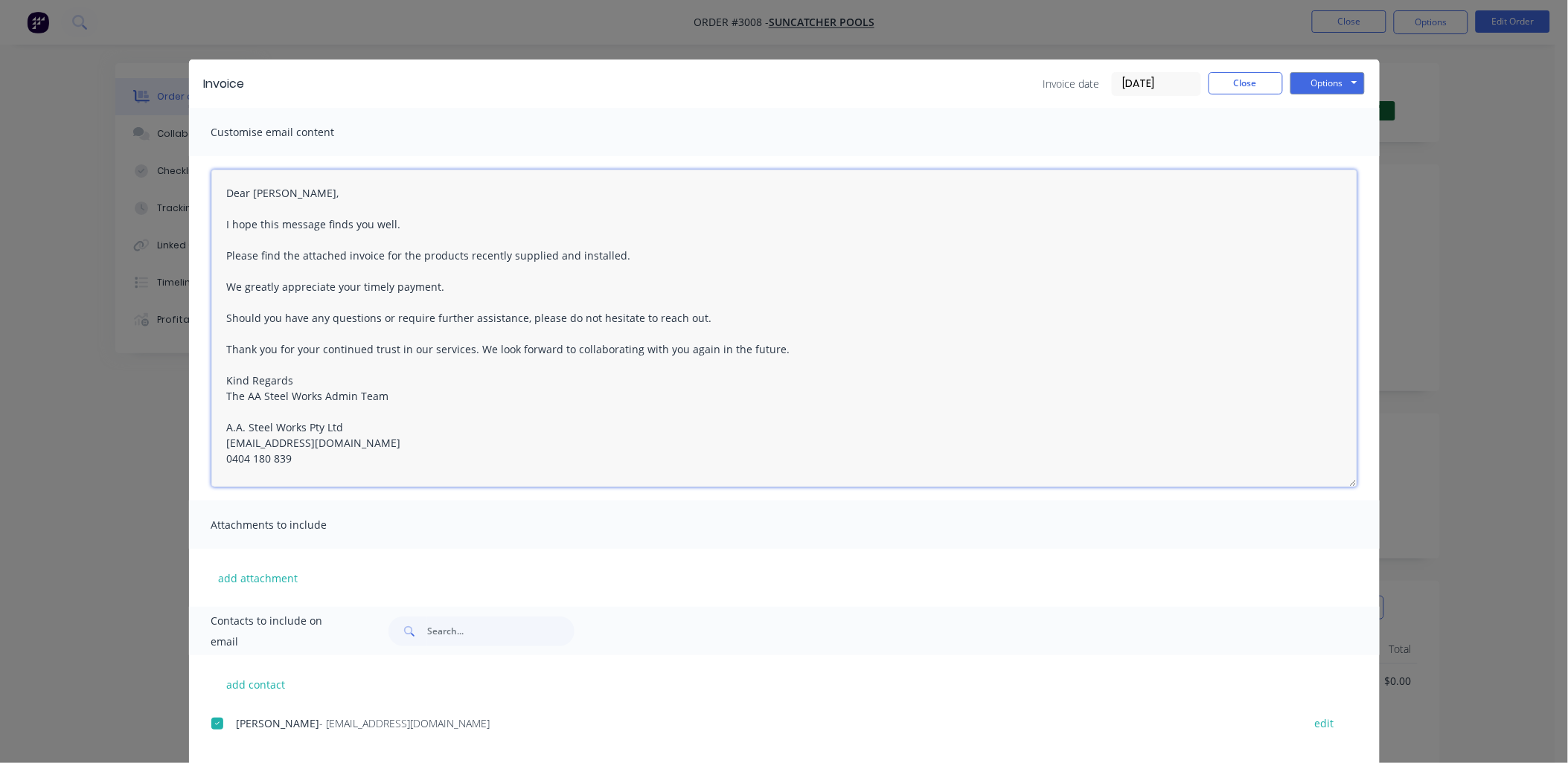
drag, startPoint x: 1349, startPoint y: 311, endPoint x: 1326, endPoint y: 480, distance: 170.6
click at [1326, 480] on textarea "Dear [PERSON_NAME], I hope this message finds you well. Please find the attache…" at bounding box center [784, 328] width 1146 height 318
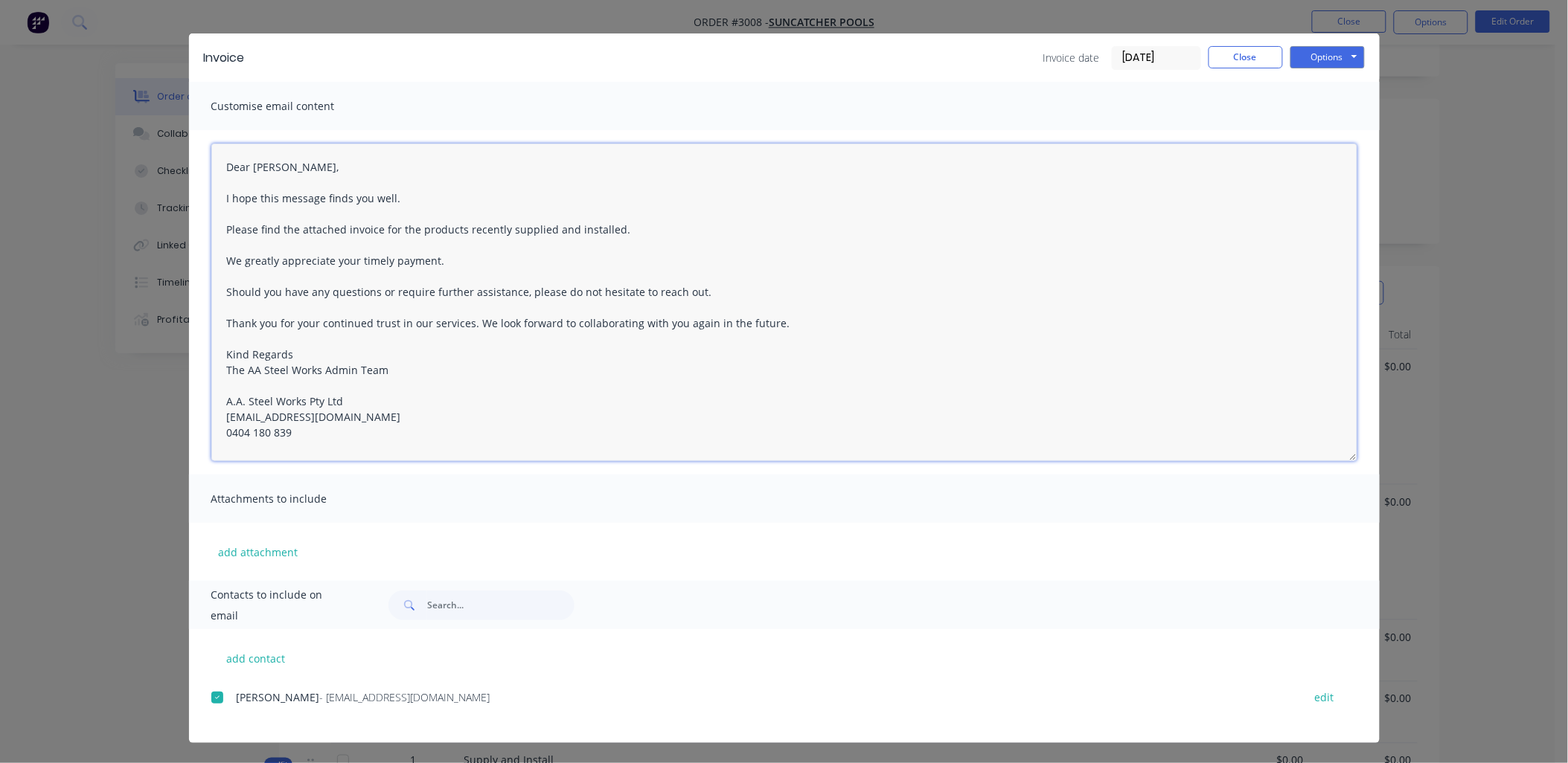
scroll to position [330, 0]
click at [216, 159] on textarea "Dear [PERSON_NAME], I hope this message finds you well. Please find the attache…" at bounding box center [784, 303] width 1146 height 318
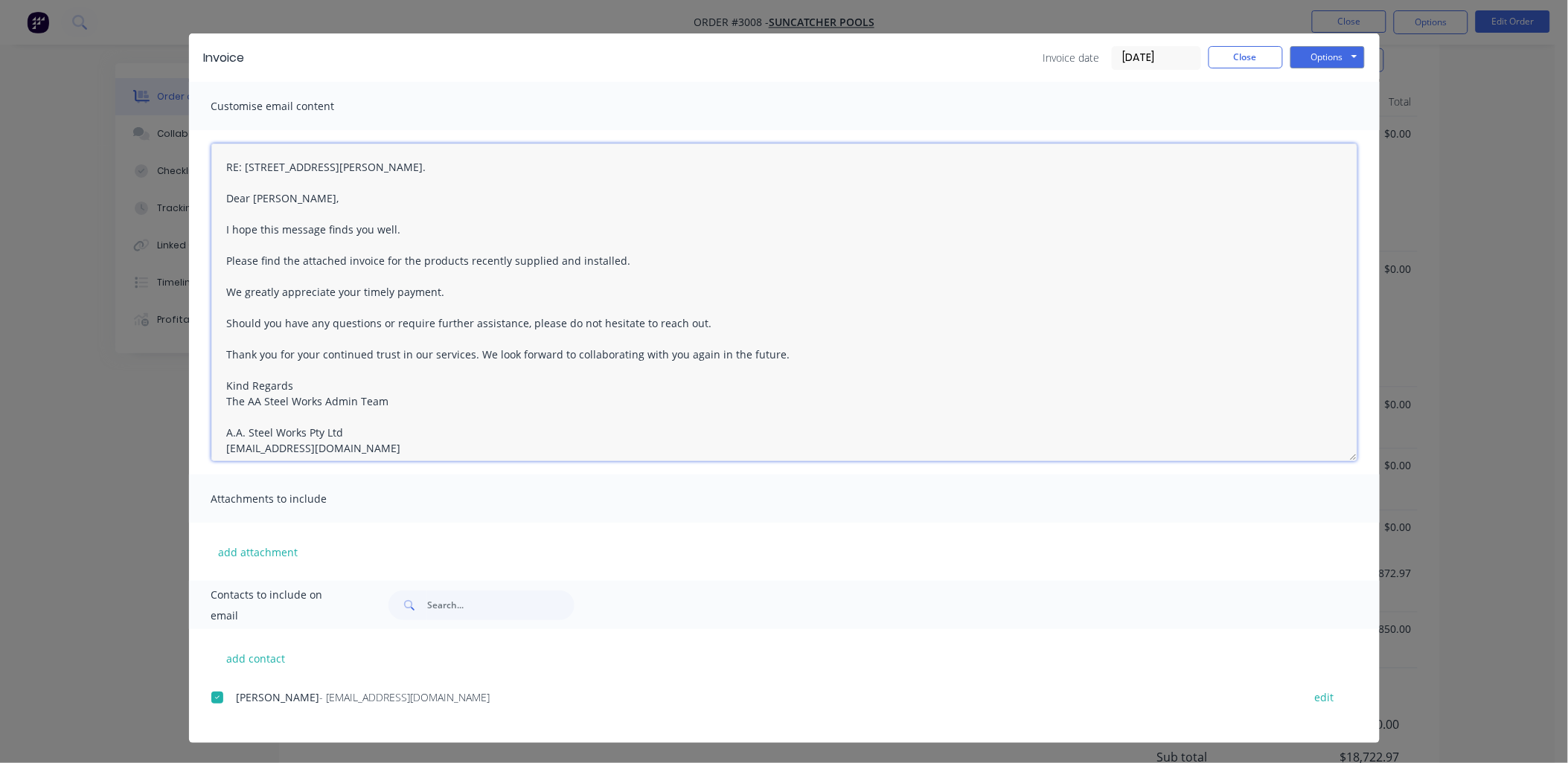
scroll to position [552, 0]
click at [1343, 61] on button "Options" at bounding box center [1327, 57] width 74 height 22
click at [1329, 128] on button "Email" at bounding box center [1338, 133] width 96 height 25
type textarea "Dear [Client's Name], I hope this message finds you well. Please find the attac…"
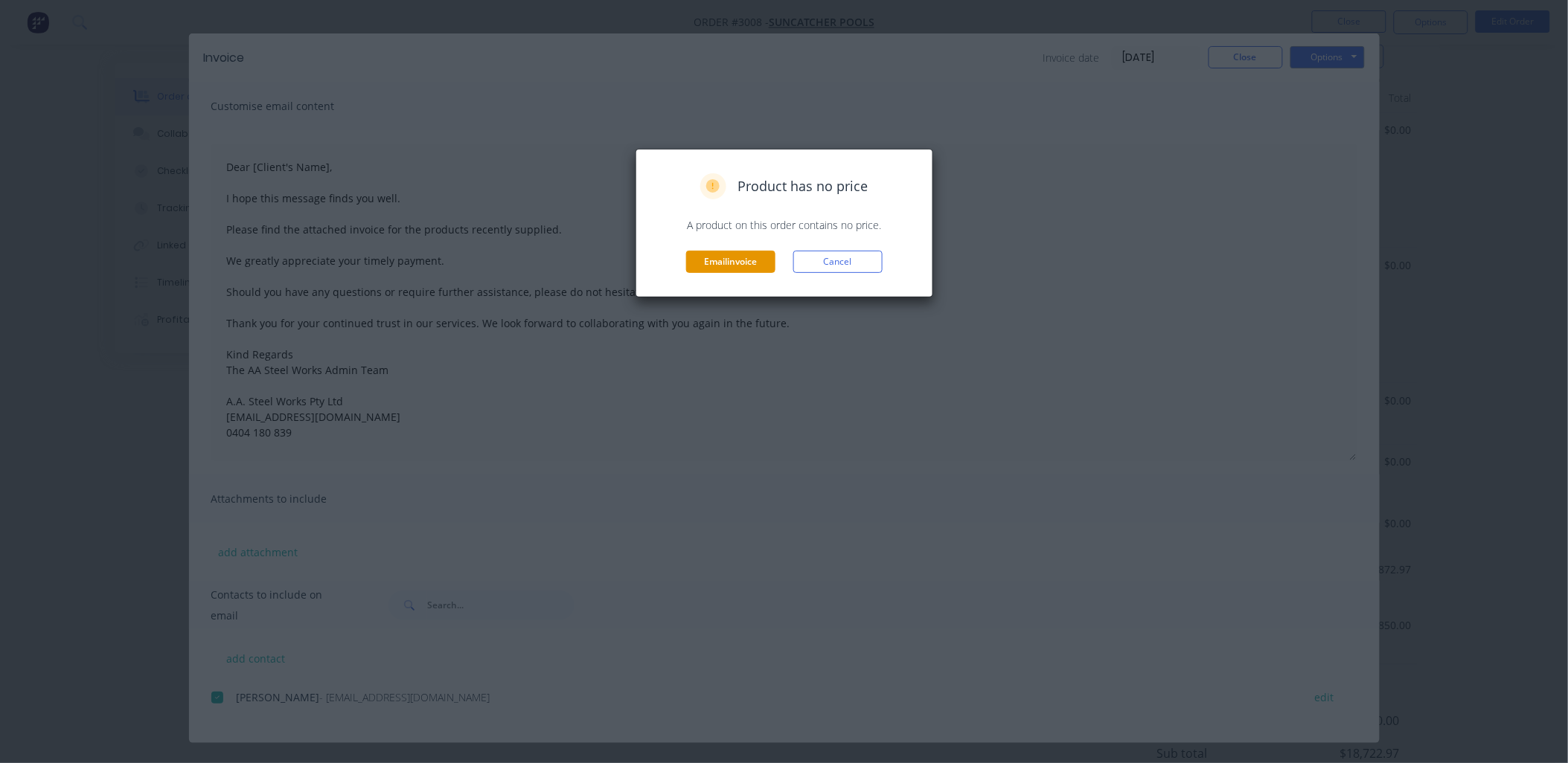
click at [718, 257] on button "Email invoice" at bounding box center [730, 261] width 89 height 22
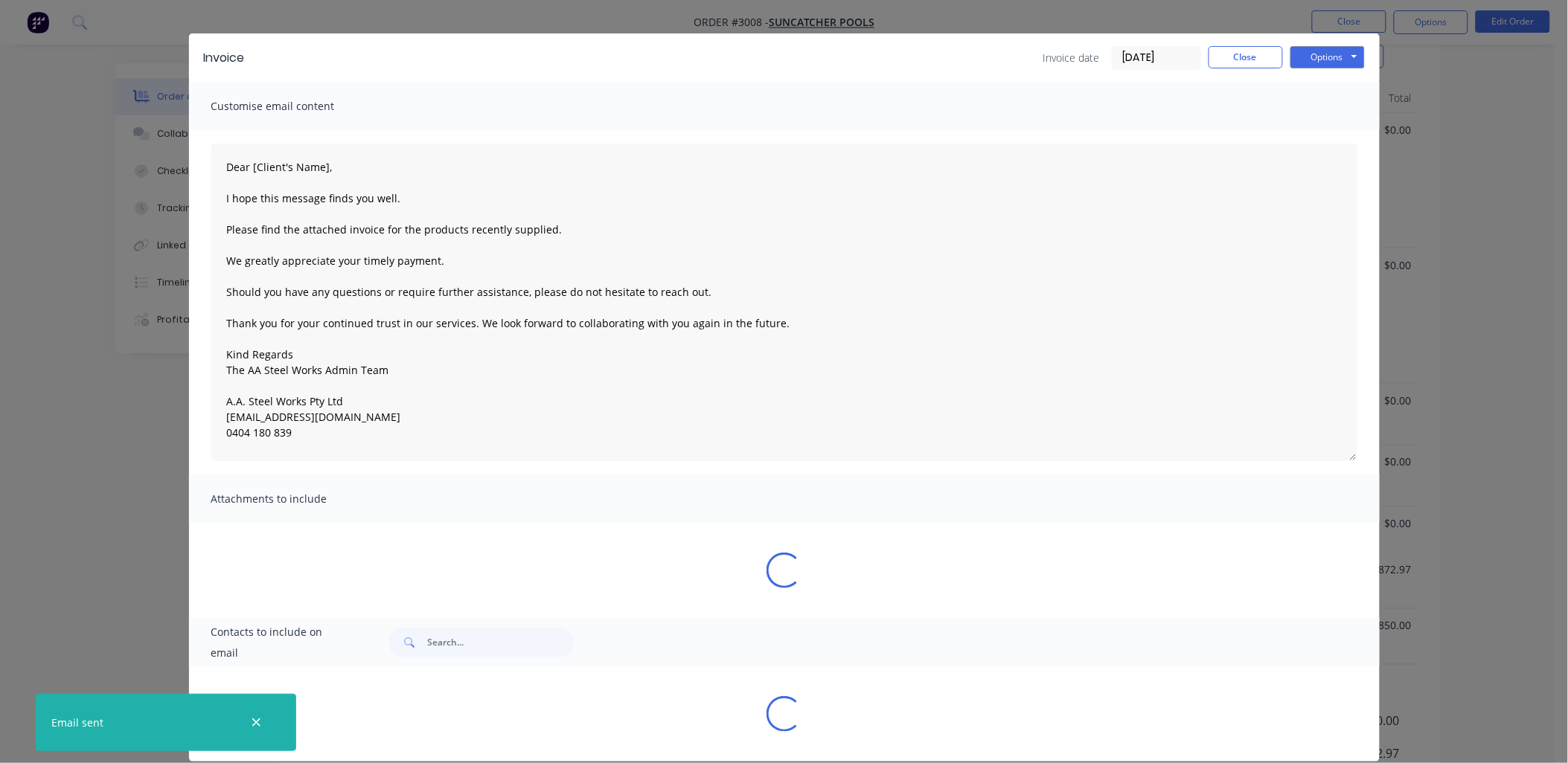
scroll to position [26, 0]
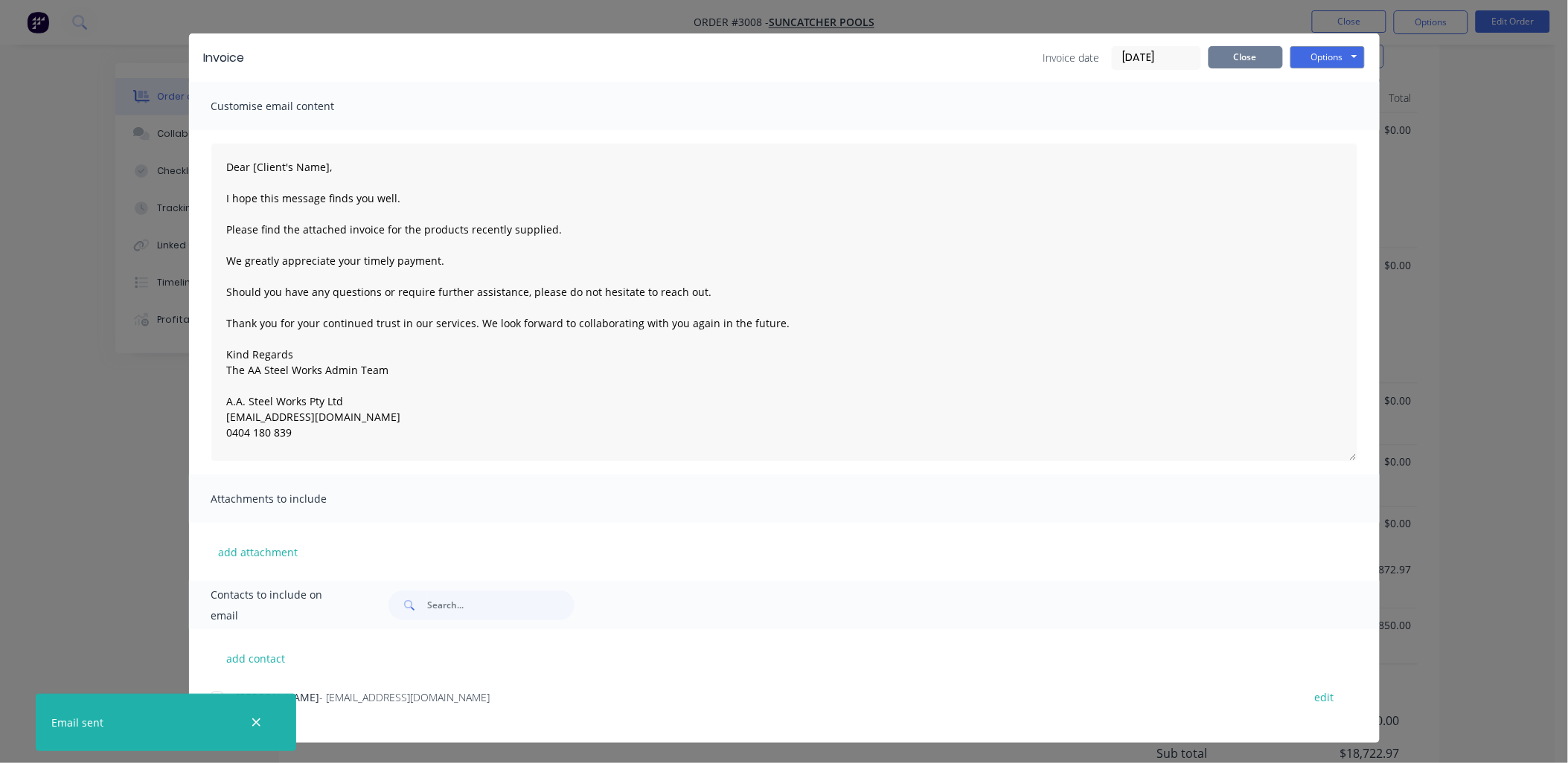
click at [1254, 49] on button "Close" at bounding box center [1245, 57] width 74 height 22
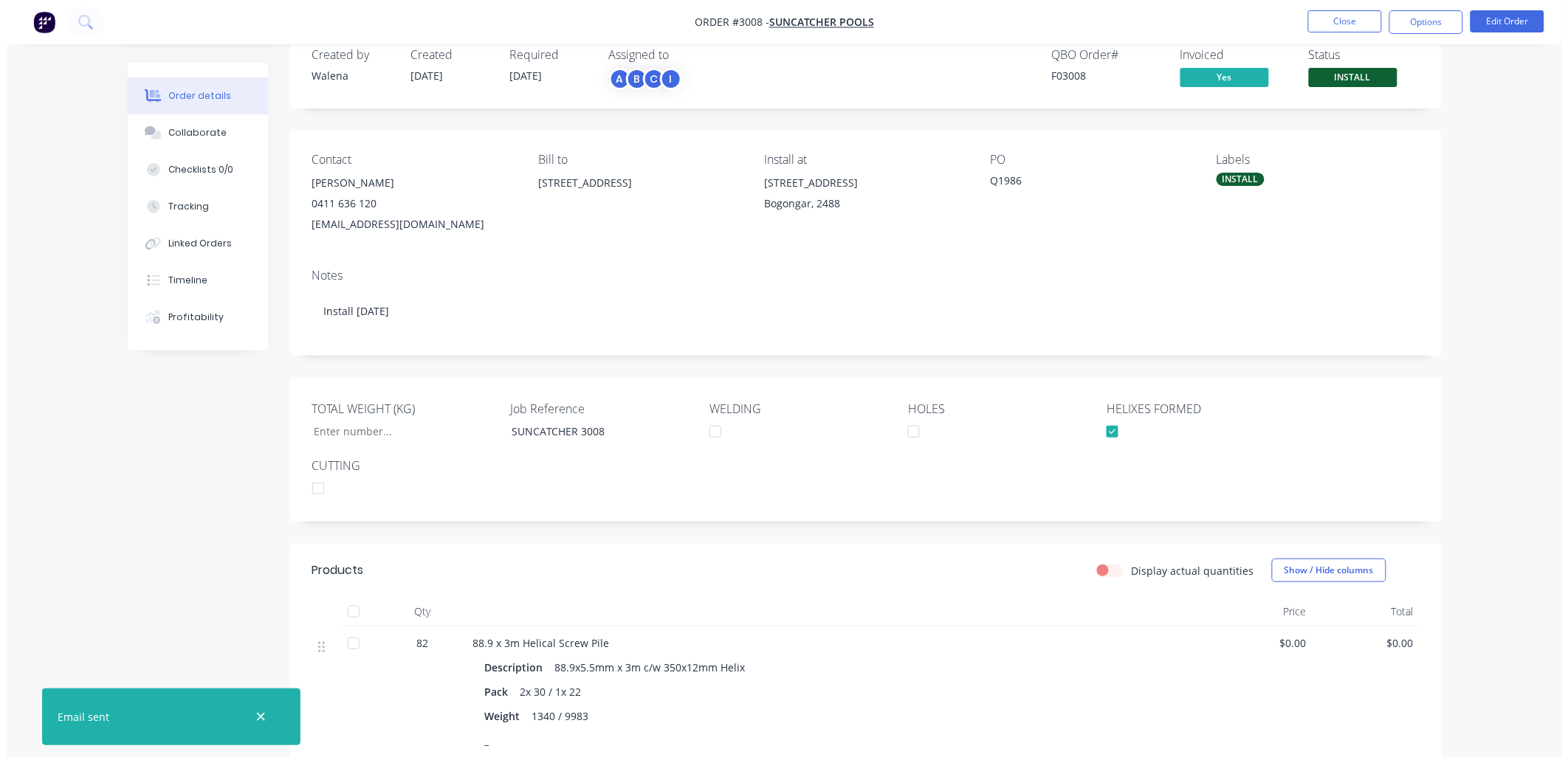
scroll to position [0, 0]
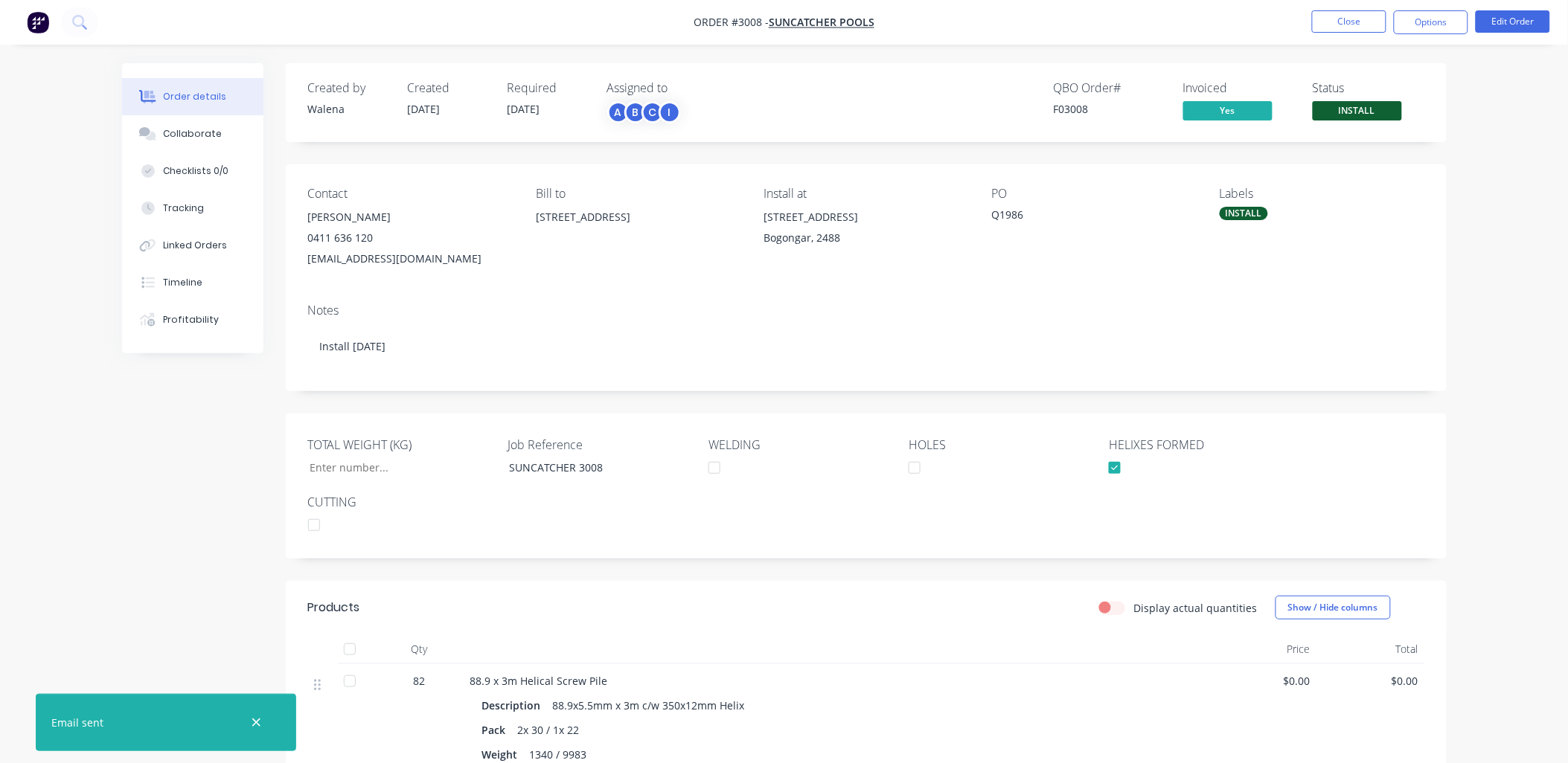
click at [107, 543] on div "Order details Collaborate Checklists 0/0 Tracking Linked Orders Timeline Profit…" at bounding box center [784, 756] width 1355 height 1385
click at [1419, 25] on button "Options" at bounding box center [1430, 22] width 74 height 24
click at [1346, 25] on button "Close" at bounding box center [1348, 21] width 74 height 22
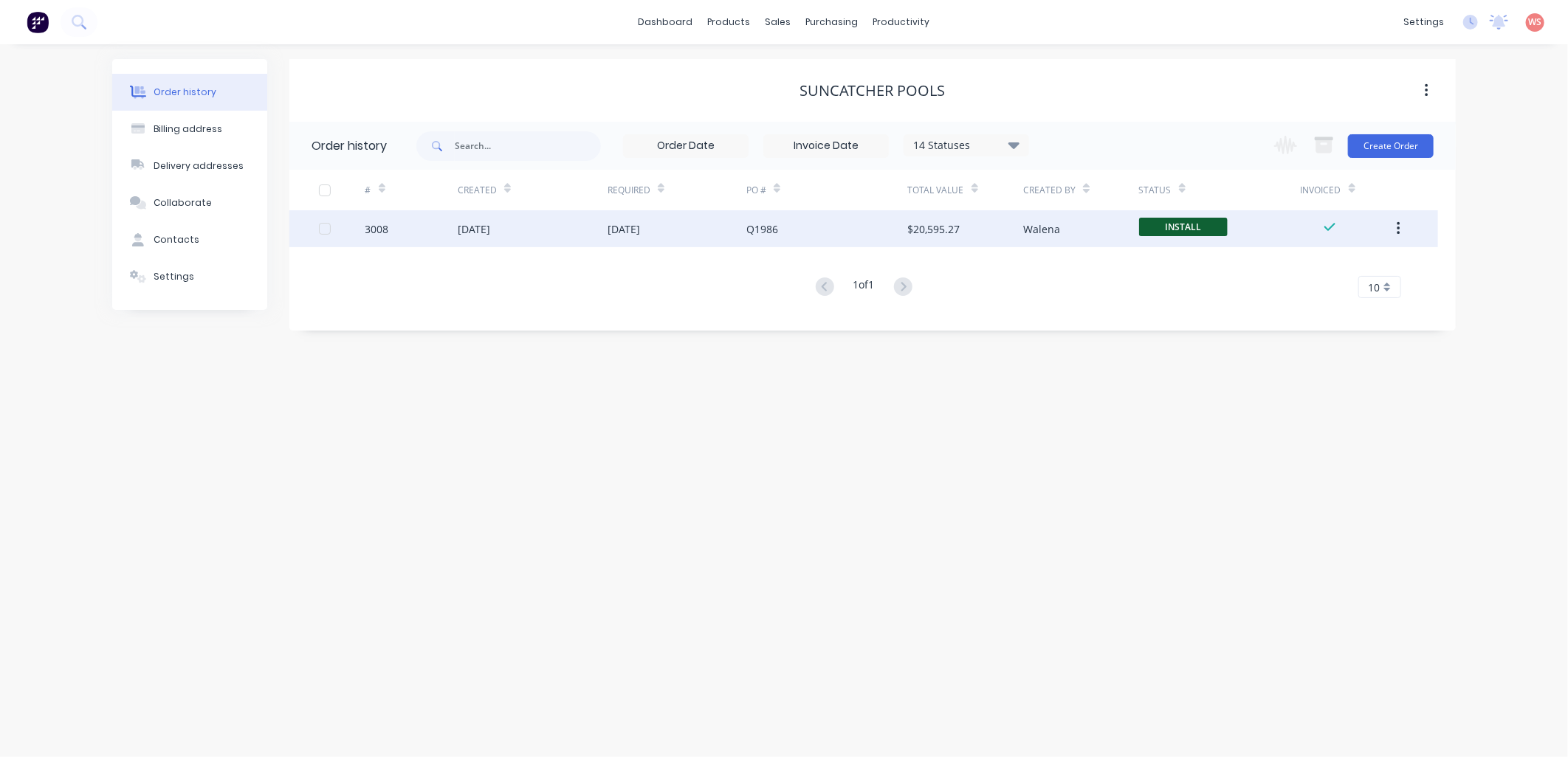
click at [1397, 233] on icon "button" at bounding box center [1399, 228] width 4 height 16
click at [1397, 231] on icon "button" at bounding box center [1399, 228] width 4 height 16
click at [548, 215] on div "[DATE]" at bounding box center [532, 229] width 150 height 37
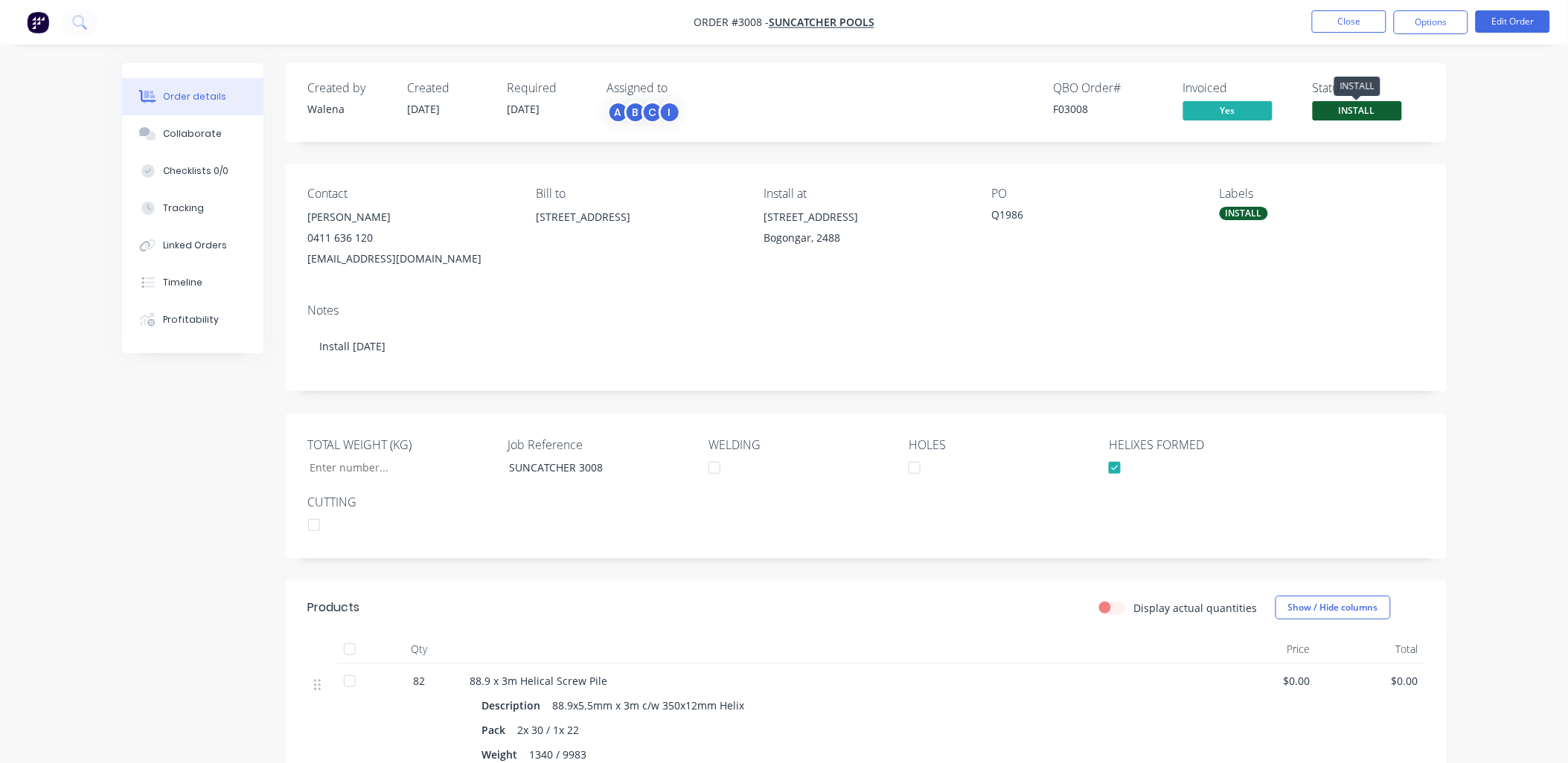
click at [1364, 113] on span "INSTALL" at bounding box center [1357, 110] width 89 height 19
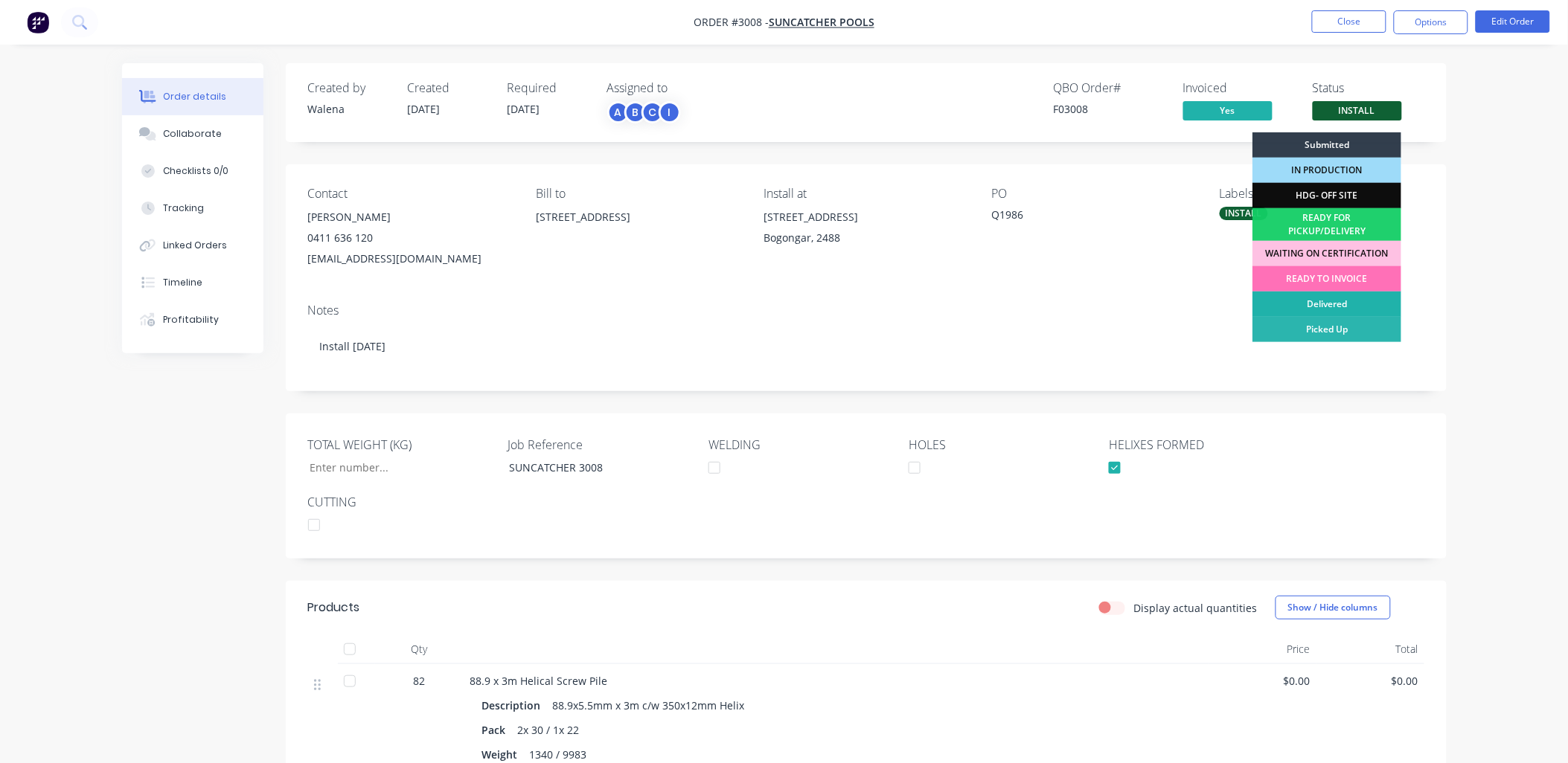
click at [1359, 300] on div "Delivered" at bounding box center [1327, 304] width 149 height 25
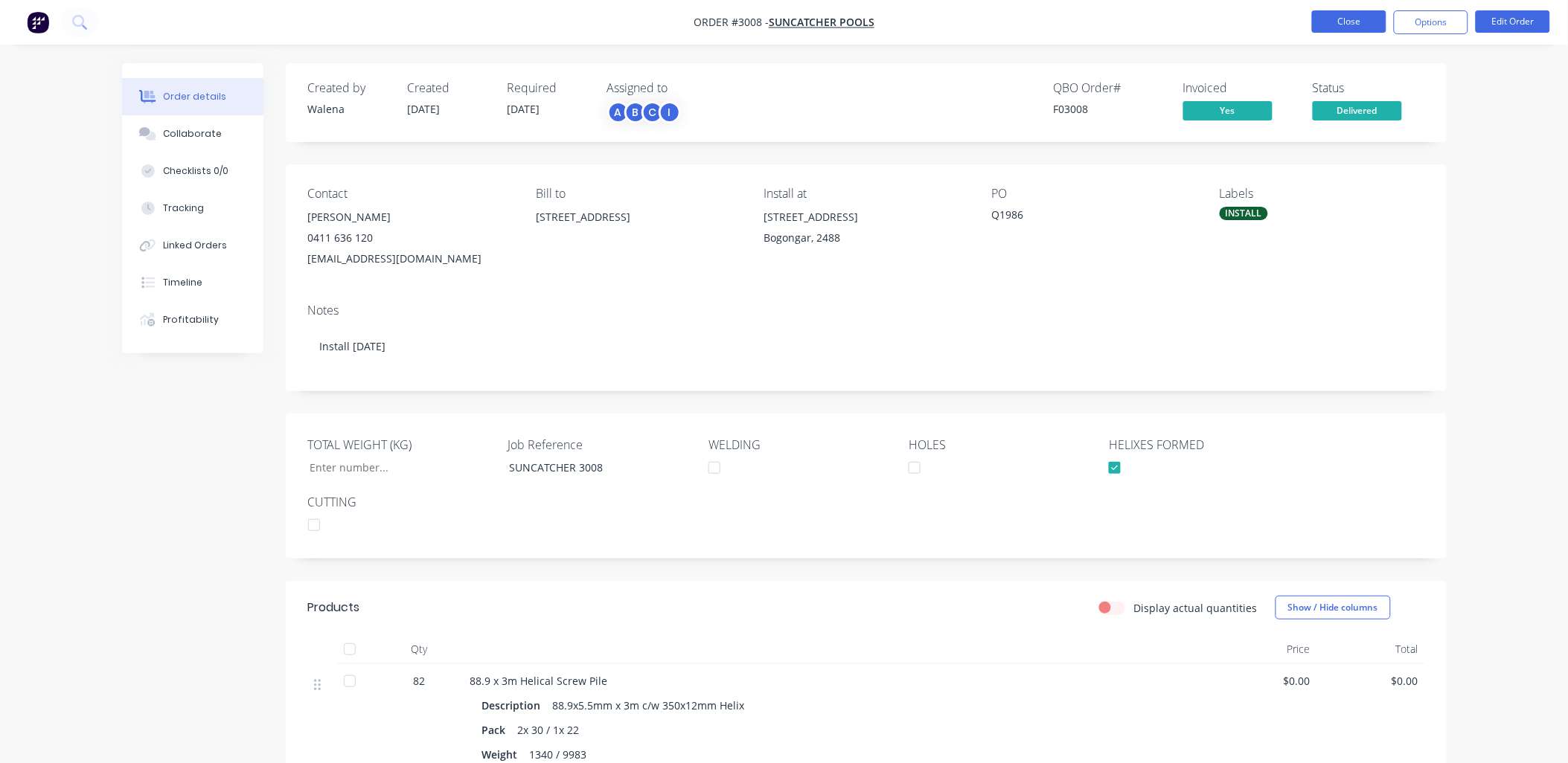
click at [1352, 21] on button "Close" at bounding box center [1348, 21] width 74 height 22
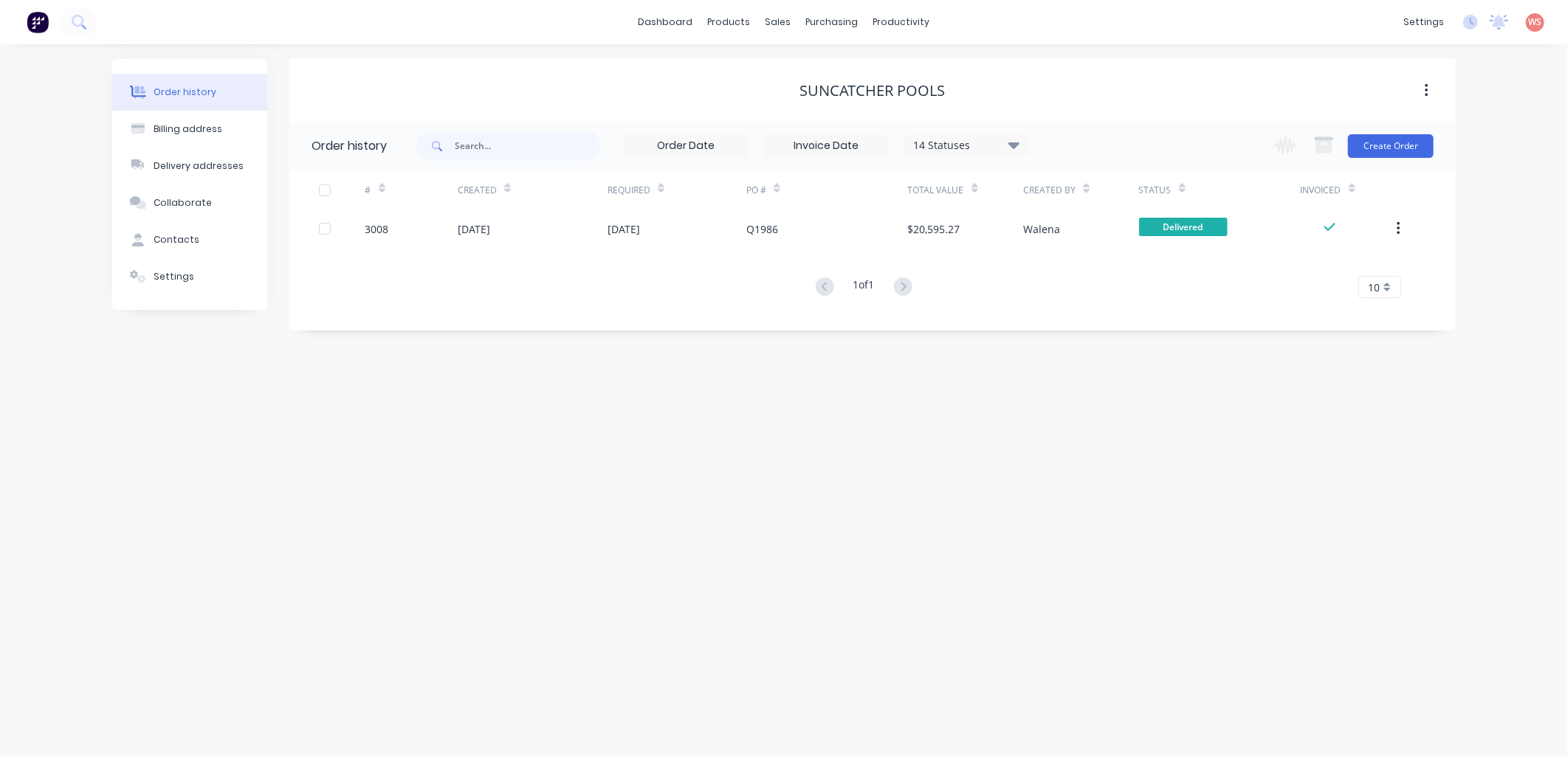
click at [765, 727] on div "Order history Billing address Delivery addresses Collaborate Contacts Settings …" at bounding box center [784, 400] width 1568 height 713
click at [793, 642] on div "Order history Billing address Delivery addresses Collaborate Contacts Settings …" at bounding box center [784, 400] width 1568 height 713
